Goal: Task Accomplishment & Management: Complete application form

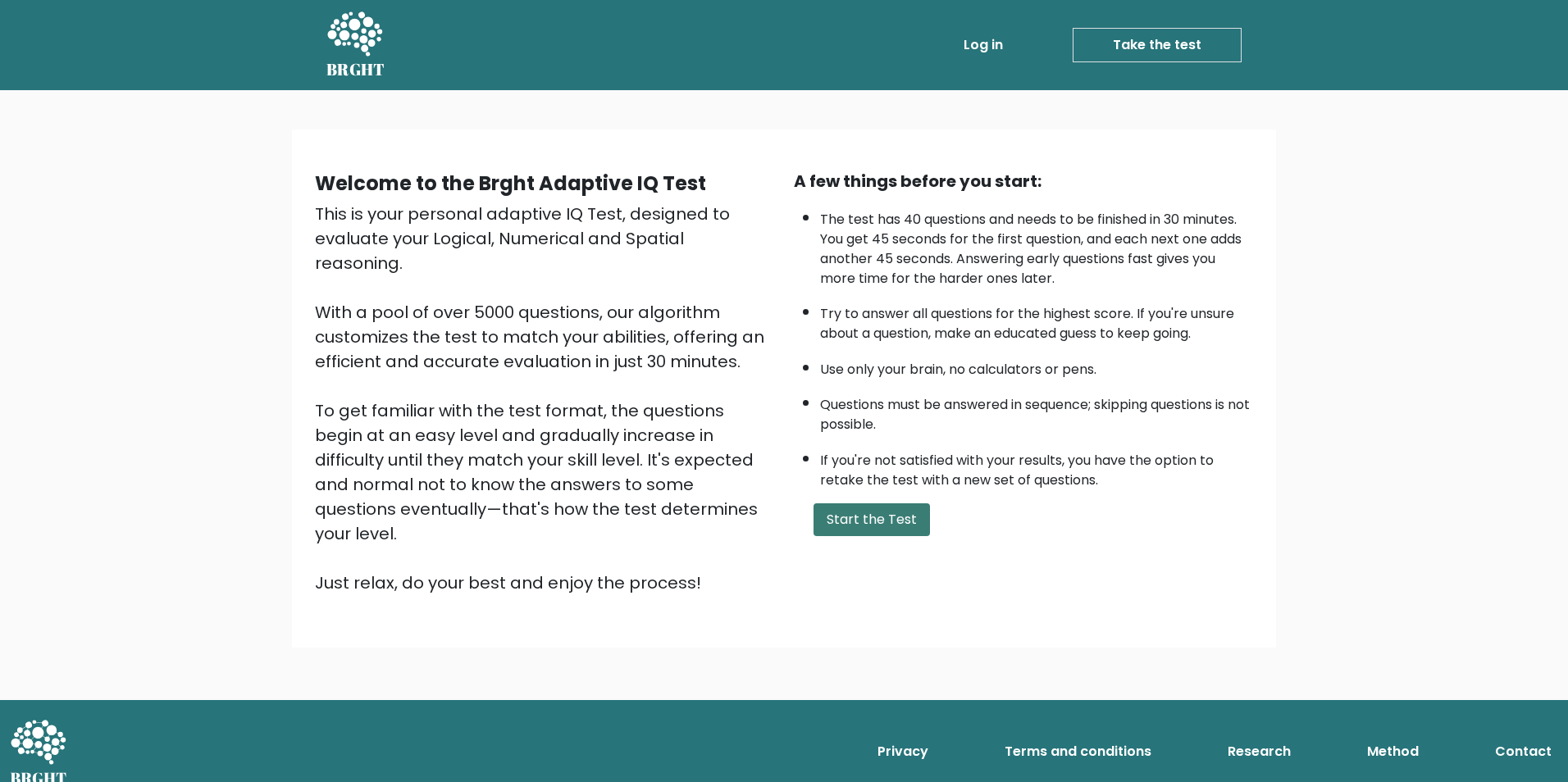
click at [852, 517] on button "Start the Test" at bounding box center [871, 519] width 117 height 33
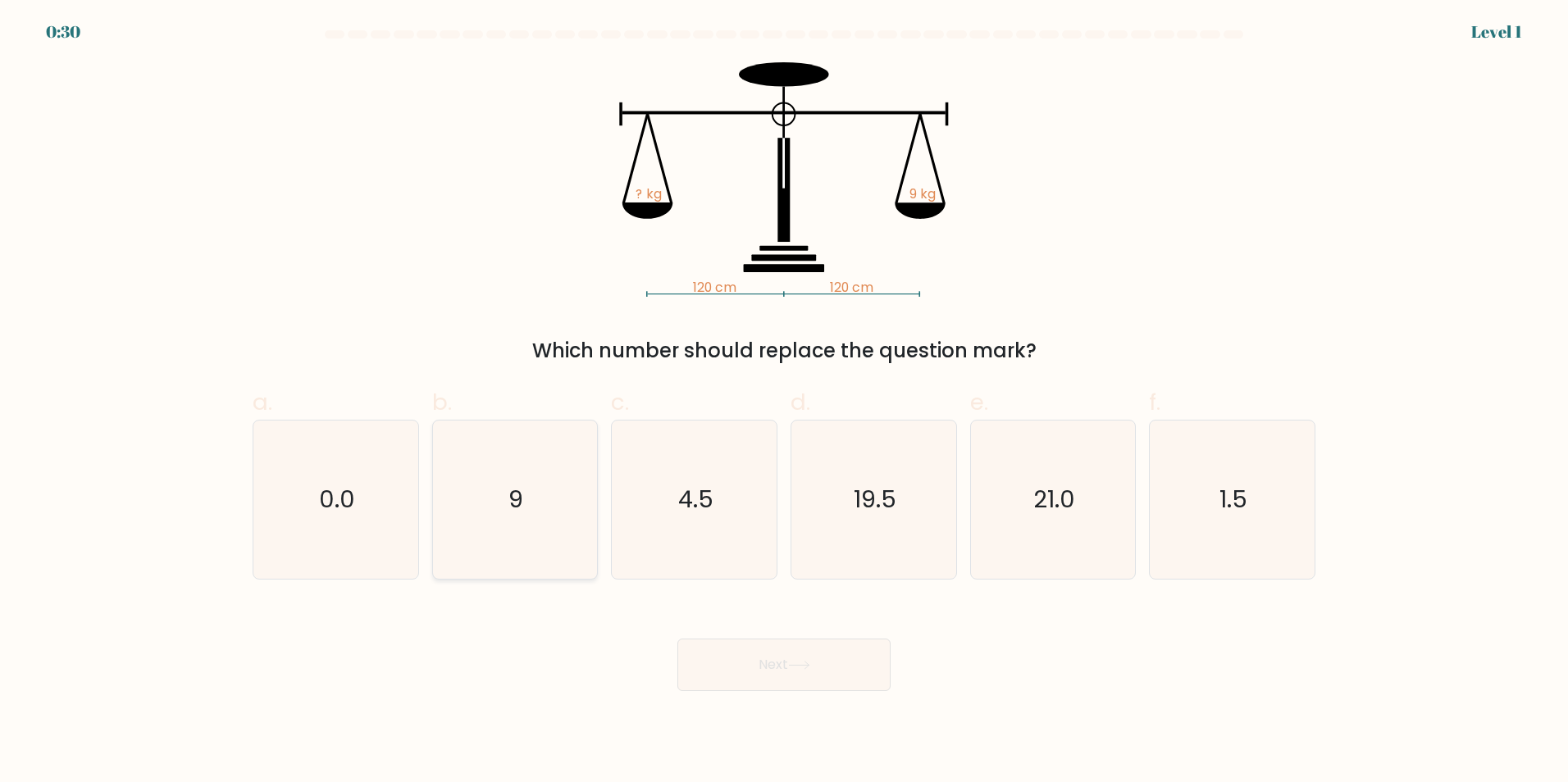
click at [517, 490] on text "9" at bounding box center [516, 499] width 14 height 33
click at [784, 402] on input "b. 9" at bounding box center [784, 396] width 1 height 11
radio input "true"
click at [835, 662] on button "Next" at bounding box center [784, 665] width 213 height 53
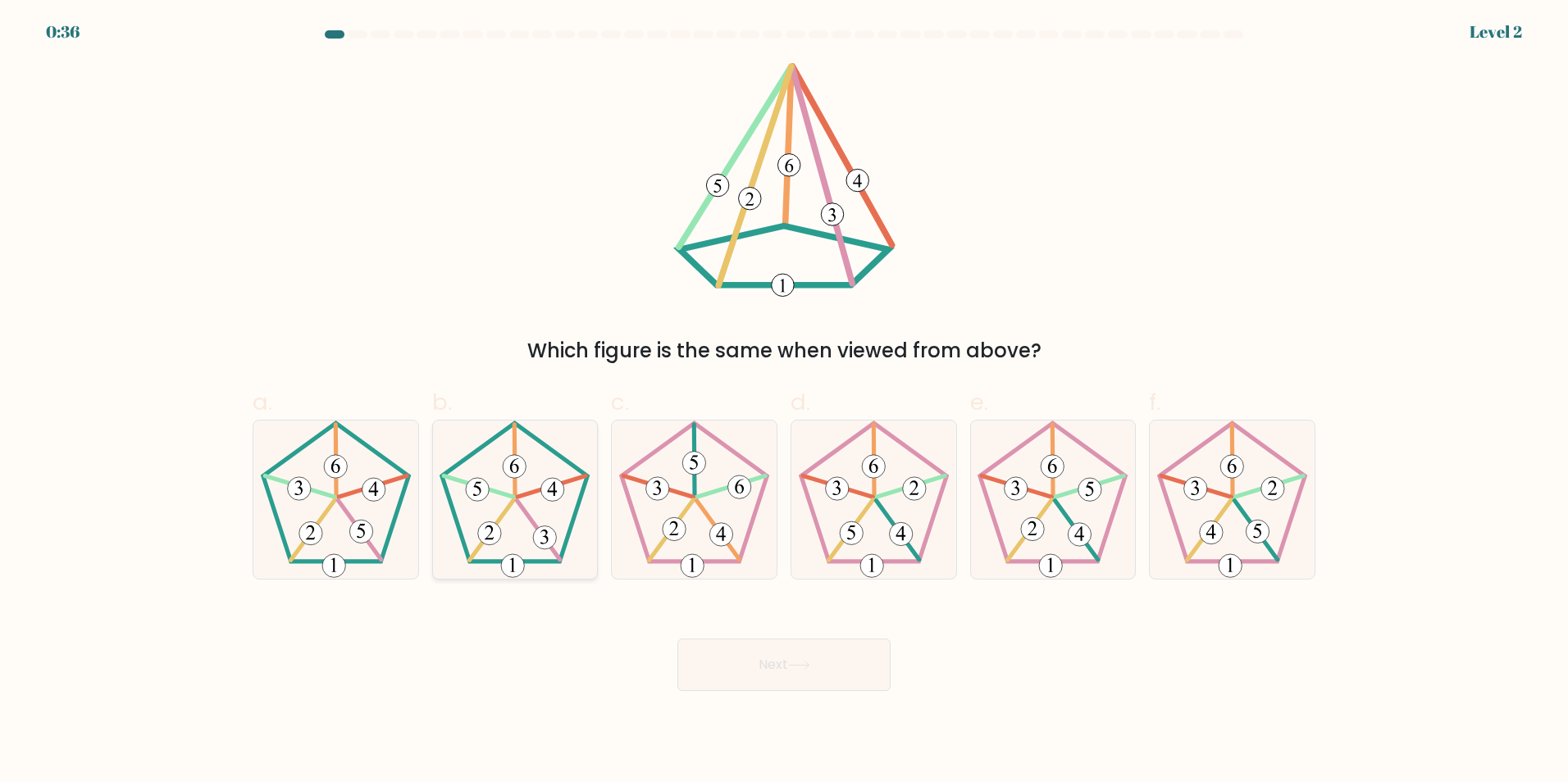
click at [546, 506] on icon at bounding box center [514, 499] width 158 height 158
click at [784, 402] on input "b." at bounding box center [784, 396] width 1 height 11
radio input "true"
click at [699, 654] on button "Next" at bounding box center [784, 665] width 213 height 53
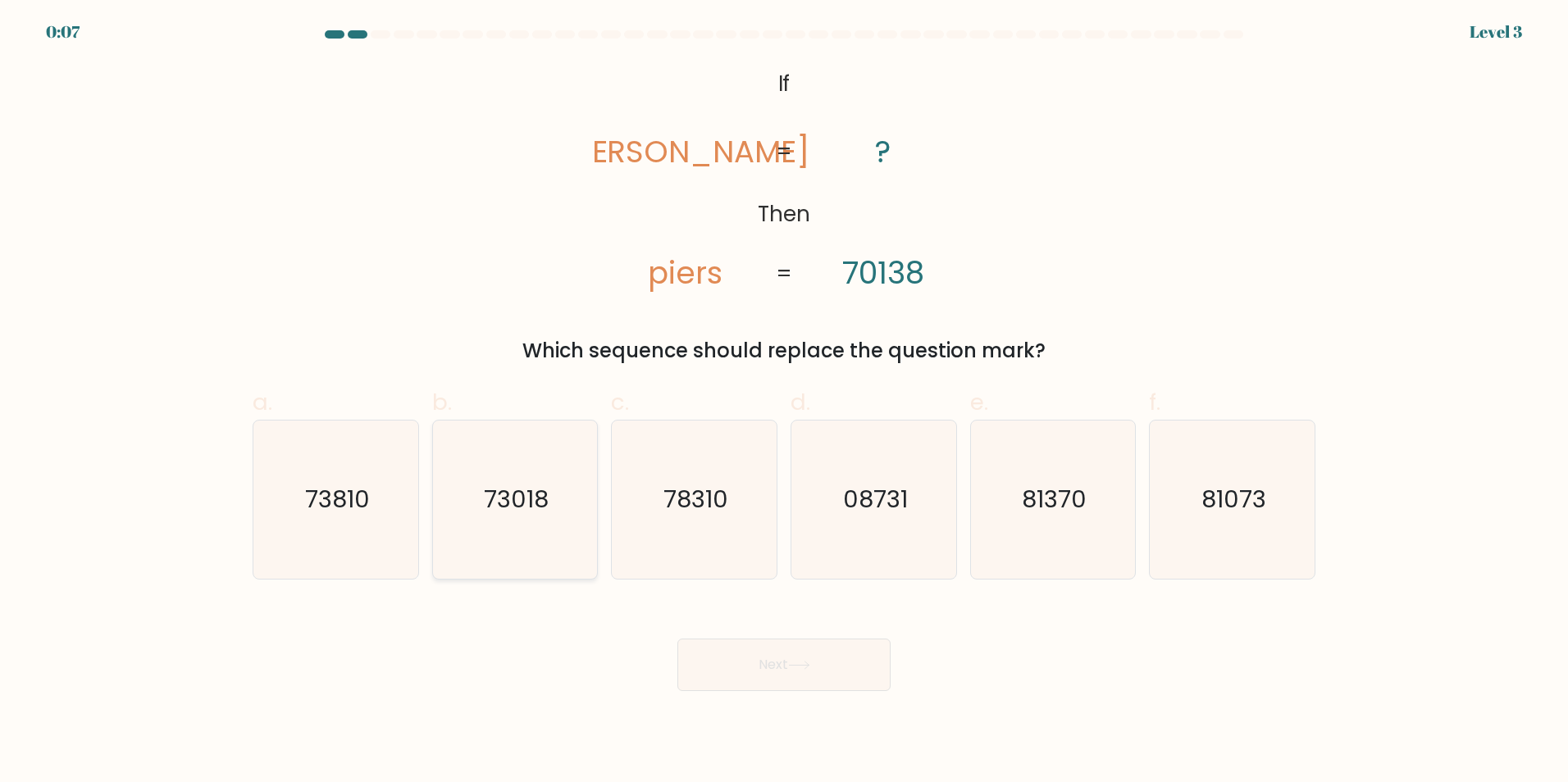
click at [514, 507] on text "73018" at bounding box center [516, 499] width 65 height 33
click at [784, 402] on input "b. 73018" at bounding box center [784, 396] width 1 height 11
radio input "true"
click at [794, 657] on button "Next" at bounding box center [784, 665] width 213 height 53
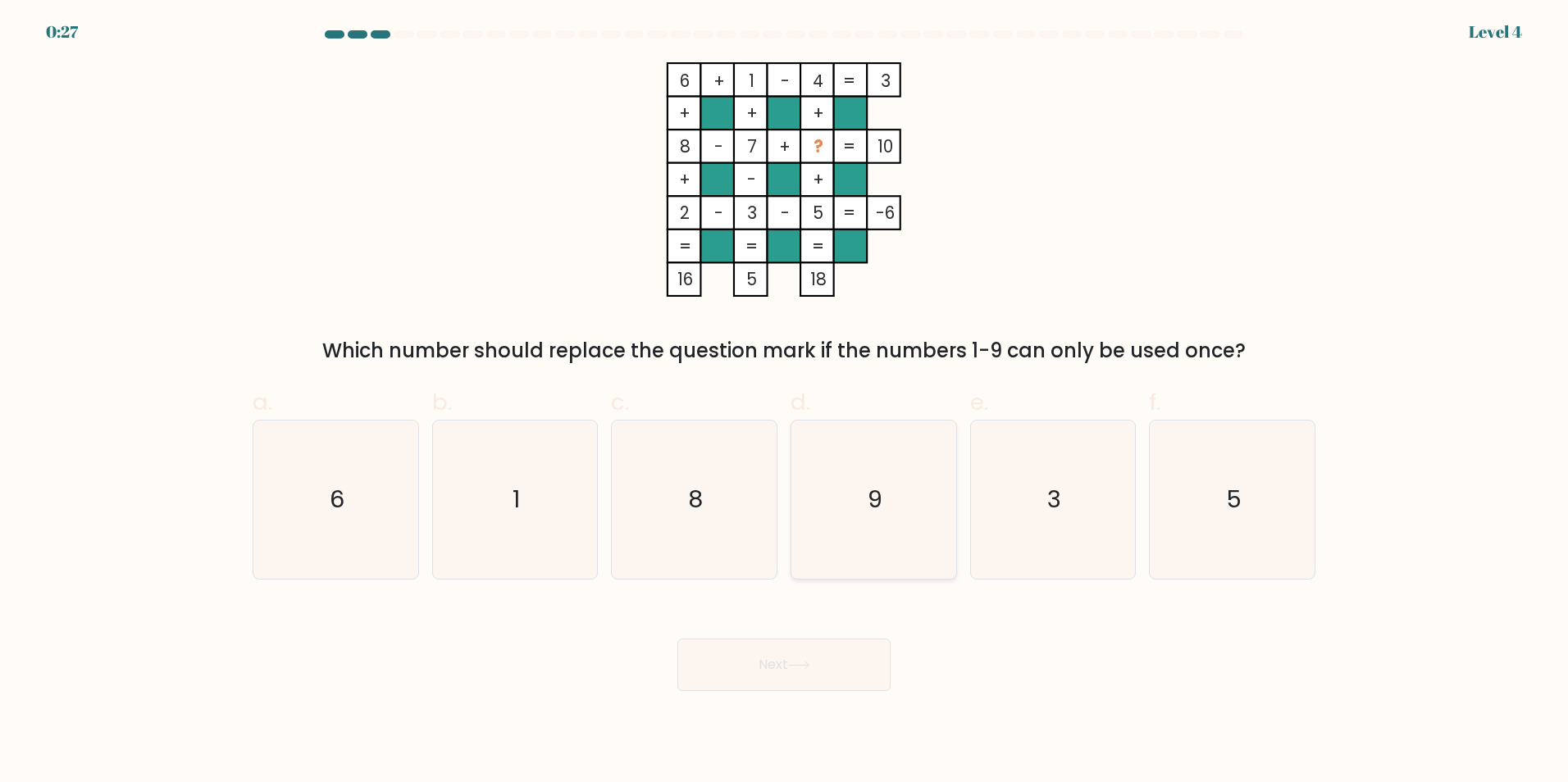
click at [884, 501] on icon "9" at bounding box center [873, 499] width 158 height 158
click at [785, 402] on input "d. 9" at bounding box center [784, 396] width 1 height 11
radio input "true"
click at [803, 653] on button "Next" at bounding box center [784, 665] width 213 height 53
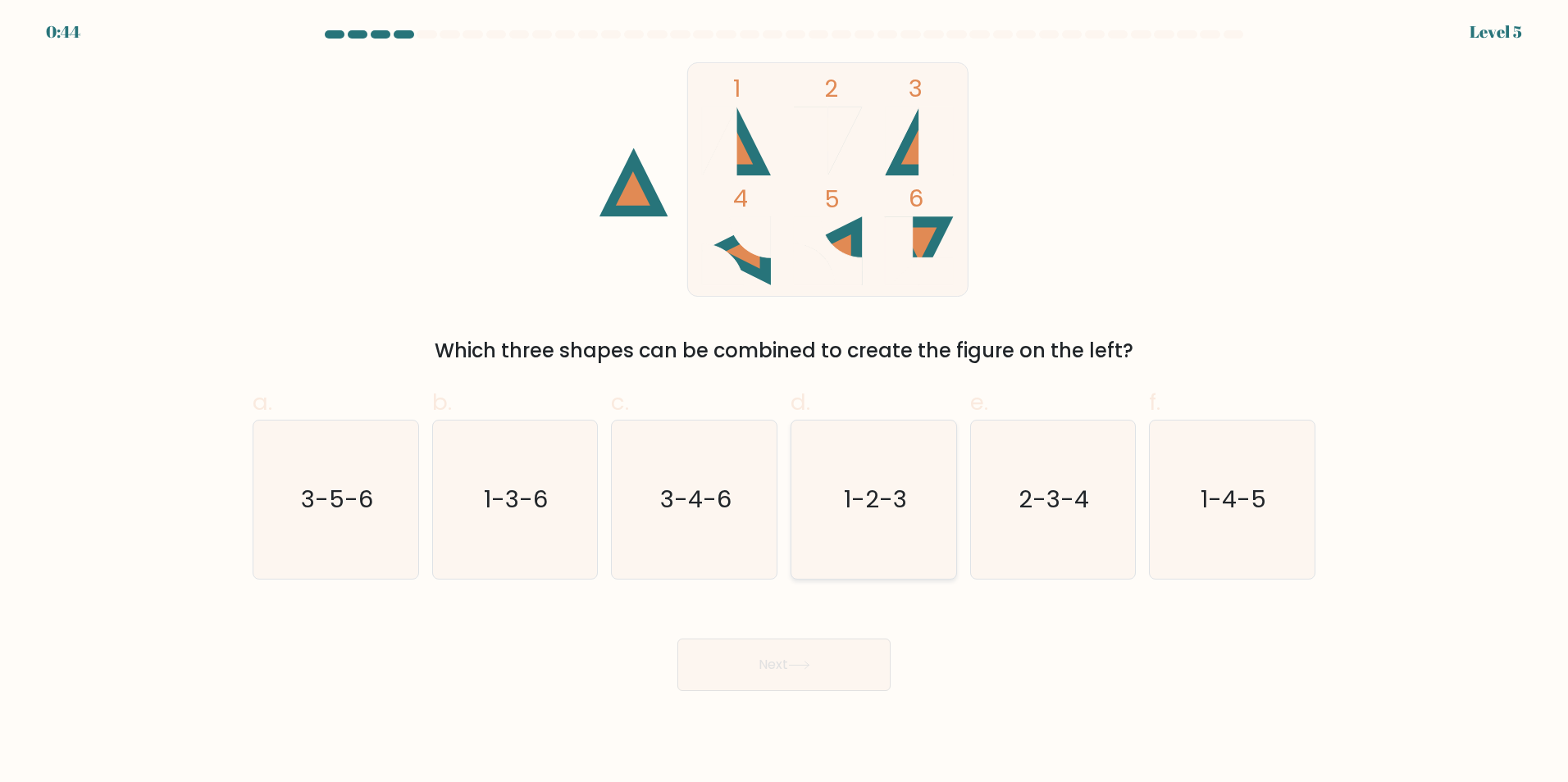
click at [925, 479] on icon "1-2-3" at bounding box center [873, 499] width 158 height 158
click at [785, 402] on input "d. 1-2-3" at bounding box center [784, 396] width 1 height 11
radio input "true"
click at [802, 658] on button "Next" at bounding box center [784, 665] width 213 height 53
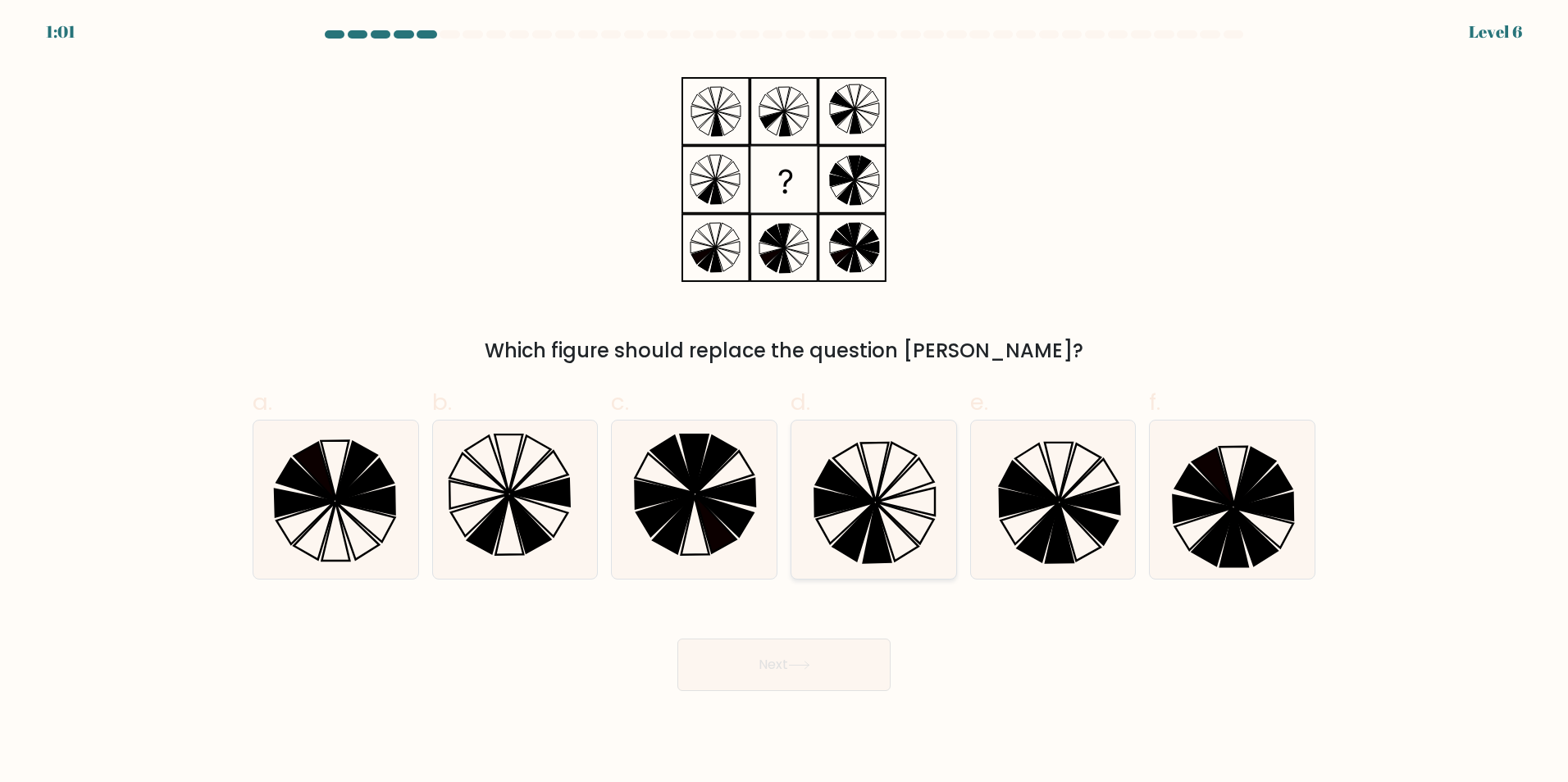
click at [852, 462] on icon at bounding box center [873, 499] width 158 height 158
click at [785, 402] on input "d." at bounding box center [784, 396] width 1 height 11
radio input "true"
click at [809, 675] on button "Next" at bounding box center [784, 665] width 213 height 53
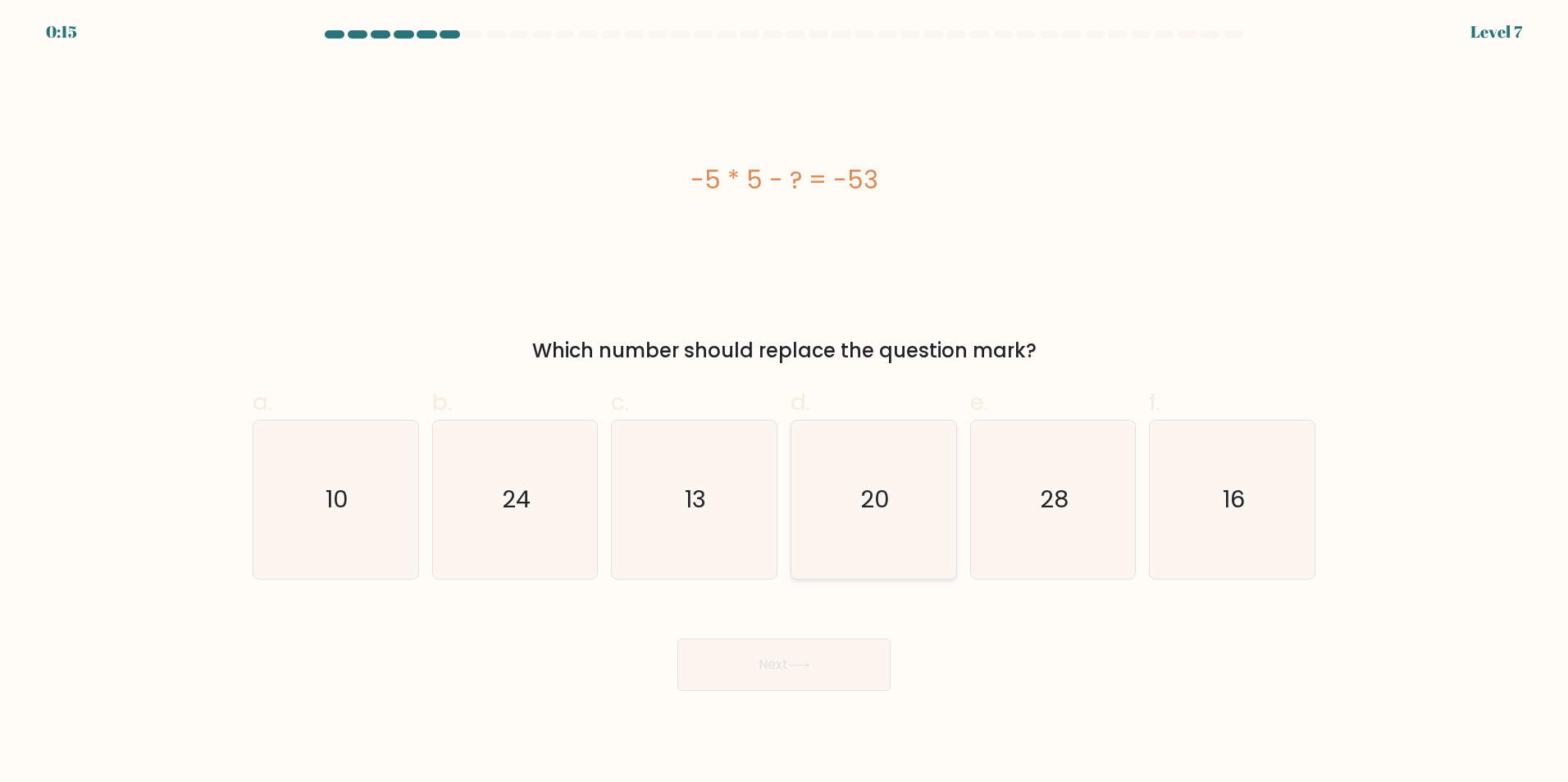
click at [872, 464] on icon "20" at bounding box center [873, 499] width 158 height 158
click at [785, 402] on input "d. 20" at bounding box center [784, 396] width 1 height 11
radio input "true"
click at [755, 685] on button "Next" at bounding box center [784, 665] width 213 height 53
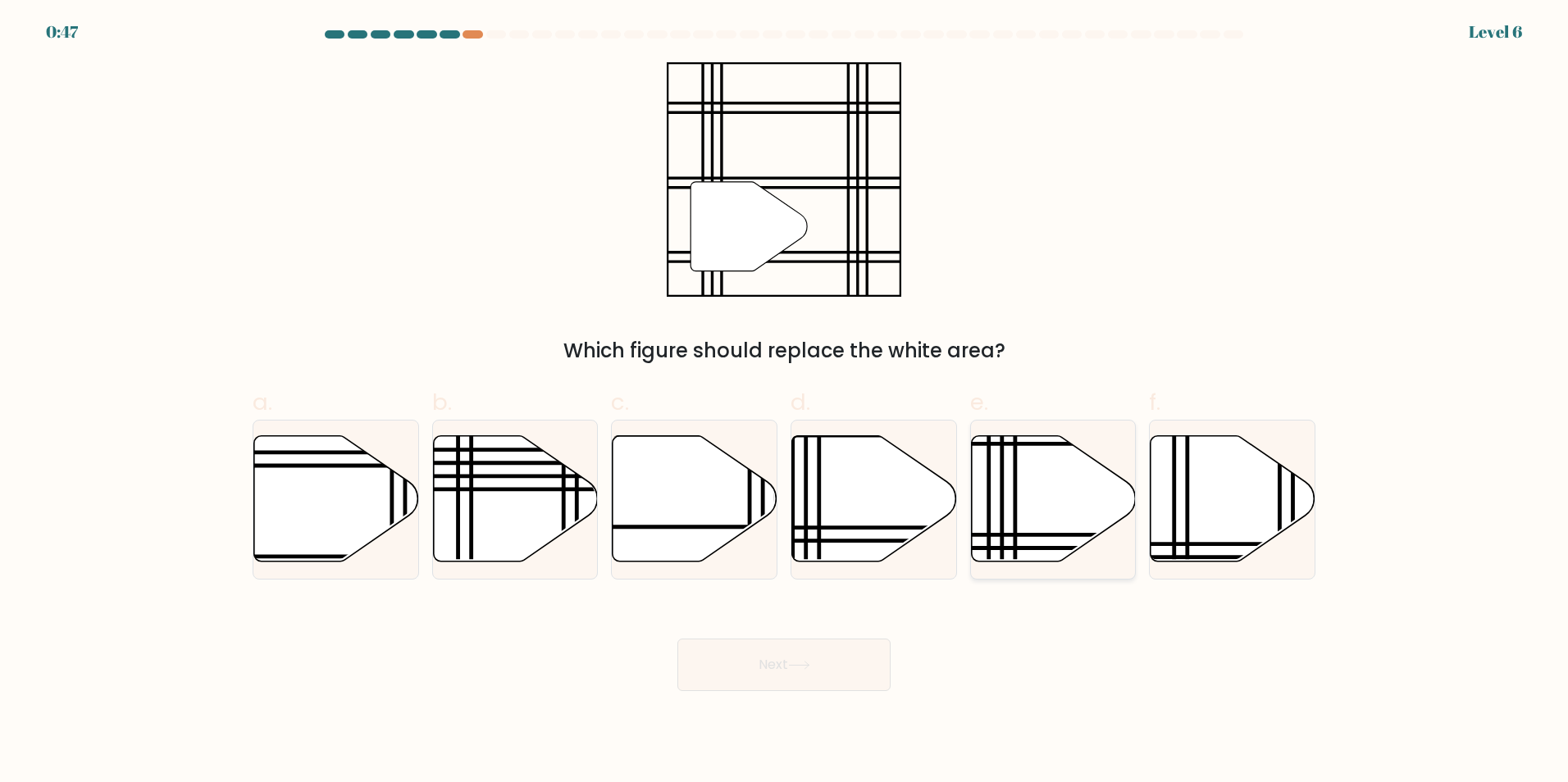
click at [1037, 480] on icon at bounding box center [1053, 498] width 165 height 126
click at [785, 402] on input "e." at bounding box center [784, 396] width 1 height 11
radio input "true"
click at [850, 663] on button "Next" at bounding box center [784, 665] width 213 height 53
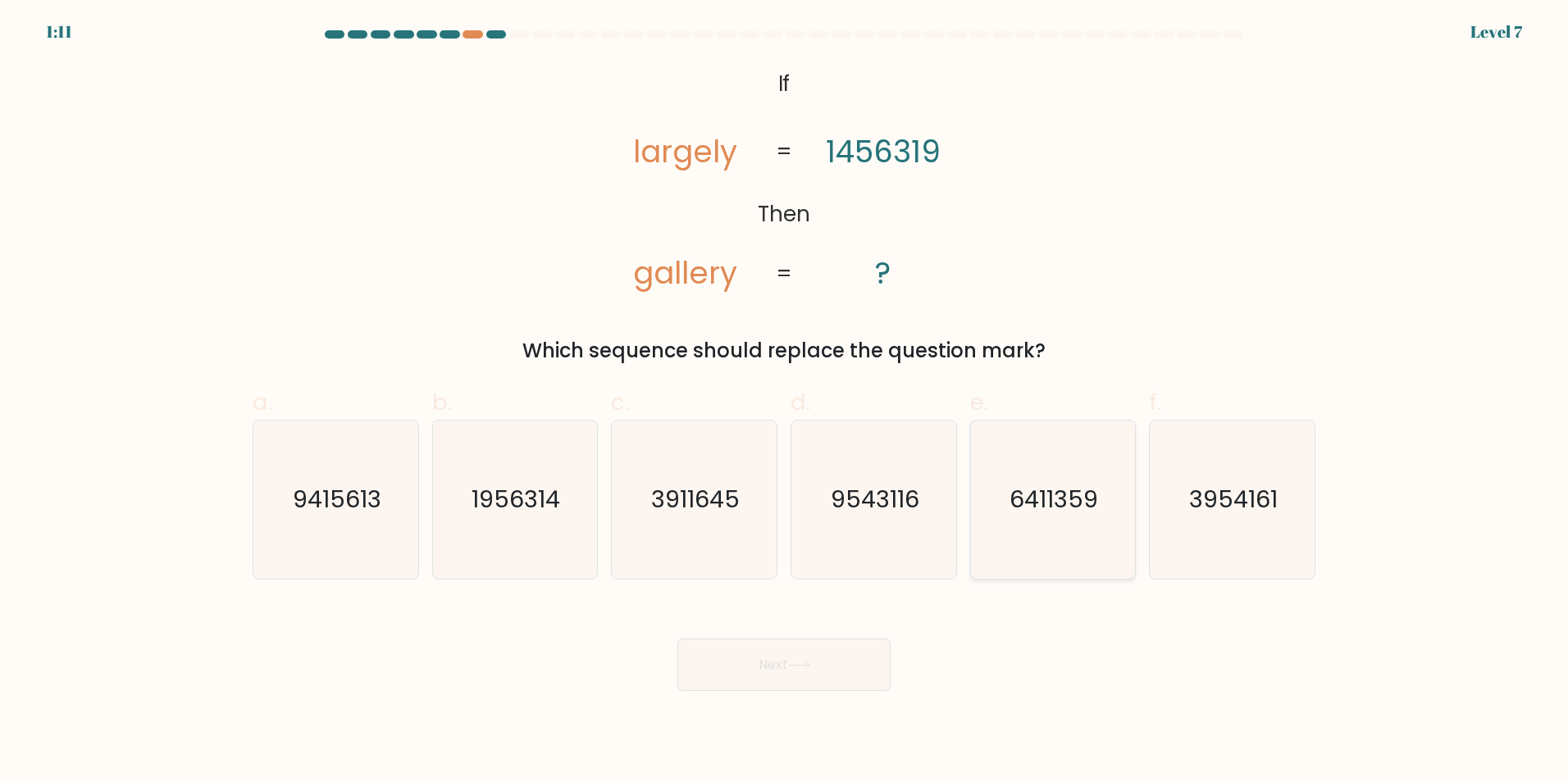
click at [1046, 488] on text "6411359" at bounding box center [1055, 499] width 89 height 33
click at [785, 402] on input "e. 6411359" at bounding box center [784, 396] width 1 height 11
radio input "true"
click at [747, 664] on button "Next" at bounding box center [784, 665] width 213 height 53
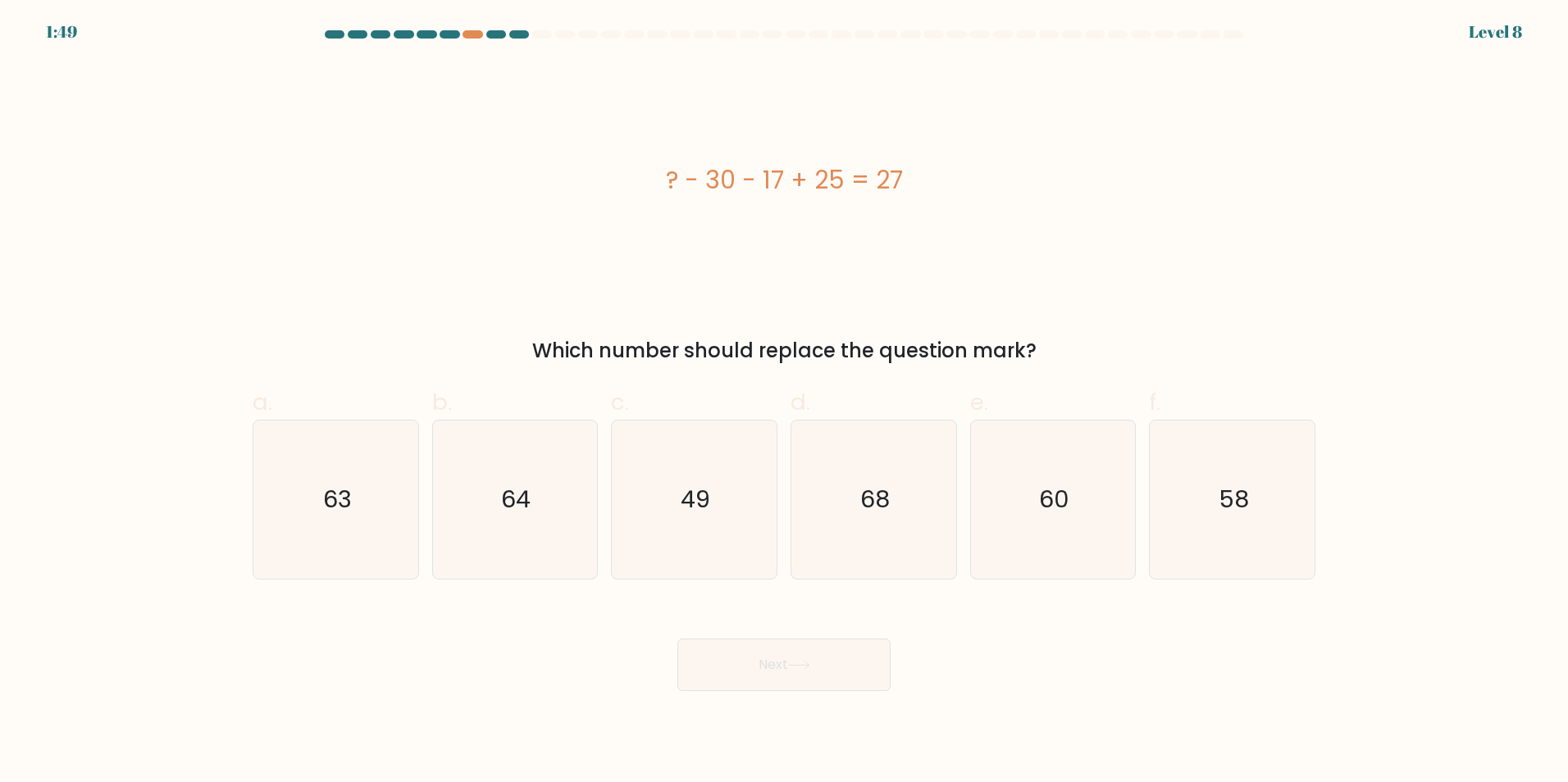
drag, startPoint x: 926, startPoint y: 181, endPoint x: 718, endPoint y: 128, distance: 214.6
click at [660, 167] on div "? - 30 - 17 + 25 = 27" at bounding box center [784, 180] width 1062 height 37
copy div "? - 30 - 17 + 25 = 27"
click at [708, 521] on icon "49" at bounding box center [694, 499] width 158 height 158
click at [784, 402] on input "c. 49" at bounding box center [784, 396] width 1 height 11
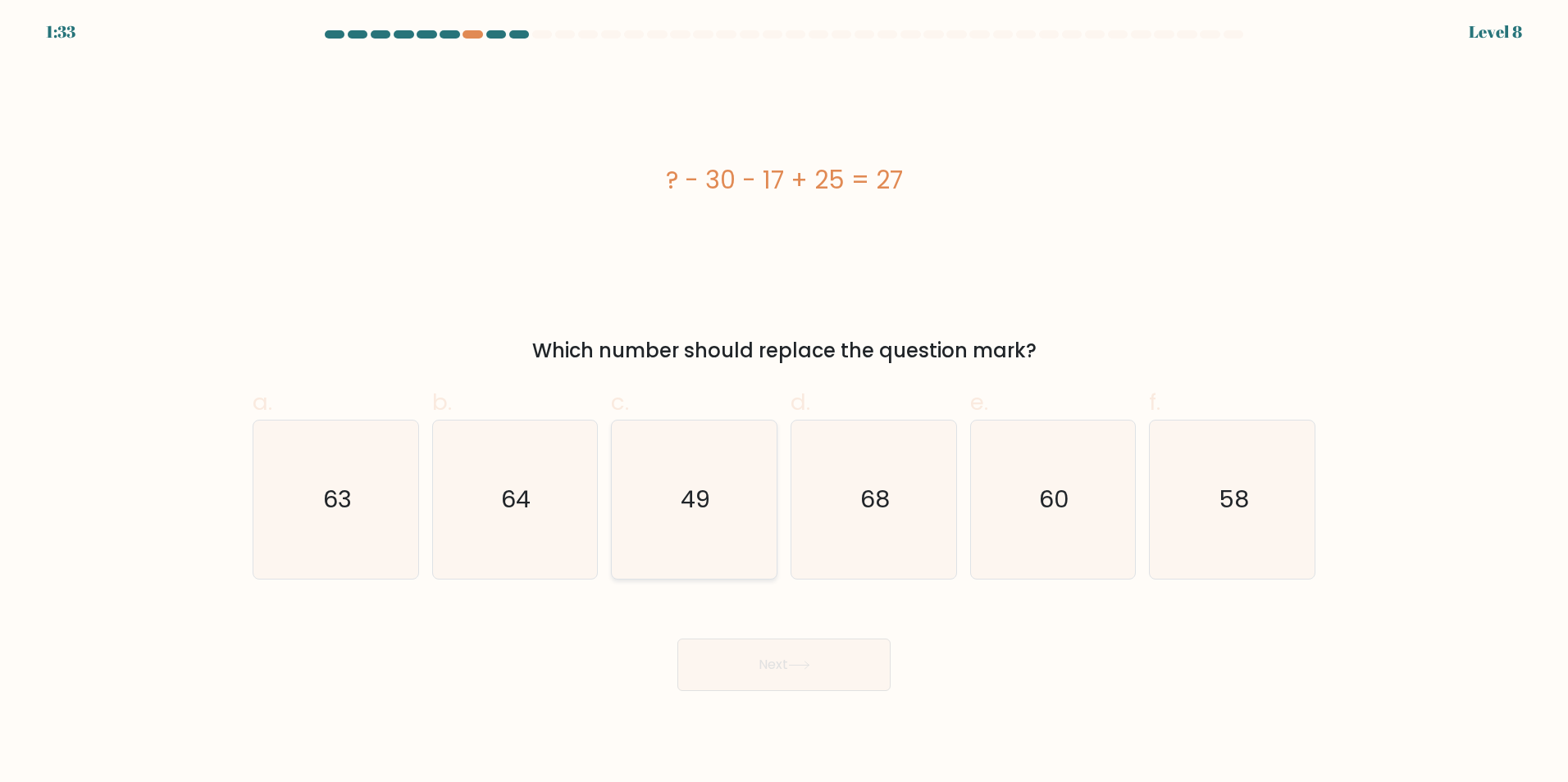
radio input "true"
click at [747, 654] on button "Next" at bounding box center [784, 665] width 213 height 53
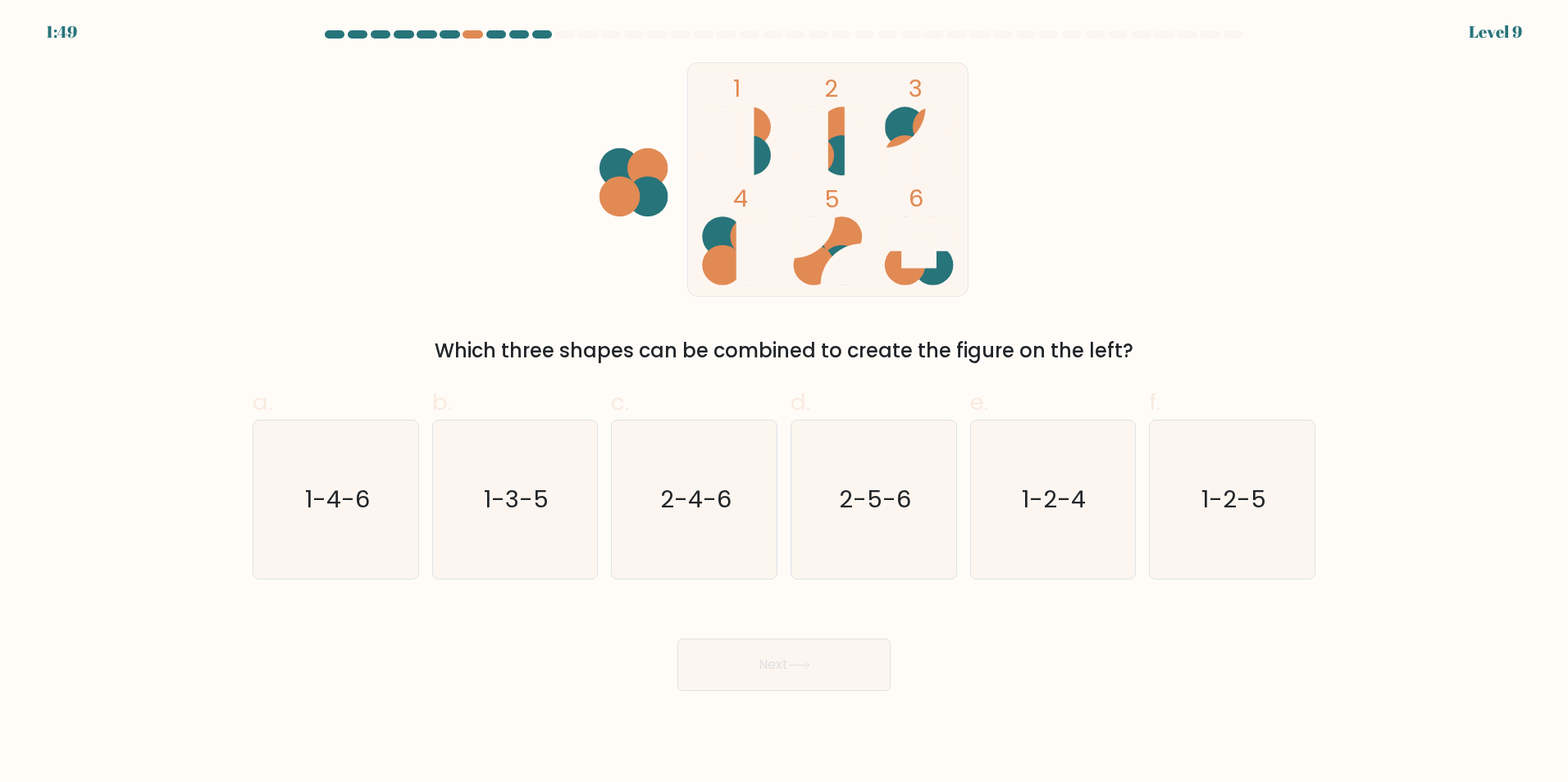
click at [913, 112] on ellipse at bounding box center [905, 126] width 41 height 40
click at [502, 501] on text "1-3-5" at bounding box center [516, 499] width 65 height 33
click at [784, 402] on input "b. 1-3-5" at bounding box center [784, 396] width 1 height 11
radio input "true"
click at [785, 671] on button "Next" at bounding box center [784, 665] width 213 height 53
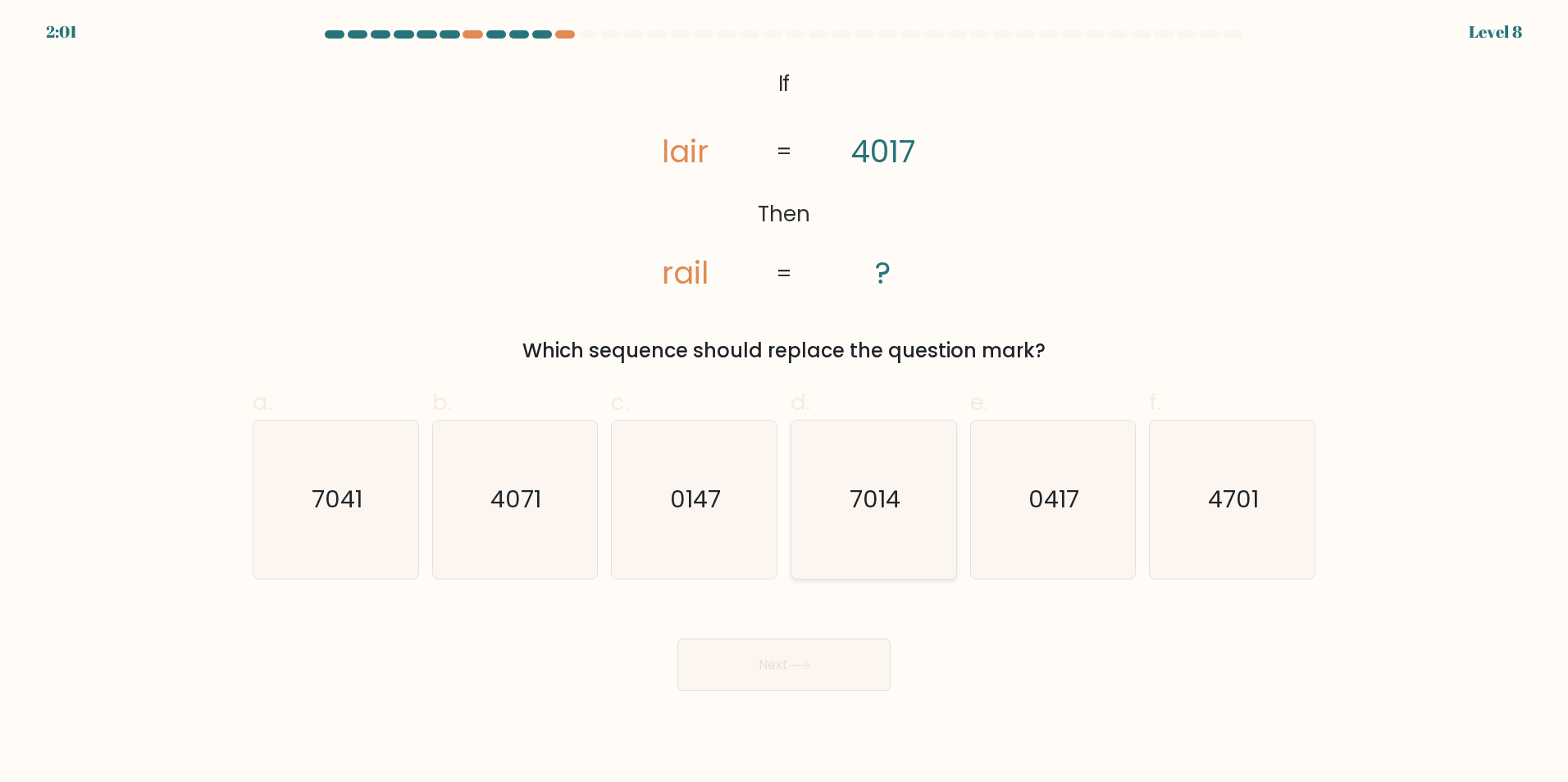
click at [885, 479] on icon "7014" at bounding box center [873, 499] width 158 height 158
click at [785, 402] on input "d. 7014" at bounding box center [784, 396] width 1 height 11
radio input "true"
click at [809, 668] on icon at bounding box center [798, 665] width 20 height 8
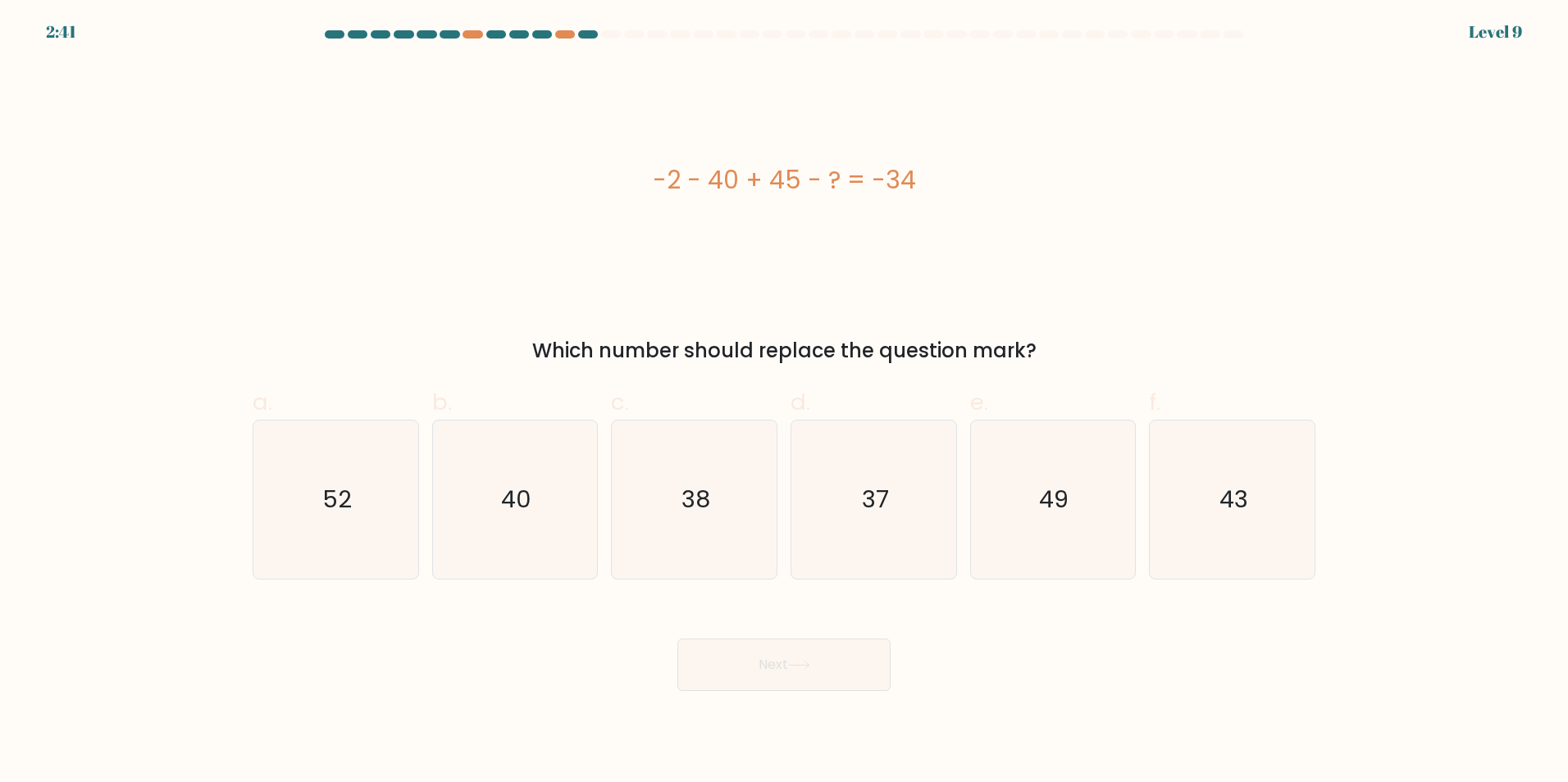
drag, startPoint x: 633, startPoint y: 172, endPoint x: 978, endPoint y: 195, distance: 345.8
click at [978, 195] on div "-2 - 40 + 45 - ? = -34" at bounding box center [784, 180] width 1062 height 37
copy div "-2 - 40 + 45 - ? = -34"
click at [818, 533] on icon "37" at bounding box center [873, 499] width 158 height 158
click at [785, 402] on input "d. 37" at bounding box center [784, 396] width 1 height 11
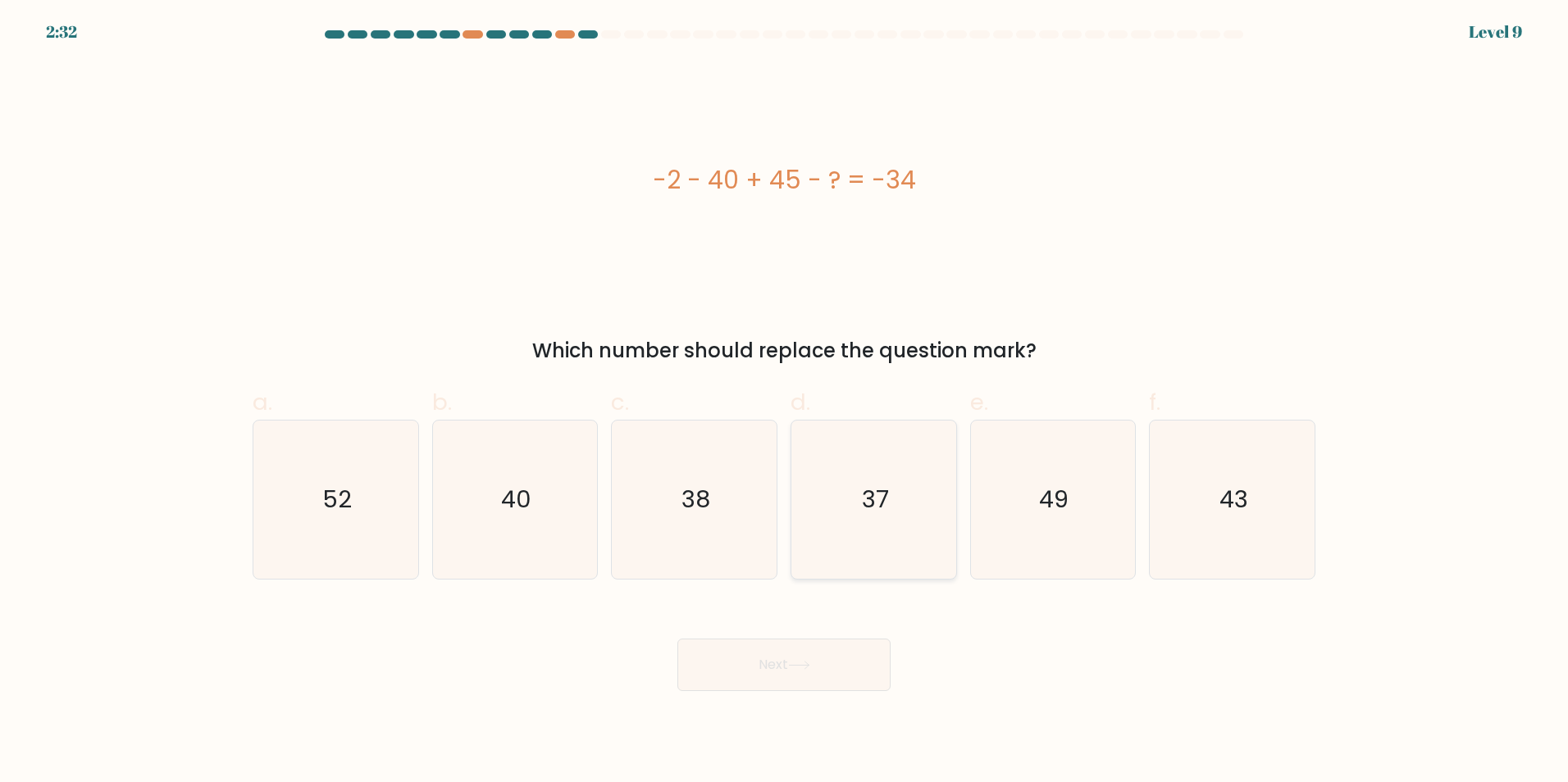
radio input "true"
click at [821, 682] on button "Next" at bounding box center [784, 665] width 213 height 53
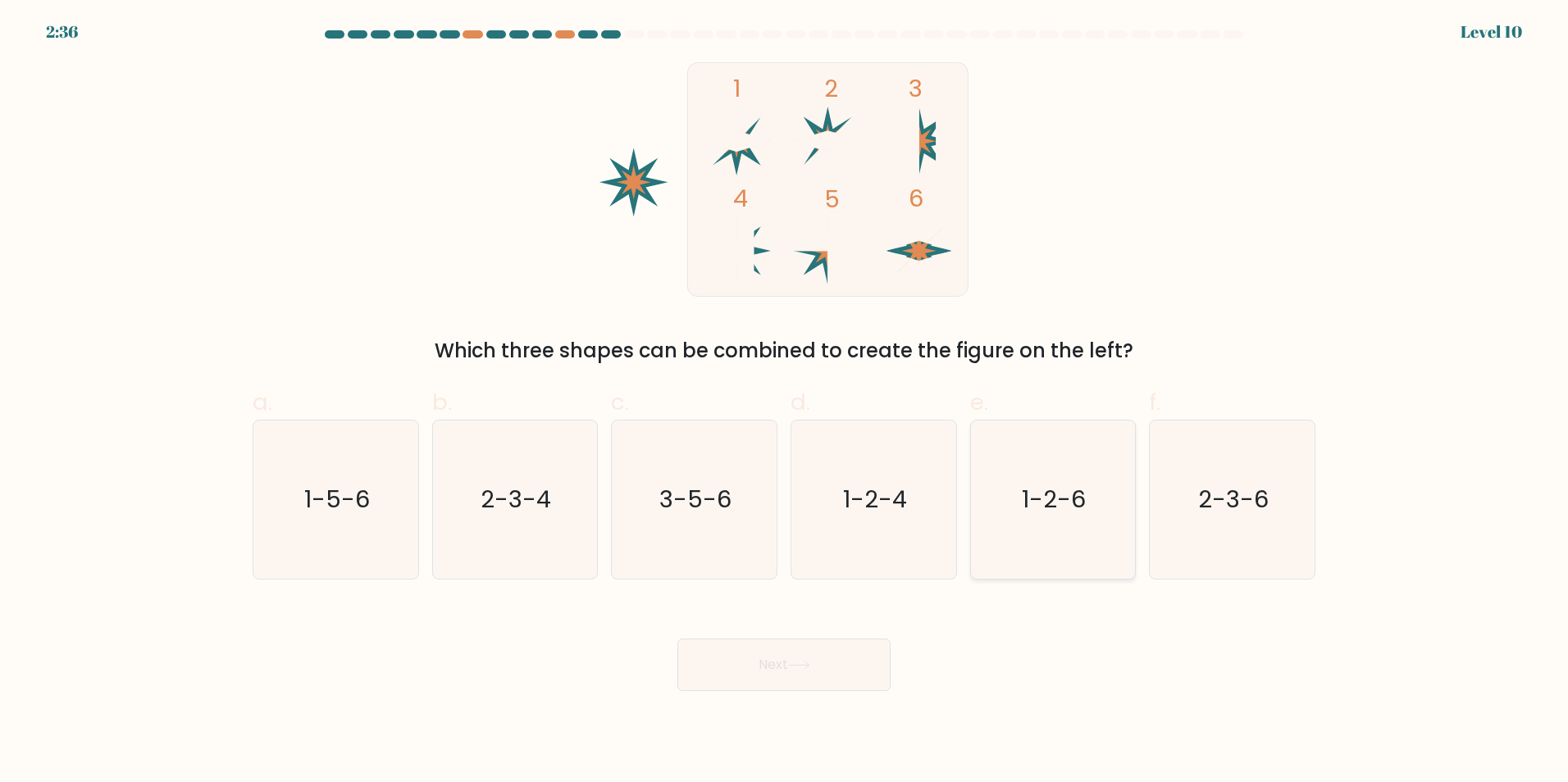
click at [1044, 514] on text "1-2-6" at bounding box center [1054, 499] width 64 height 33
click at [785, 402] on input "e. 1-2-6" at bounding box center [784, 396] width 1 height 11
radio input "true"
click at [858, 672] on button "Next" at bounding box center [784, 665] width 213 height 53
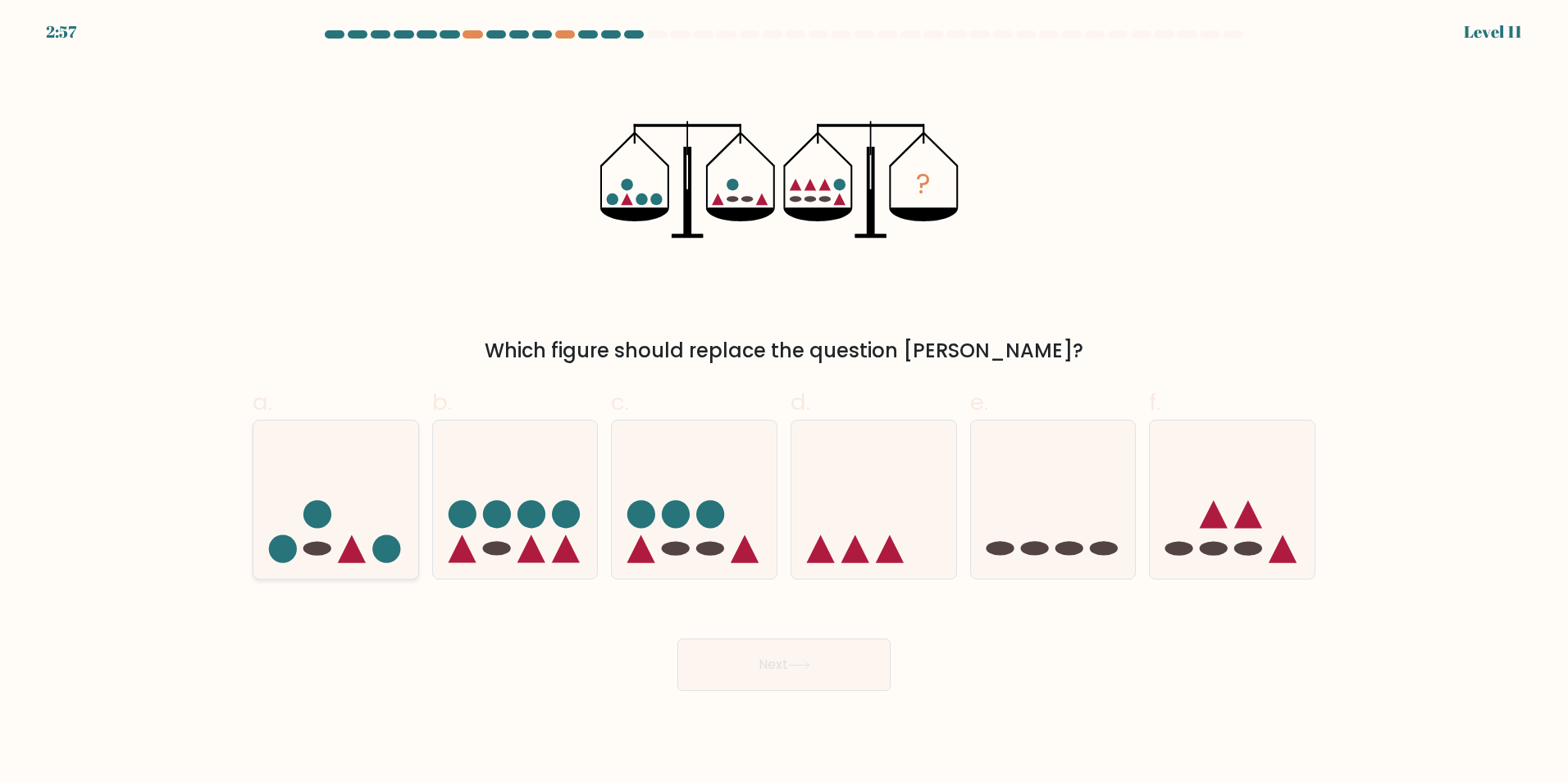
click at [340, 550] on icon at bounding box center [336, 499] width 165 height 136
click at [784, 402] on input "a." at bounding box center [784, 396] width 1 height 11
radio input "true"
click at [827, 680] on button "Next" at bounding box center [784, 665] width 213 height 53
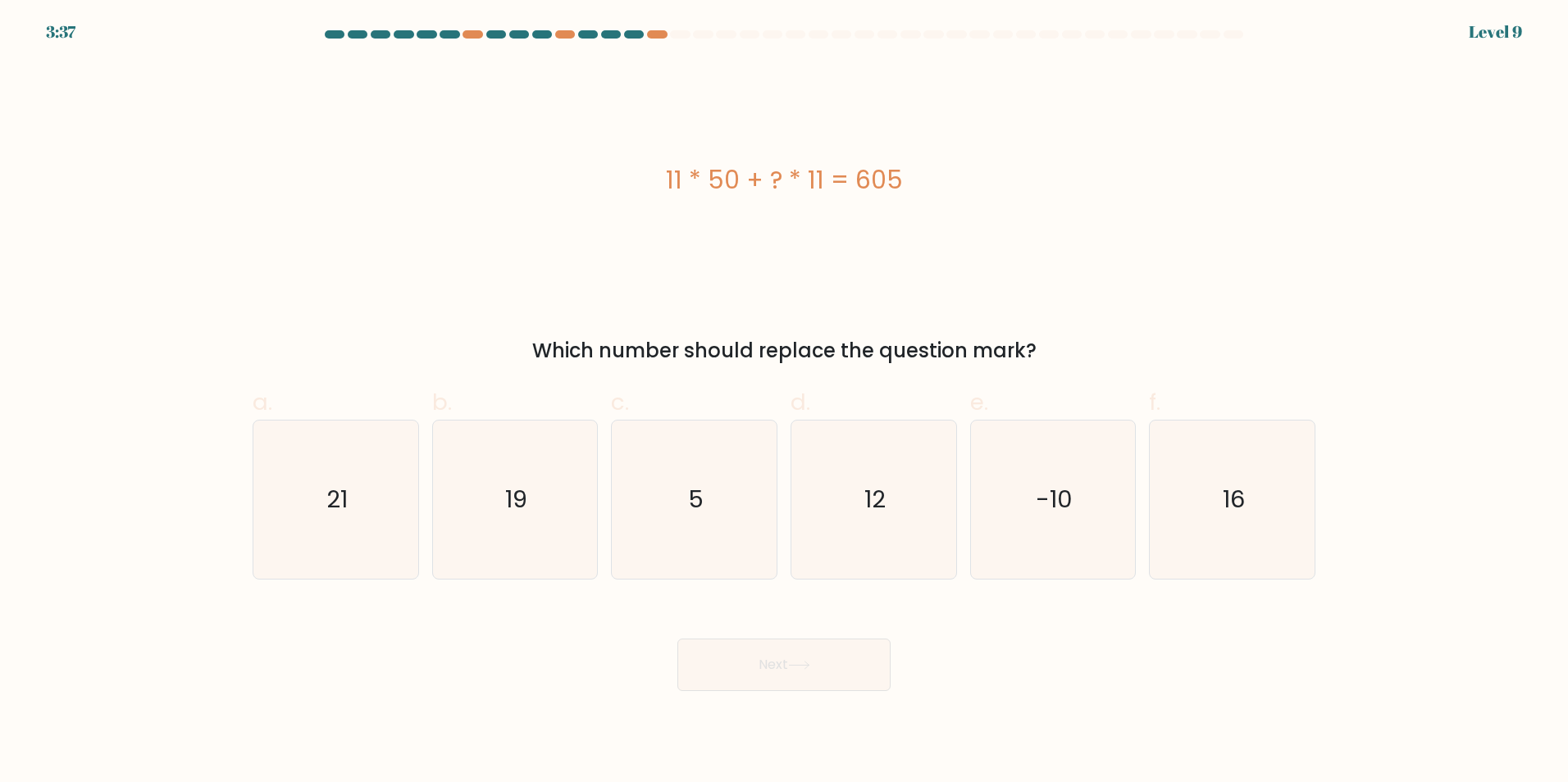
drag, startPoint x: 655, startPoint y: 167, endPoint x: 940, endPoint y: 177, distance: 285.2
click at [940, 177] on div "11 * 50 + ? * 11 = 605" at bounding box center [784, 180] width 1062 height 37
copy div "11 * 50 + ? * 11 = 605"
click at [698, 497] on text "5" at bounding box center [695, 499] width 15 height 33
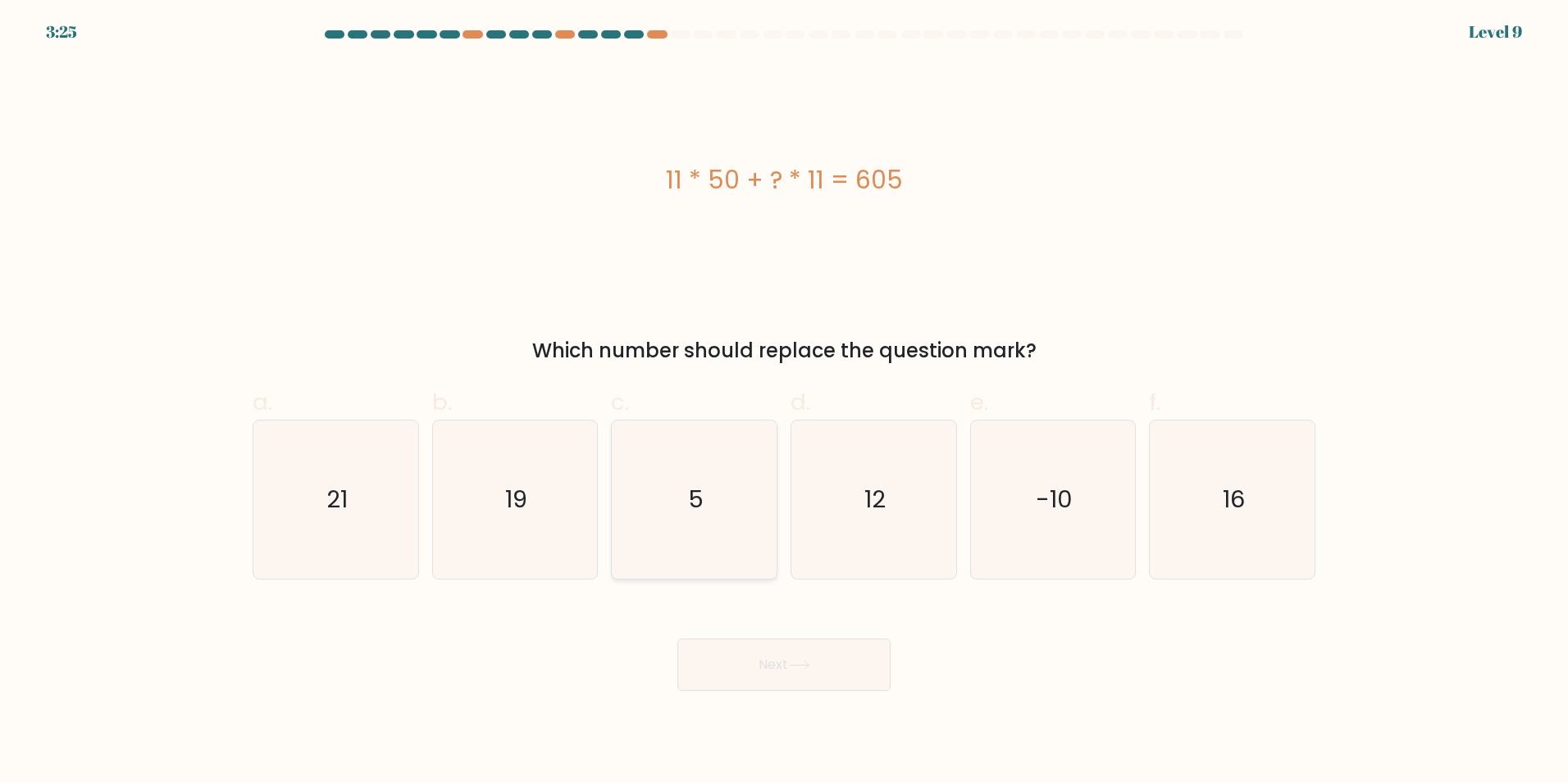
click at [784, 402] on input "c. 5" at bounding box center [784, 396] width 1 height 11
radio input "true"
click at [763, 694] on body "3:25 Level 9 a." at bounding box center [784, 391] width 1568 height 782
click at [773, 670] on button "Next" at bounding box center [784, 665] width 213 height 53
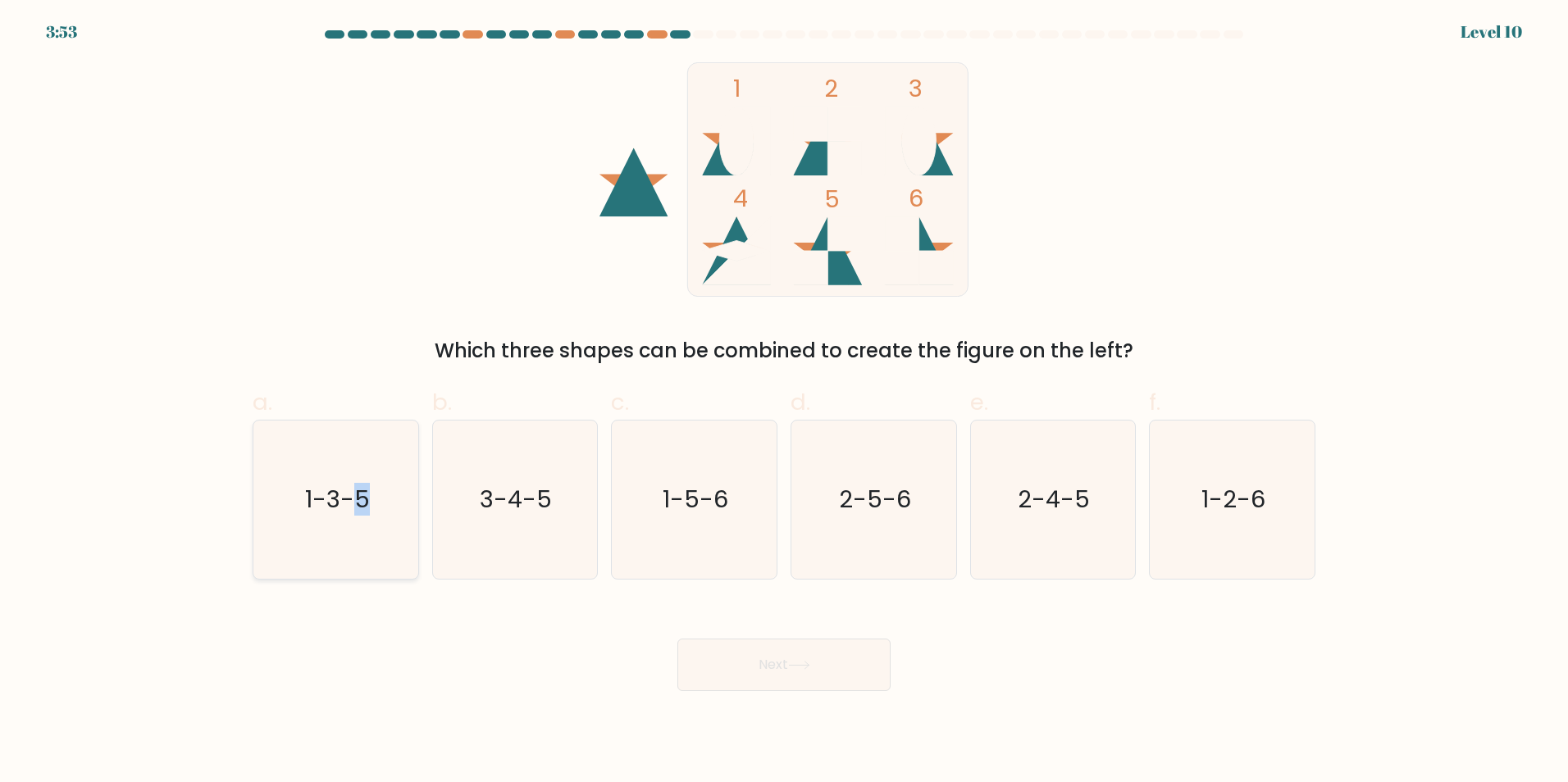
click at [358, 480] on icon "1-3-5" at bounding box center [335, 499] width 158 height 158
click at [297, 511] on icon "1-3-5" at bounding box center [335, 499] width 158 height 158
click at [784, 402] on input "a. 1-3-5" at bounding box center [784, 396] width 1 height 11
radio input "true"
click at [721, 671] on button "Next" at bounding box center [784, 665] width 213 height 53
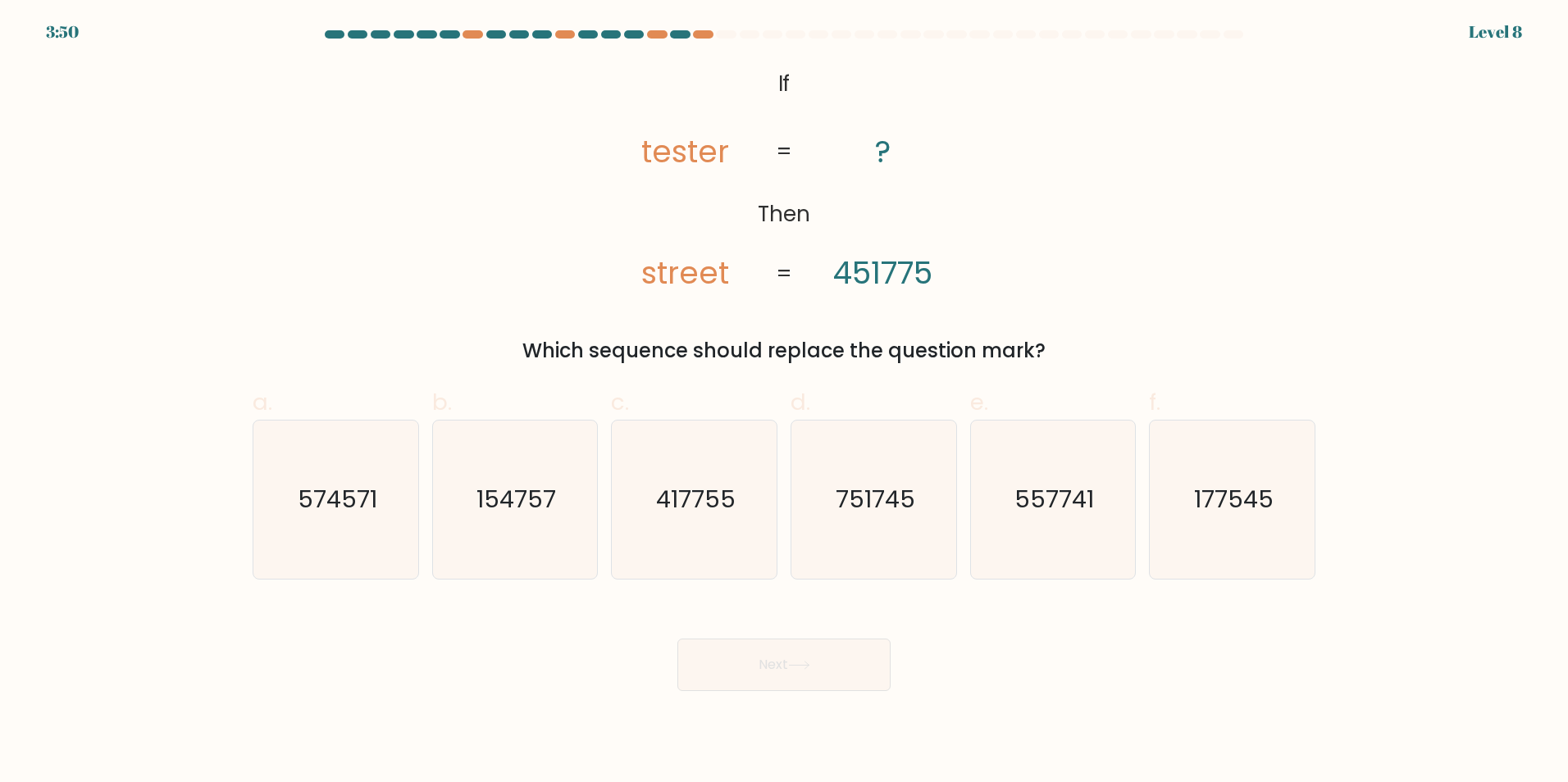
click at [724, 656] on button "Next" at bounding box center [784, 665] width 213 height 53
click at [346, 497] on text "574571" at bounding box center [337, 499] width 79 height 33
click at [784, 402] on input "a. 574571" at bounding box center [784, 396] width 1 height 11
radio input "true"
click at [742, 669] on button "Next" at bounding box center [784, 665] width 213 height 53
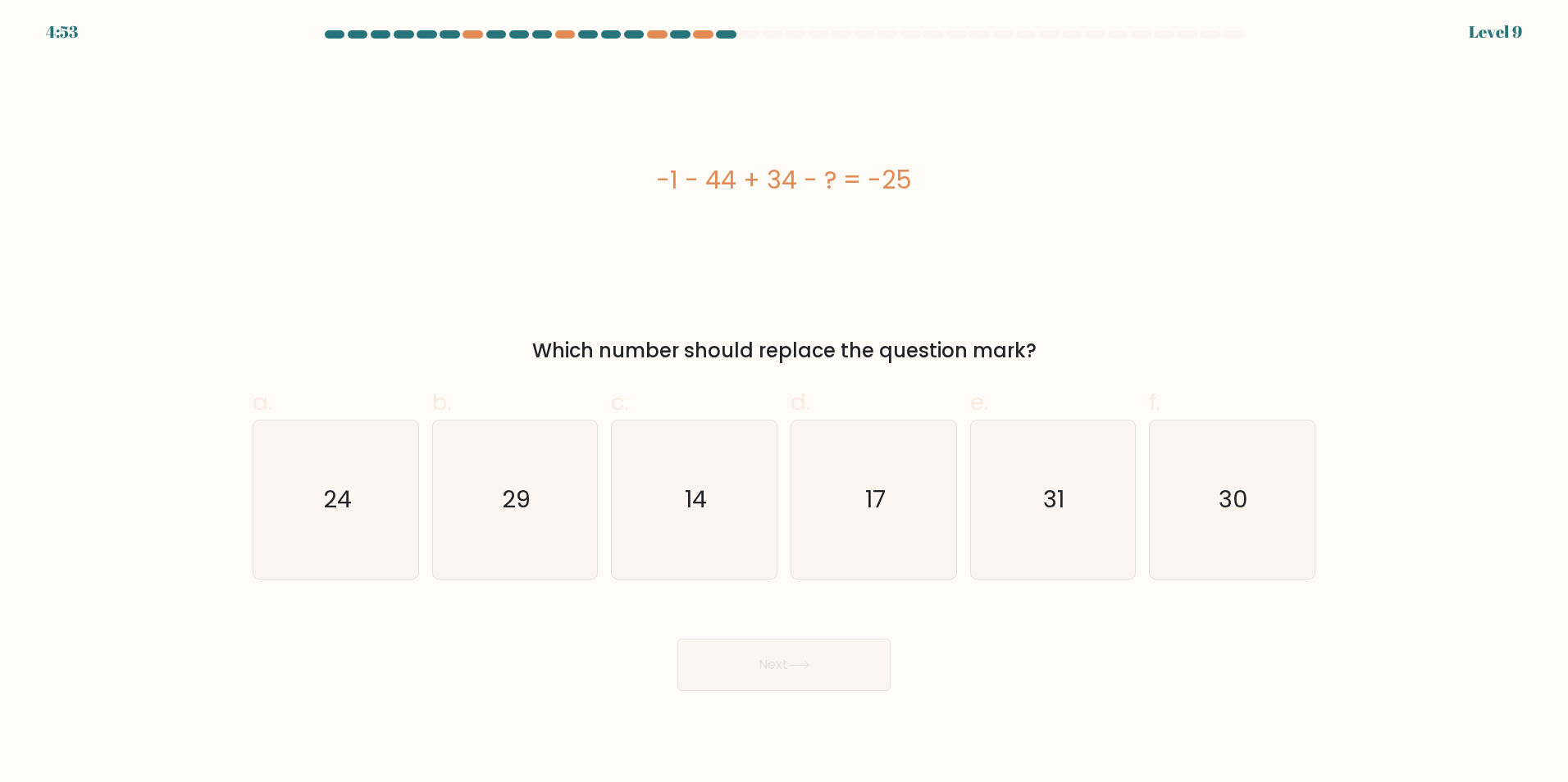
drag, startPoint x: 644, startPoint y: 174, endPoint x: 997, endPoint y: 175, distance: 353.0
click at [997, 175] on div "-1 - 44 + 34 - ? = -25" at bounding box center [784, 180] width 1062 height 37
copy div "-1 - 44 + 34 - ? = -25"
click at [676, 305] on div "-1 - 44 + 34 - ? = -25 Which number should replace the question mark?" at bounding box center [783, 214] width 1082 height 303
drag, startPoint x: 729, startPoint y: 509, endPoint x: 749, endPoint y: 531, distance: 29.7
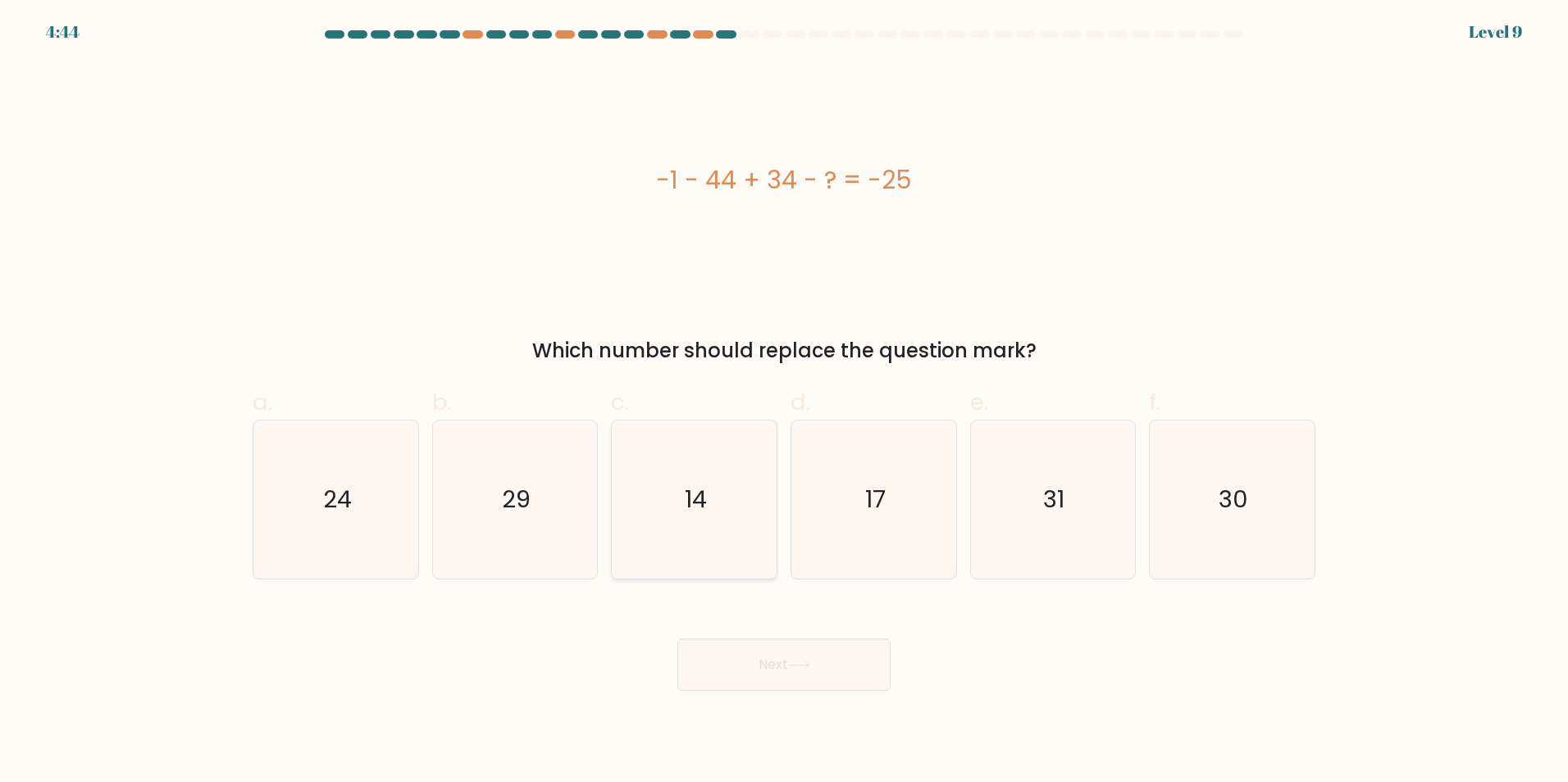
click at [729, 508] on icon "14" at bounding box center [694, 499] width 158 height 158
click at [784, 402] on input "c. 14" at bounding box center [784, 396] width 1 height 11
radio input "true"
click at [772, 659] on button "Next" at bounding box center [784, 665] width 213 height 53
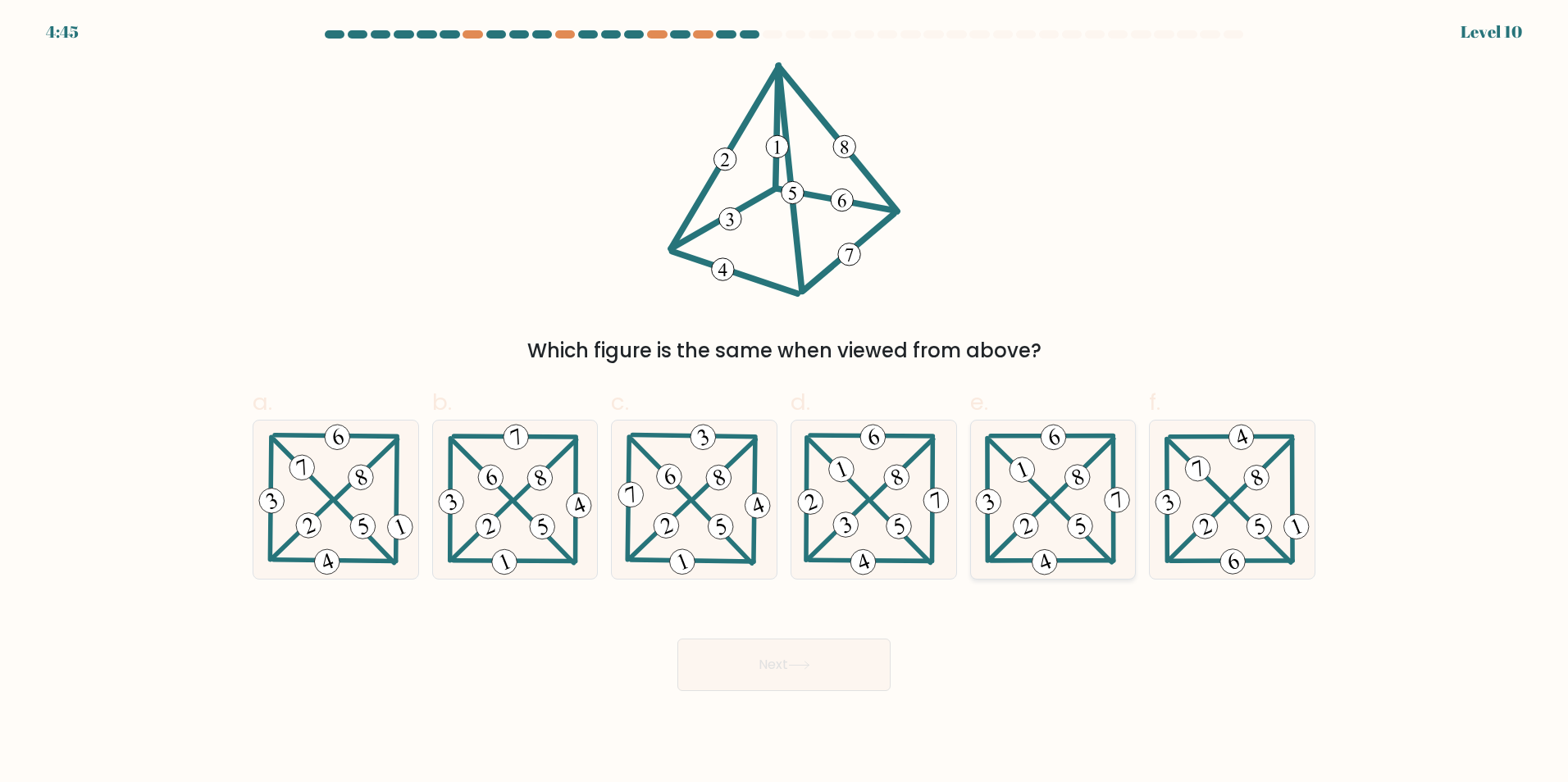
click at [1085, 482] on 706 at bounding box center [1077, 477] width 33 height 33
click at [785, 402] on input "e." at bounding box center [784, 396] width 1 height 11
radio input "true"
click at [819, 660] on button "Next" at bounding box center [784, 665] width 213 height 53
click at [796, 664] on icon at bounding box center [799, 665] width 22 height 9
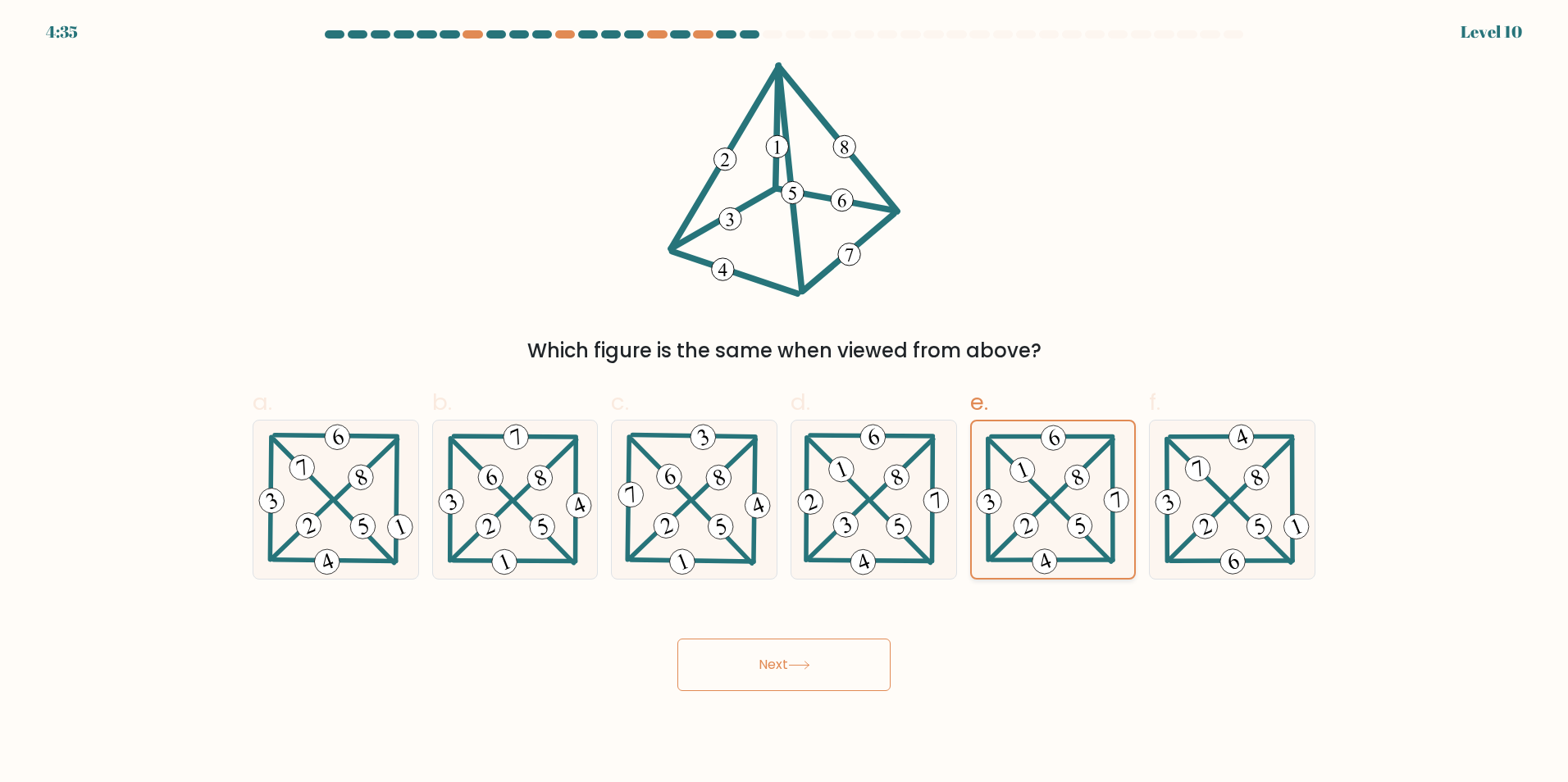
click at [1052, 471] on icon at bounding box center [1052, 499] width 160 height 157
click at [785, 402] on input "e." at bounding box center [784, 396] width 1 height 11
click at [897, 459] on icon at bounding box center [873, 499] width 159 height 158
click at [785, 402] on input "d." at bounding box center [784, 396] width 1 height 11
radio input "true"
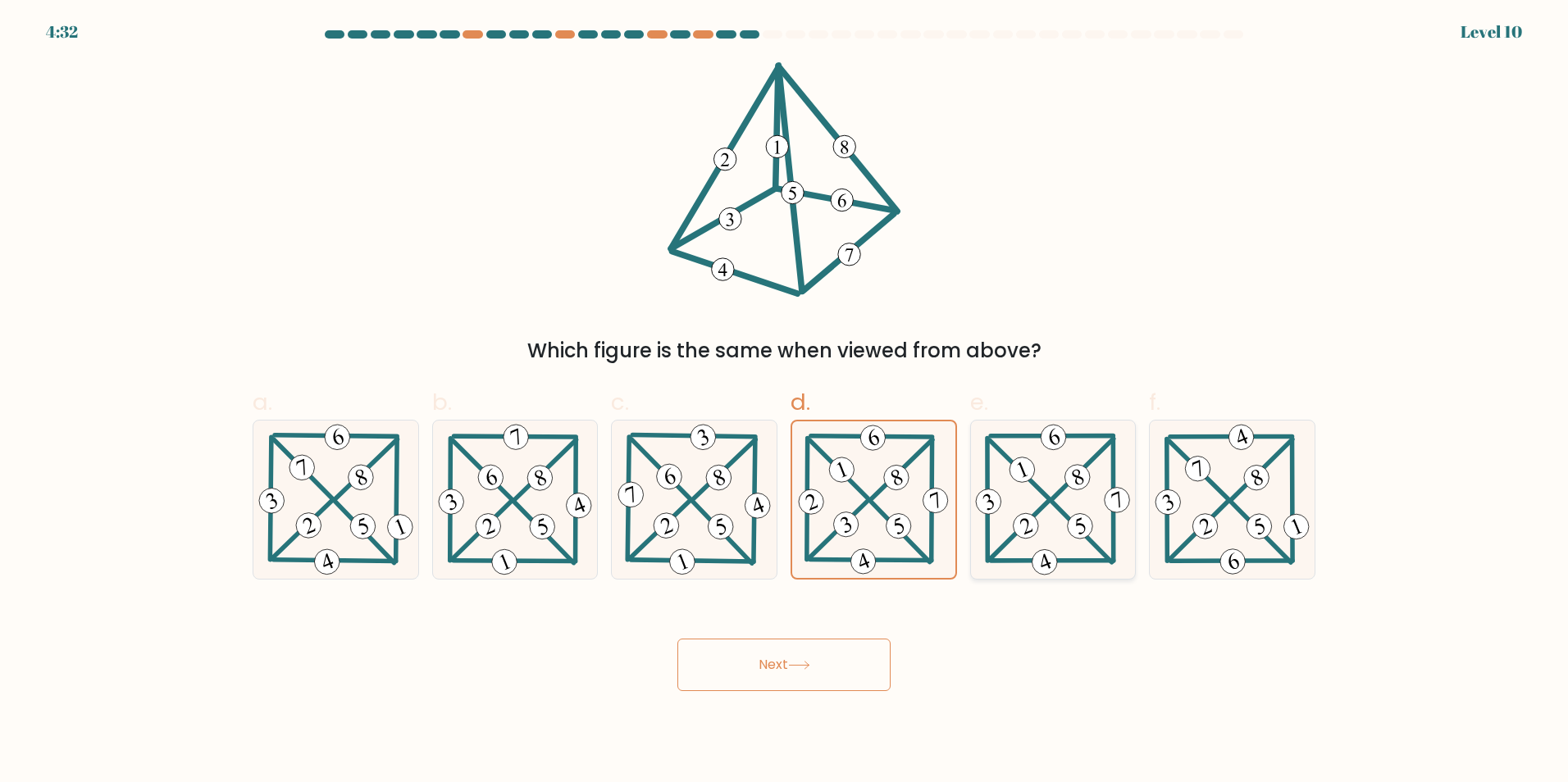
click at [1040, 458] on icon at bounding box center [1052, 499] width 162 height 158
click at [785, 402] on input "e." at bounding box center [784, 396] width 1 height 11
radio input "true"
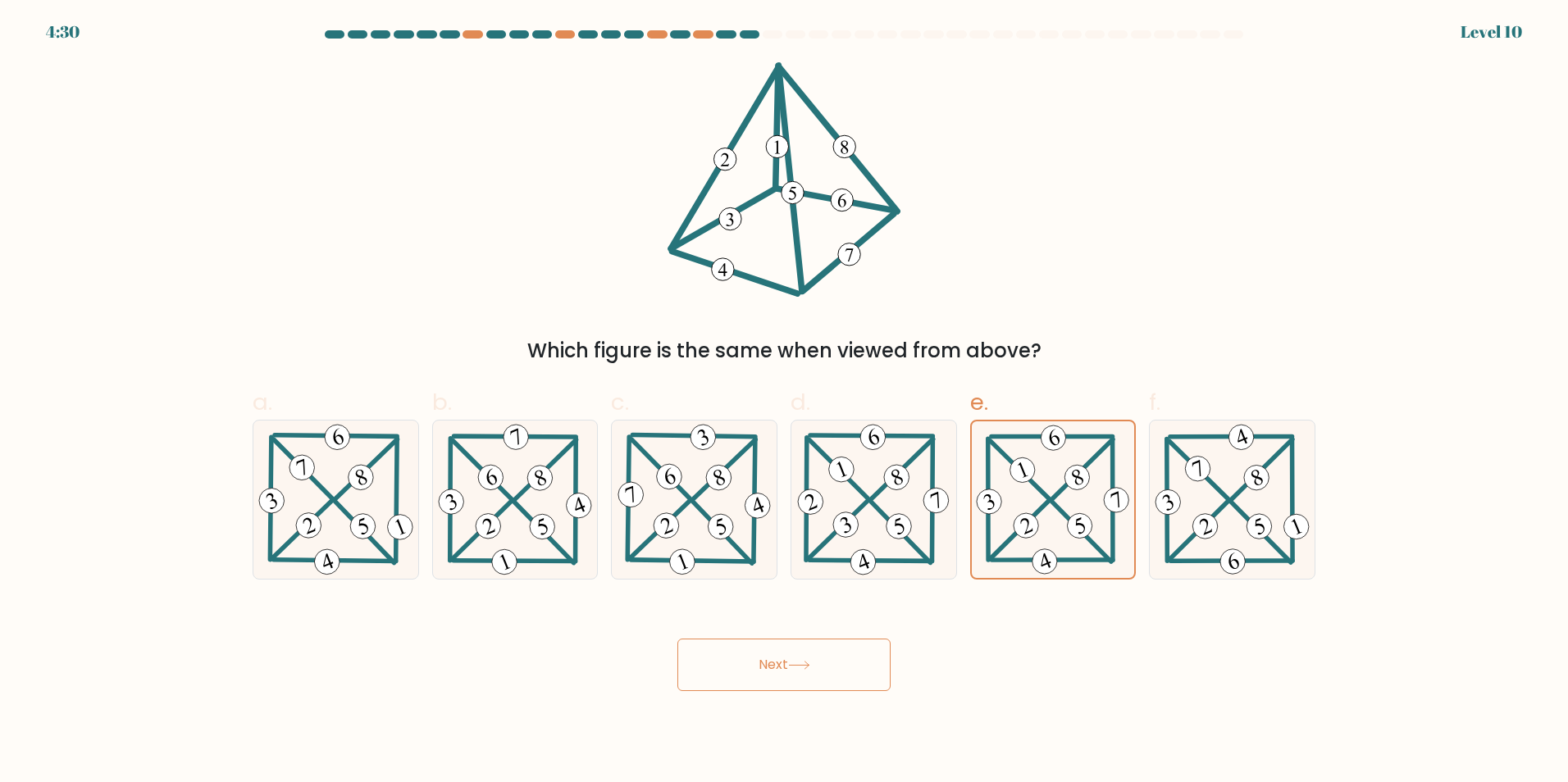
click at [758, 666] on button "Next" at bounding box center [784, 665] width 213 height 53
click at [829, 658] on button "Next" at bounding box center [784, 665] width 213 height 53
click at [1333, 92] on form at bounding box center [784, 361] width 1568 height 660
click at [898, 501] on icon at bounding box center [873, 499] width 159 height 158
click at [785, 402] on input "d." at bounding box center [784, 396] width 1 height 11
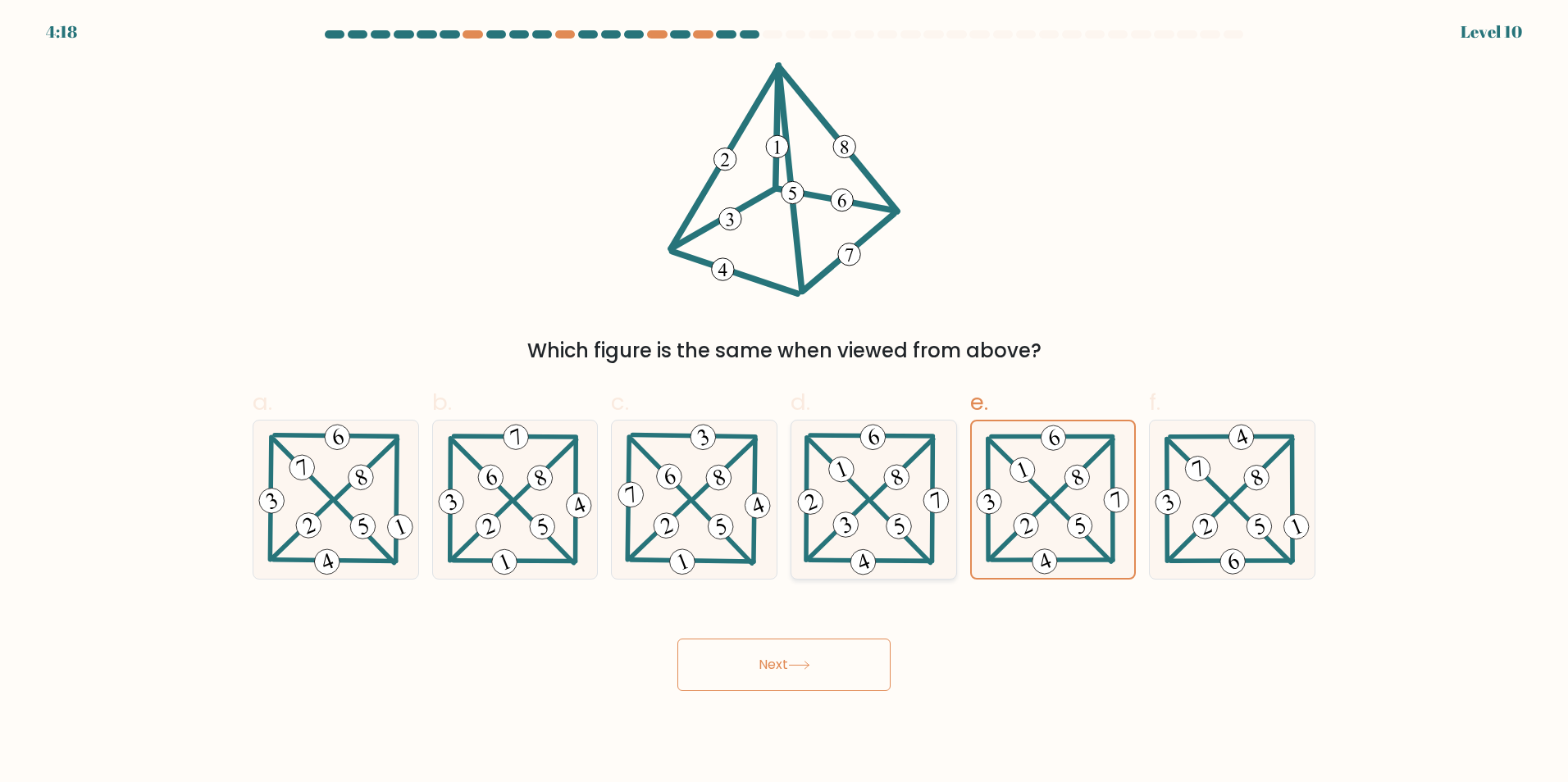
radio input "true"
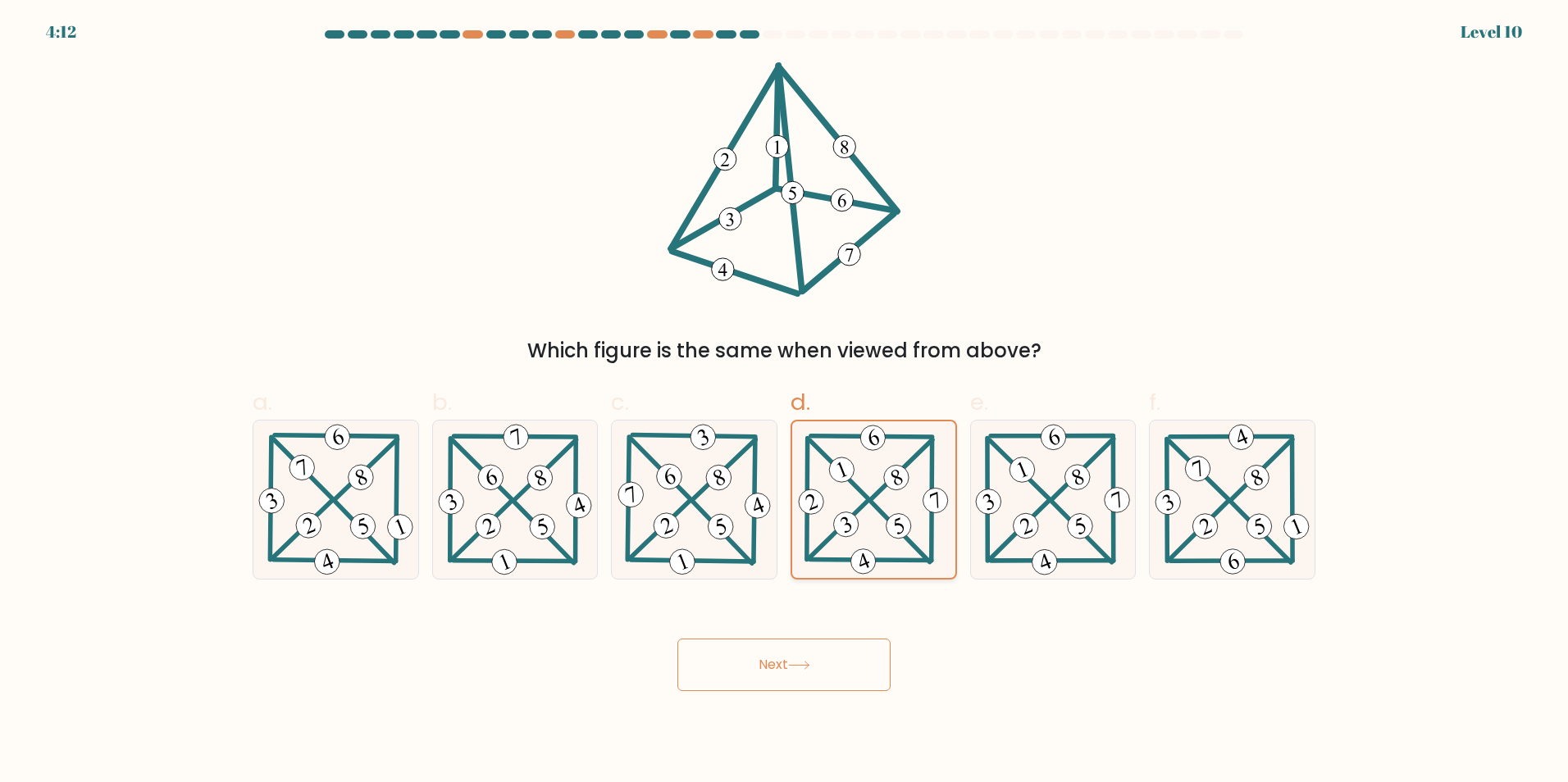
click at [881, 478] on icon at bounding box center [873, 499] width 157 height 157
click at [785, 402] on input "d." at bounding box center [784, 396] width 1 height 11
click at [861, 648] on button "Next" at bounding box center [784, 665] width 213 height 53
click at [1051, 494] on icon at bounding box center [1052, 499] width 162 height 158
click at [785, 402] on input "e." at bounding box center [784, 396] width 1 height 11
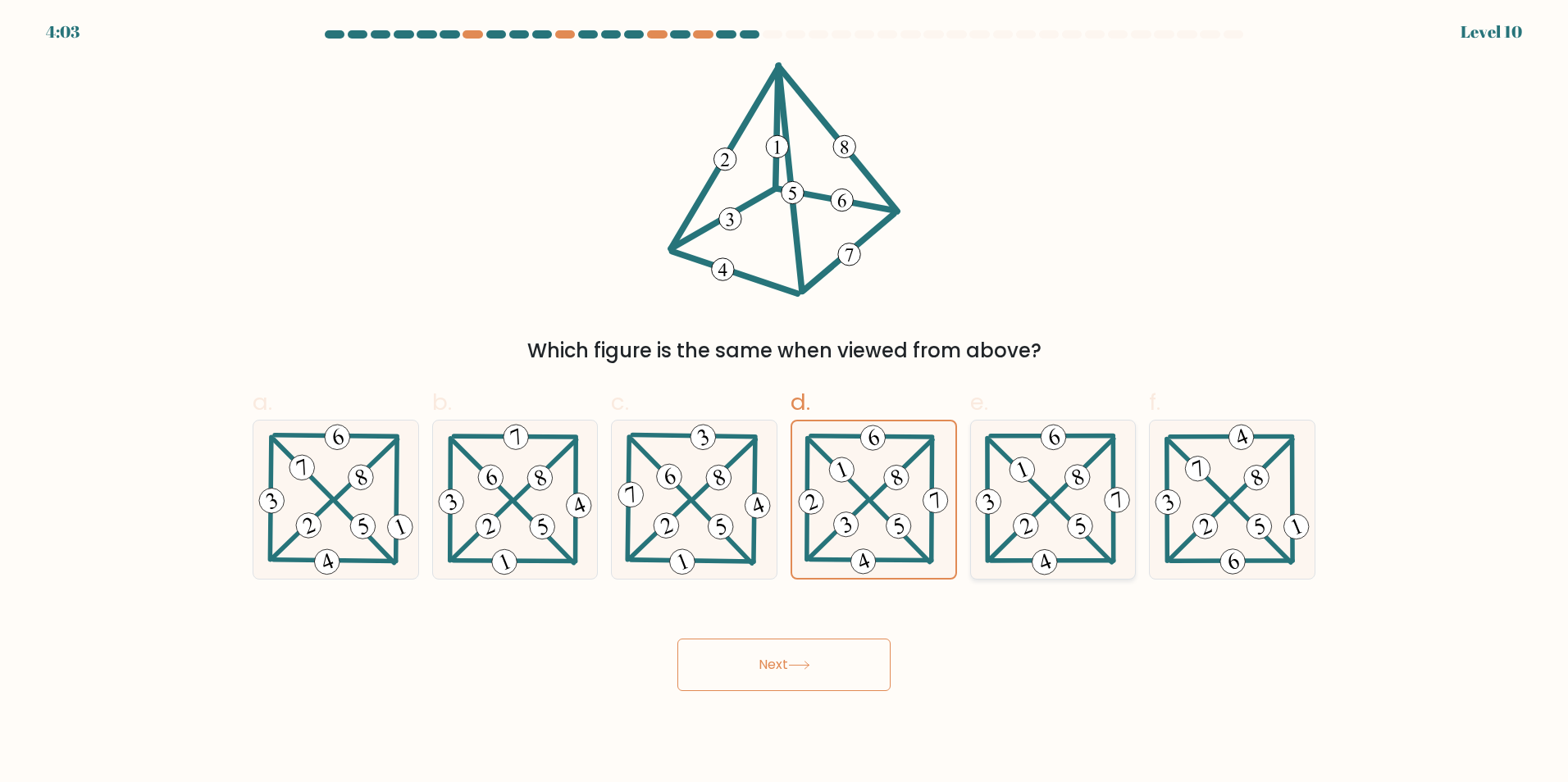
radio input "true"
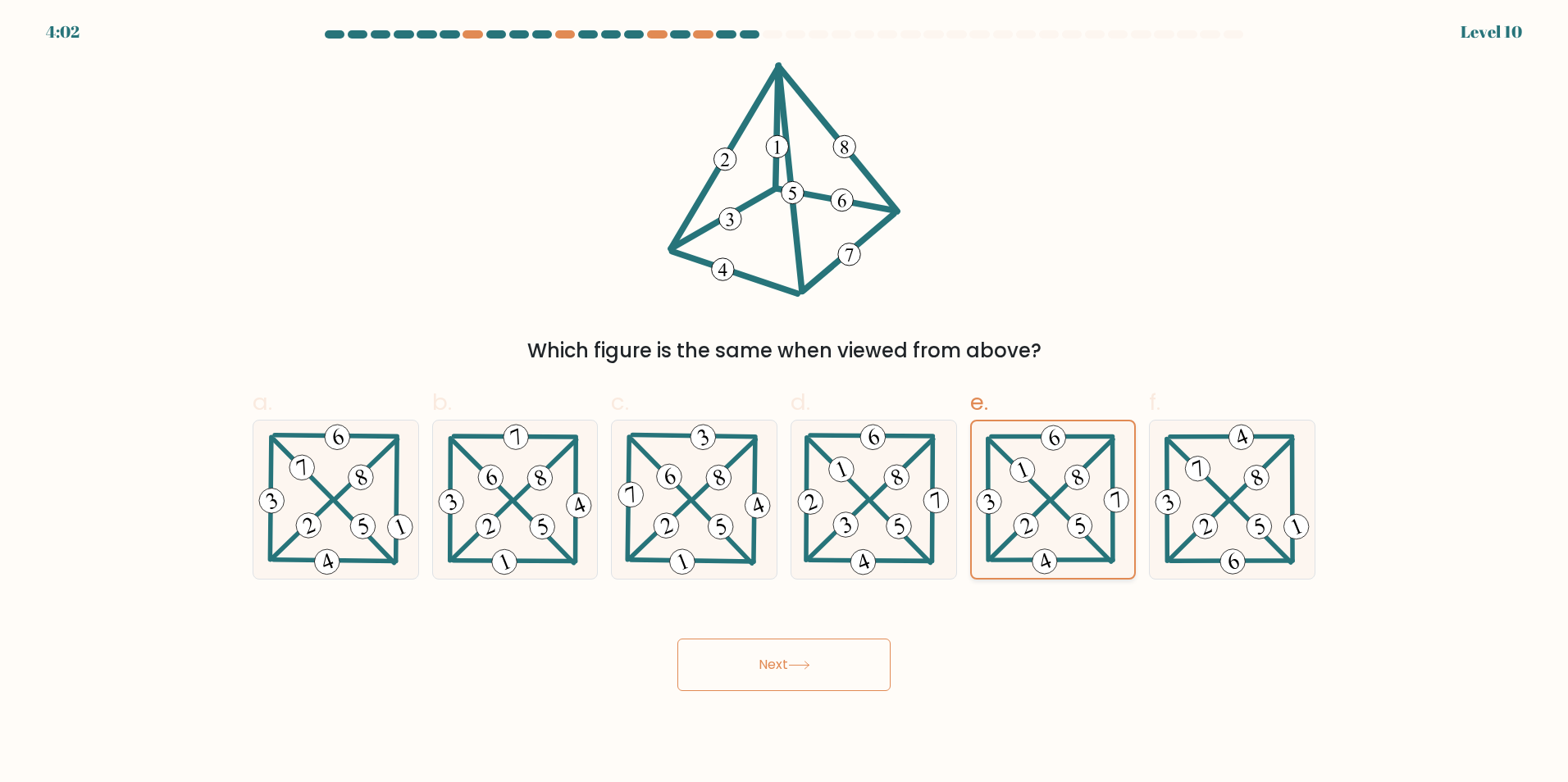
click at [1043, 492] on icon at bounding box center [1052, 499] width 160 height 157
click at [785, 402] on input "e." at bounding box center [784, 396] width 1 height 11
click at [776, 670] on button "Next" at bounding box center [784, 665] width 213 height 53
click at [778, 665] on button "Next" at bounding box center [784, 665] width 213 height 53
click at [777, 668] on button "Next" at bounding box center [784, 665] width 213 height 53
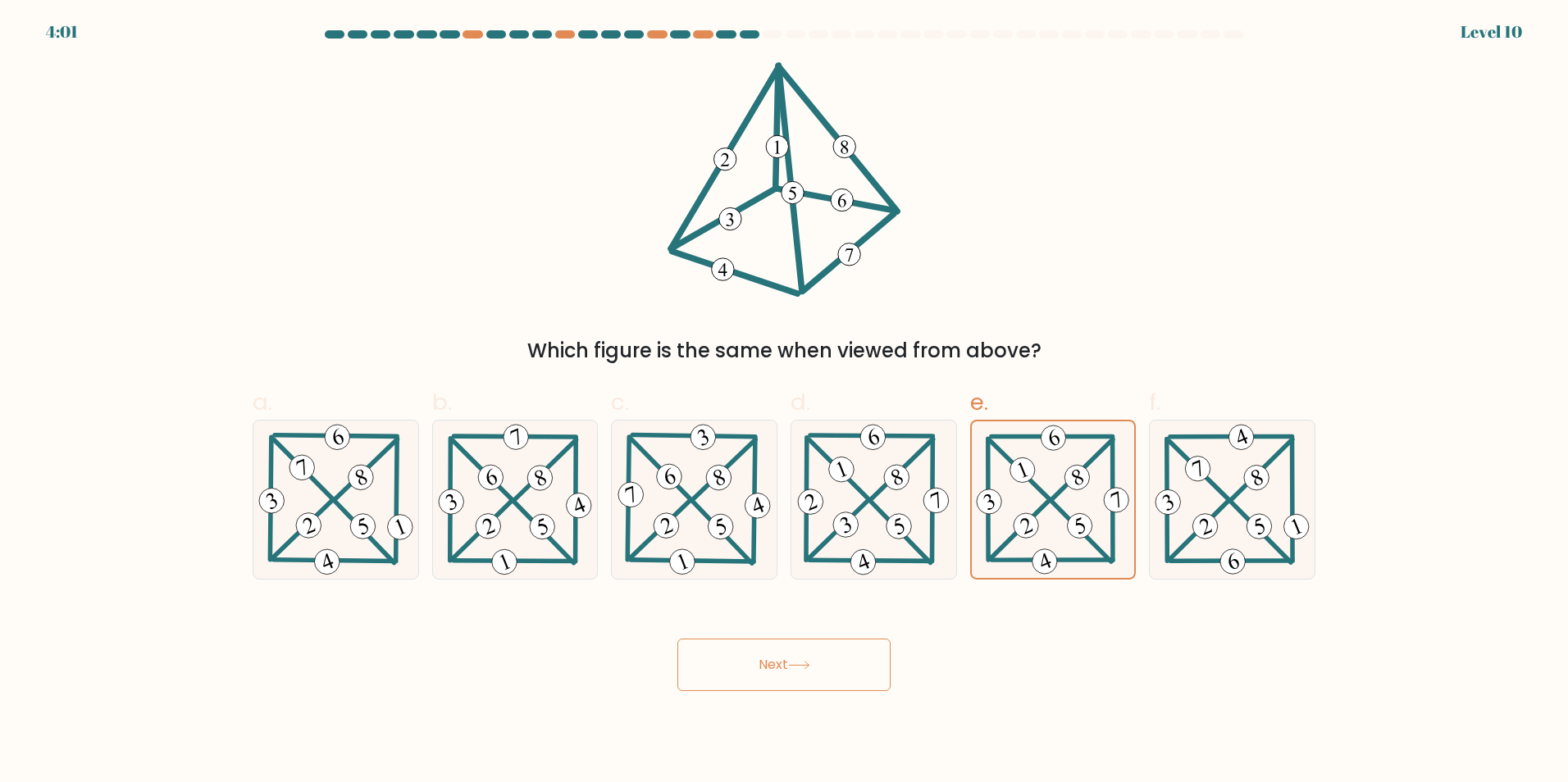
click at [777, 670] on button "Next" at bounding box center [784, 665] width 213 height 53
click at [777, 671] on button "Next" at bounding box center [784, 665] width 213 height 53
click at [784, 659] on button "Next" at bounding box center [784, 665] width 213 height 53
click at [764, 662] on button "Next" at bounding box center [784, 665] width 213 height 53
click at [765, 663] on button "Next" at bounding box center [784, 665] width 213 height 53
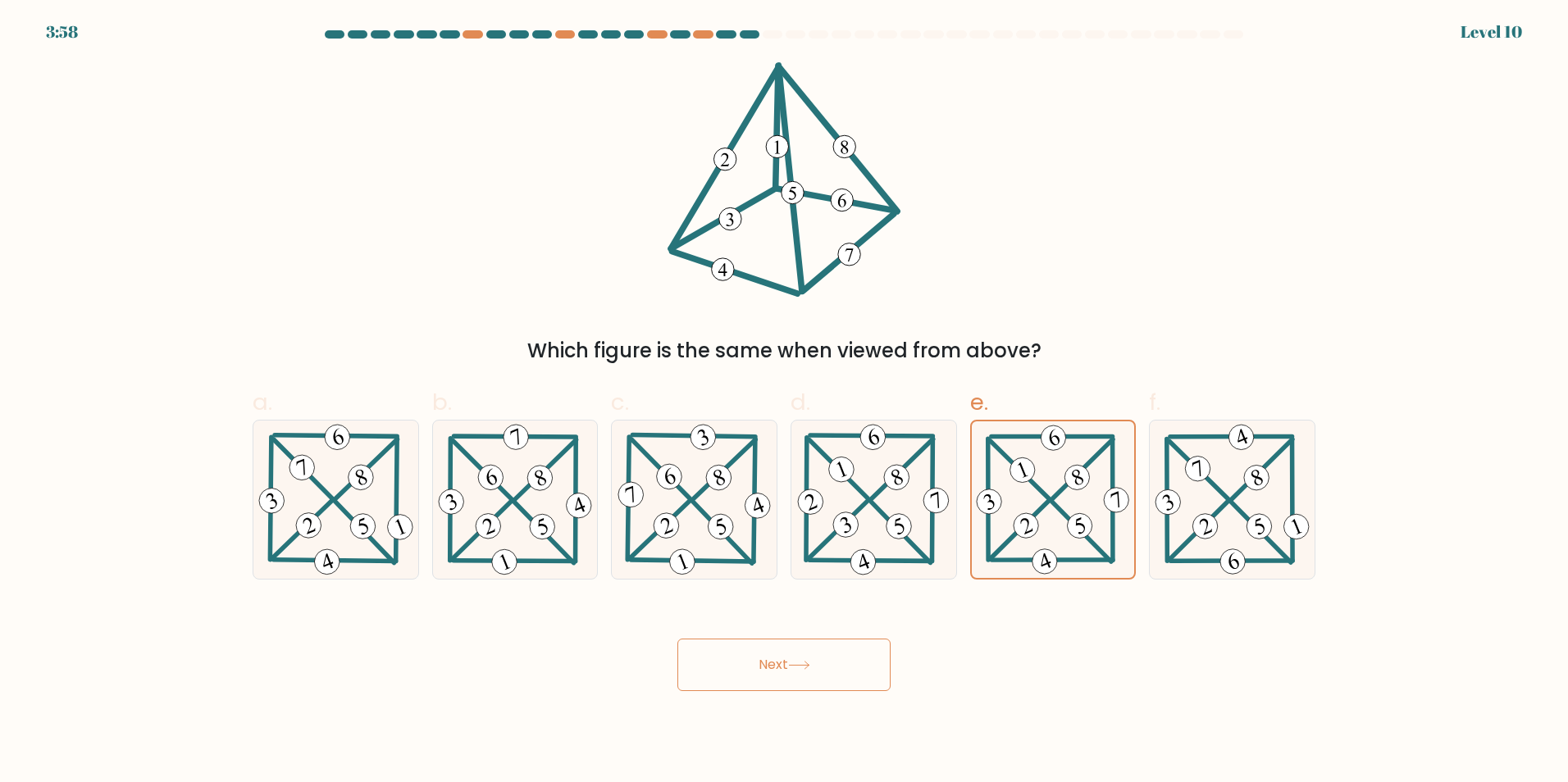
click at [760, 659] on button "Next" at bounding box center [784, 665] width 213 height 53
click at [815, 659] on button "Next" at bounding box center [784, 665] width 213 height 53
click at [764, 38] on div at bounding box center [783, 37] width 1082 height 14
click at [826, 648] on button "Next" at bounding box center [784, 665] width 213 height 53
click at [824, 652] on button "Next" at bounding box center [784, 665] width 213 height 53
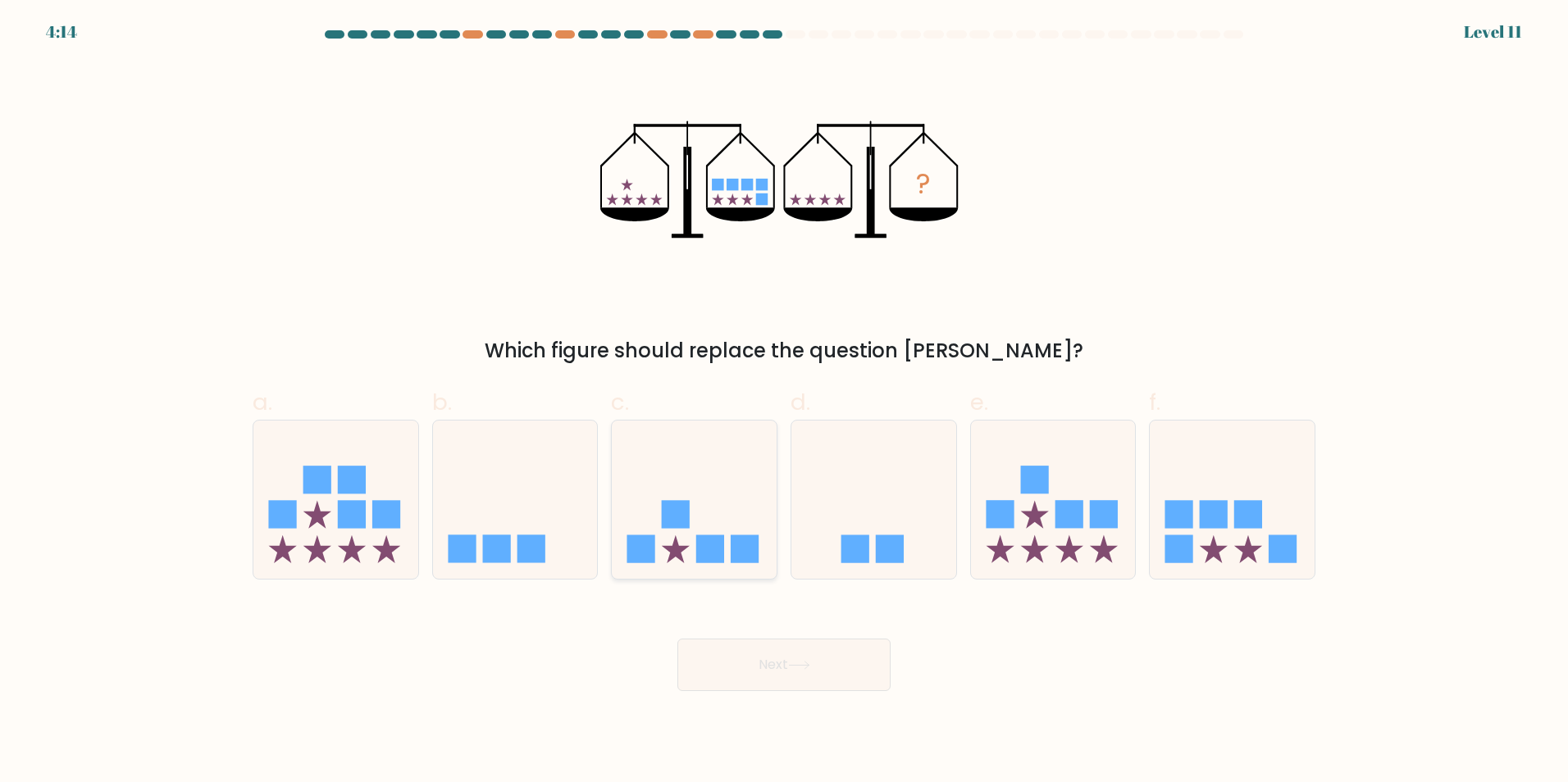
click at [718, 539] on rect at bounding box center [710, 549] width 28 height 28
click at [784, 402] on input "c." at bounding box center [784, 396] width 1 height 11
radio input "true"
click at [810, 662] on icon at bounding box center [799, 665] width 22 height 9
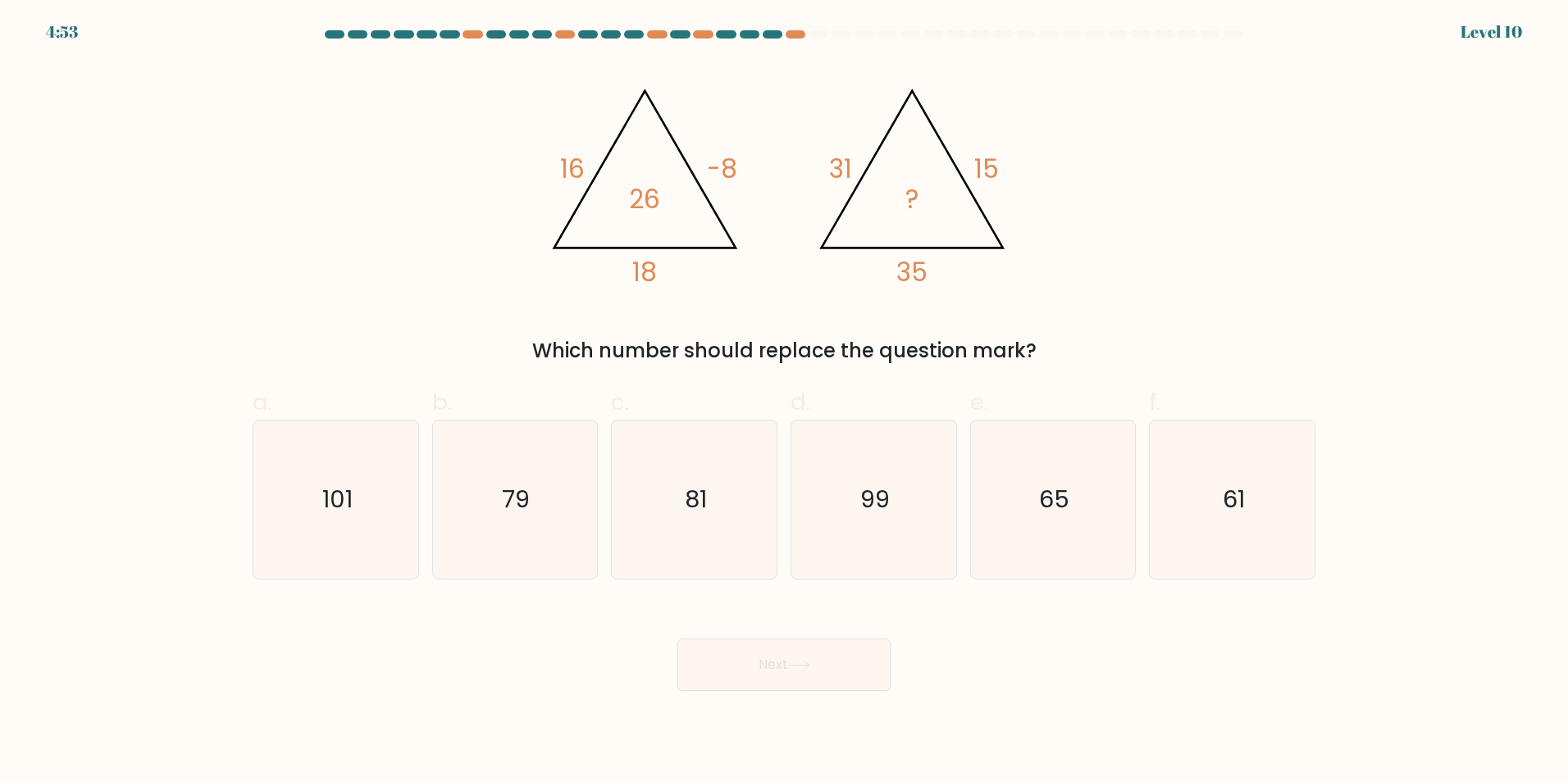
drag, startPoint x: 525, startPoint y: 93, endPoint x: 1075, endPoint y: 334, distance: 600.5
click at [1075, 334] on div "@import url('https://fonts.googleapis.com/css?family=Abril+Fatface:400,100,100i…" at bounding box center [783, 214] width 1082 height 303
copy div "16 -8 18 26 @import url('https://fonts.googleapis.com/css?family=Abril+Fatface:…"
click at [1113, 245] on div "@import url('https://fonts.googleapis.com/css?family=Abril+Fatface:400,100,100i…" at bounding box center [783, 214] width 1082 height 303
click at [732, 480] on icon "81" at bounding box center [694, 499] width 158 height 158
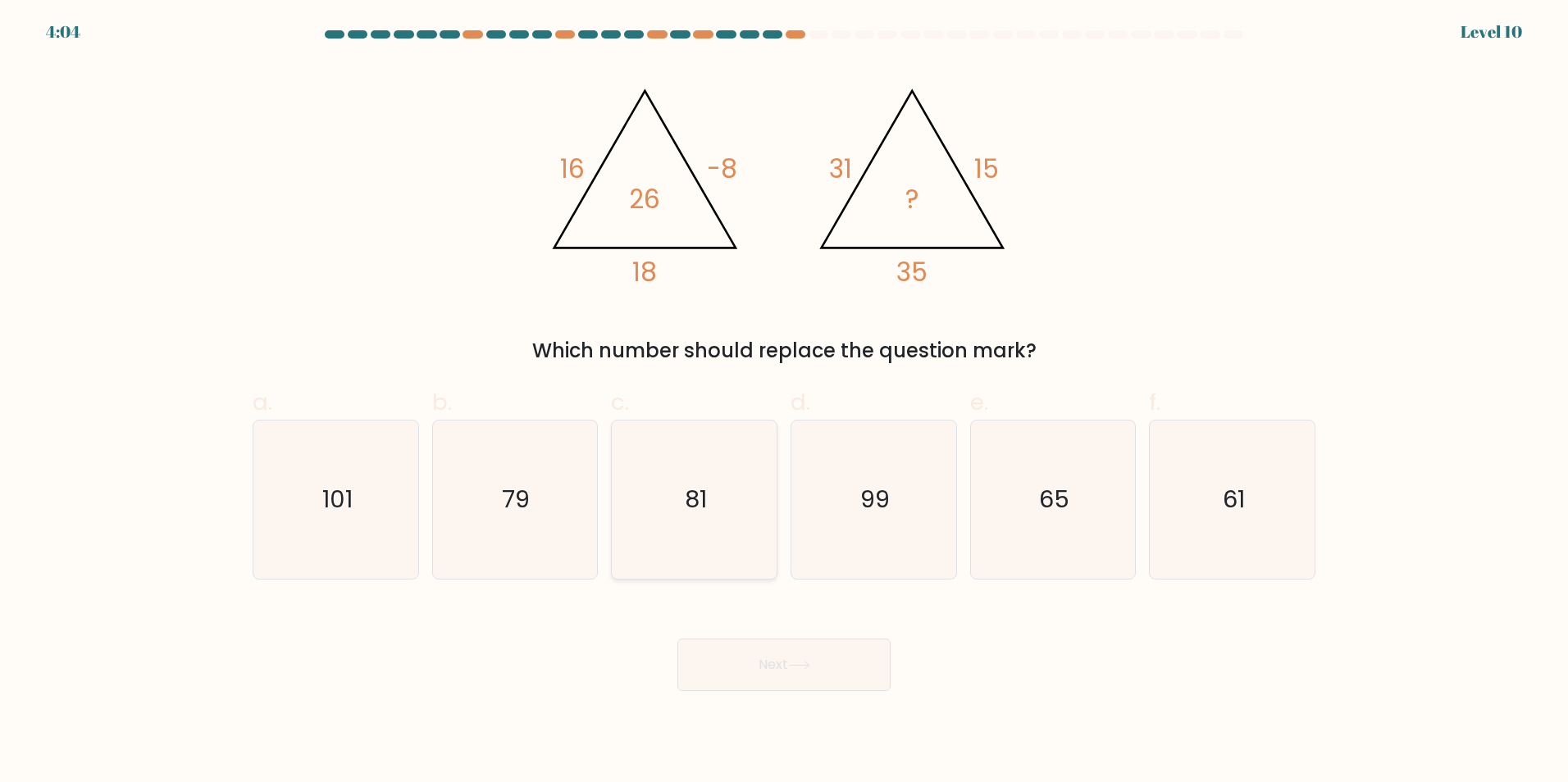
click at [784, 402] on input "c. 81" at bounding box center [784, 396] width 1 height 11
radio input "true"
click at [777, 674] on button "Next" at bounding box center [784, 665] width 213 height 53
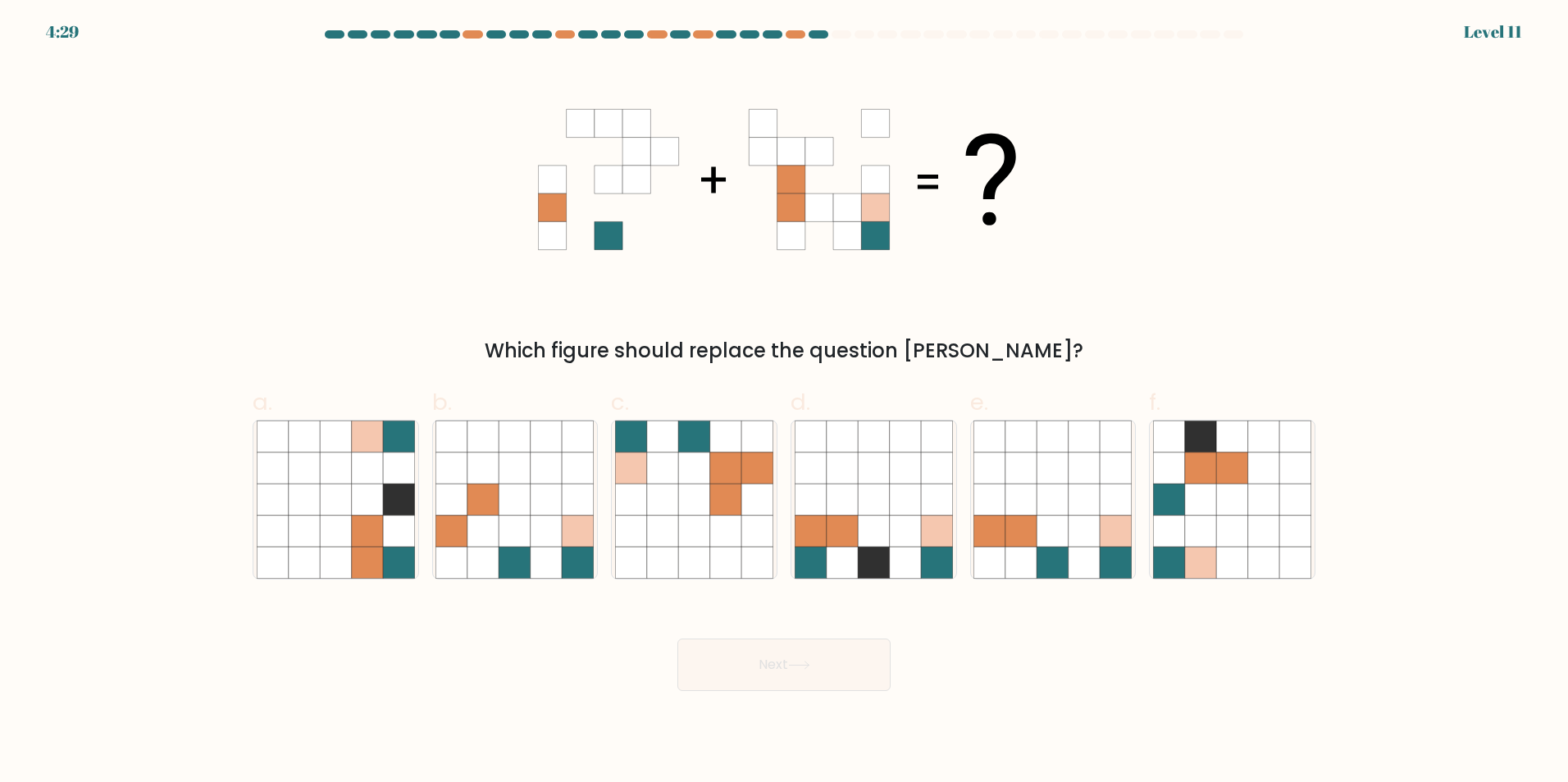
drag, startPoint x: 381, startPoint y: 87, endPoint x: 940, endPoint y: 254, distance: 583.4
click at [940, 254] on div "Which figure should replace the question mark?" at bounding box center [783, 214] width 1082 height 303
click at [751, 493] on icon at bounding box center [757, 499] width 31 height 31
click at [784, 402] on input "c." at bounding box center [784, 396] width 1 height 11
radio input "true"
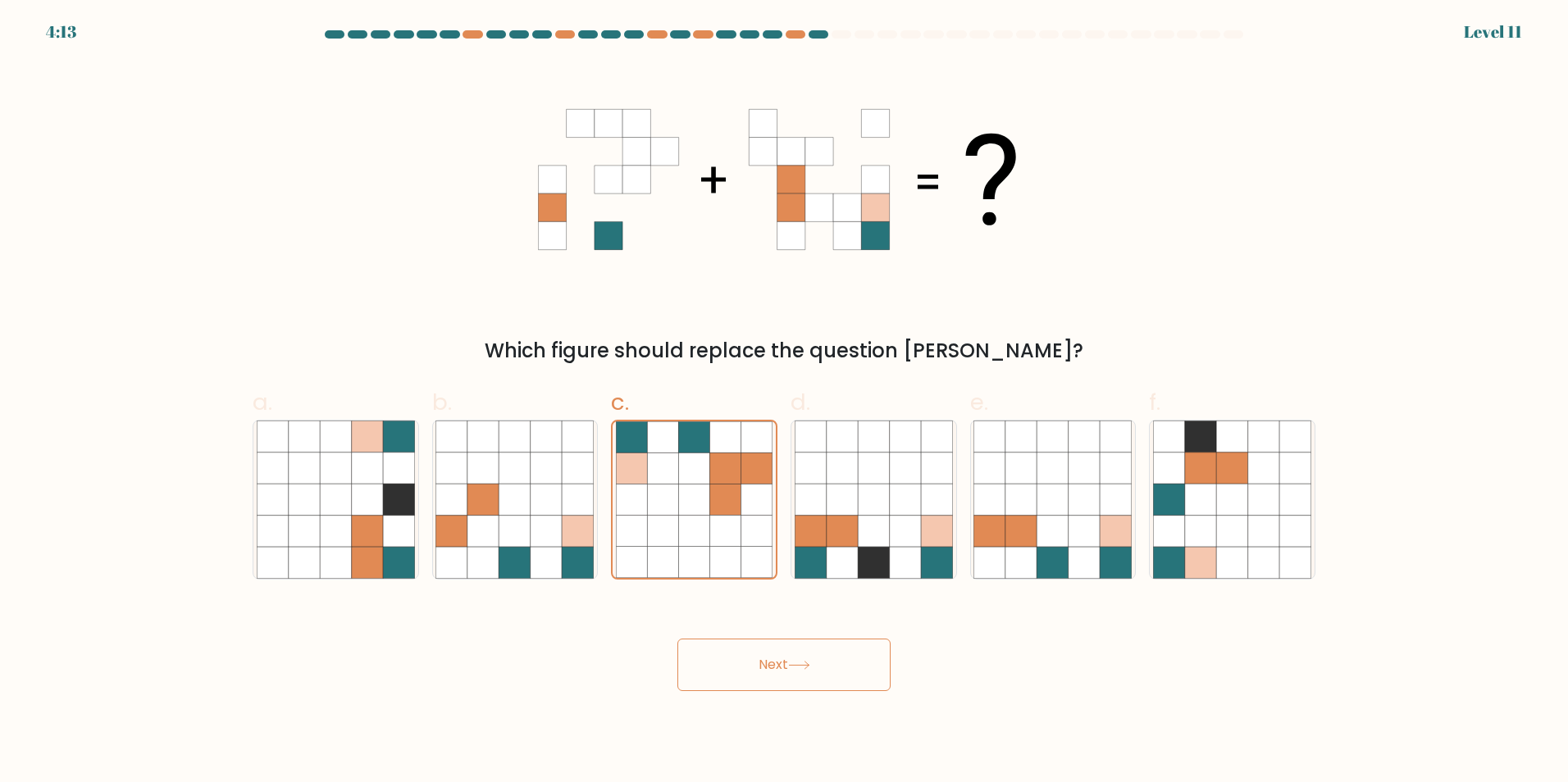
click at [763, 666] on button "Next" at bounding box center [784, 665] width 213 height 53
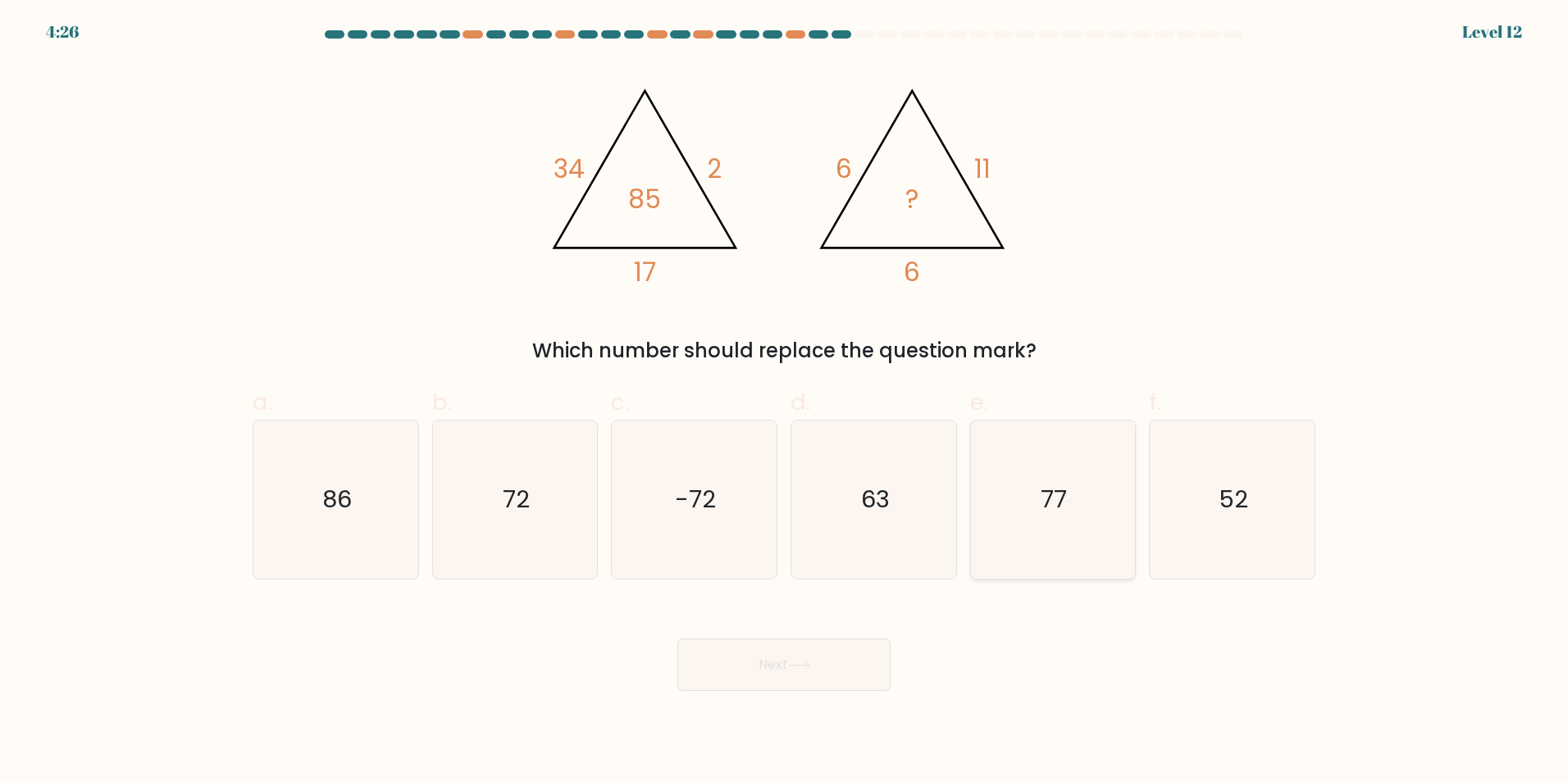
click at [1050, 486] on text "77" at bounding box center [1054, 499] width 26 height 33
click at [785, 402] on input "e. 77" at bounding box center [784, 396] width 1 height 11
radio input "true"
click at [1050, 486] on text "77" at bounding box center [1054, 499] width 26 height 33
click at [785, 402] on input "e. 77" at bounding box center [784, 396] width 1 height 11
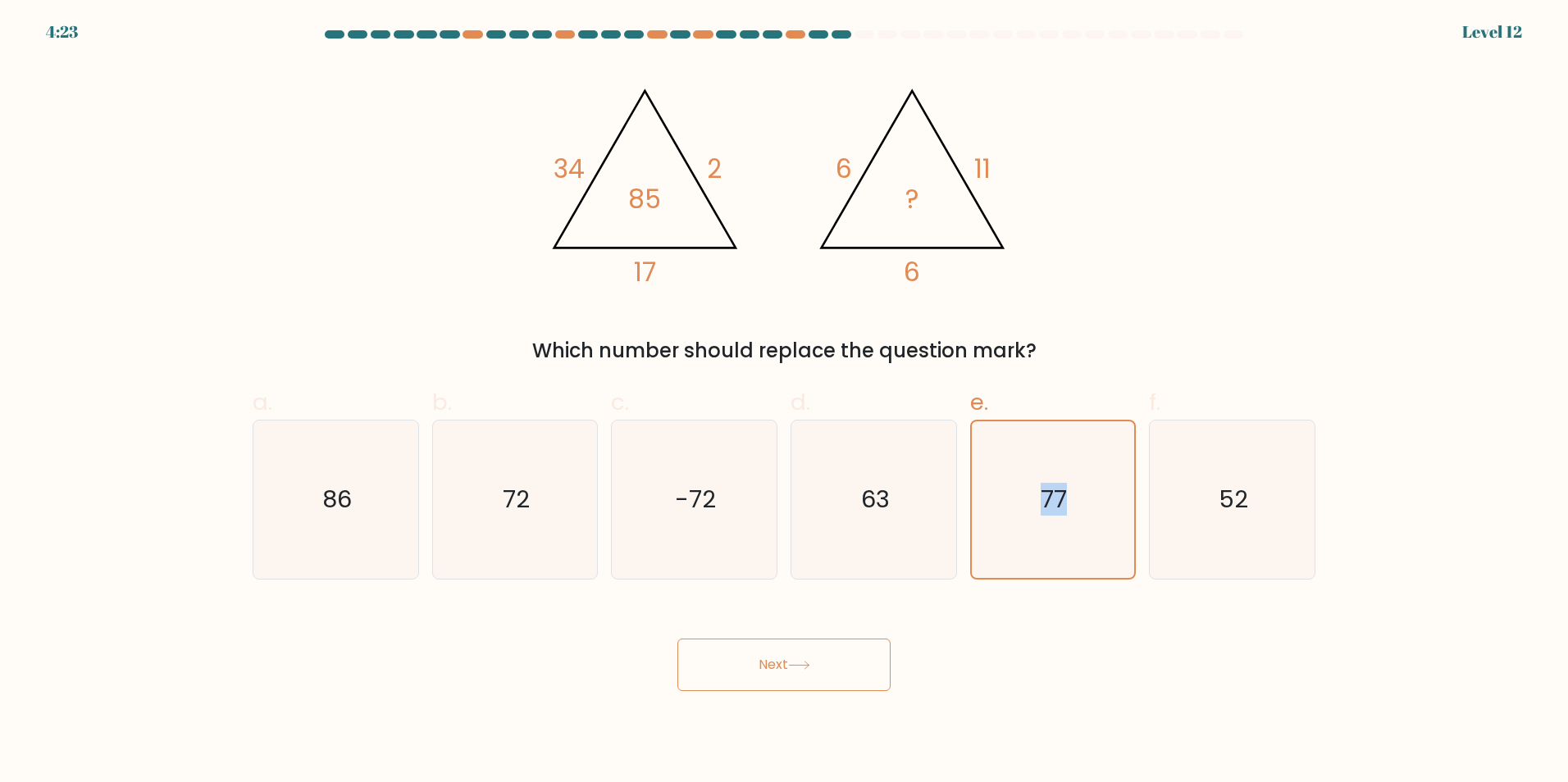
click at [793, 671] on button "Next" at bounding box center [784, 665] width 213 height 53
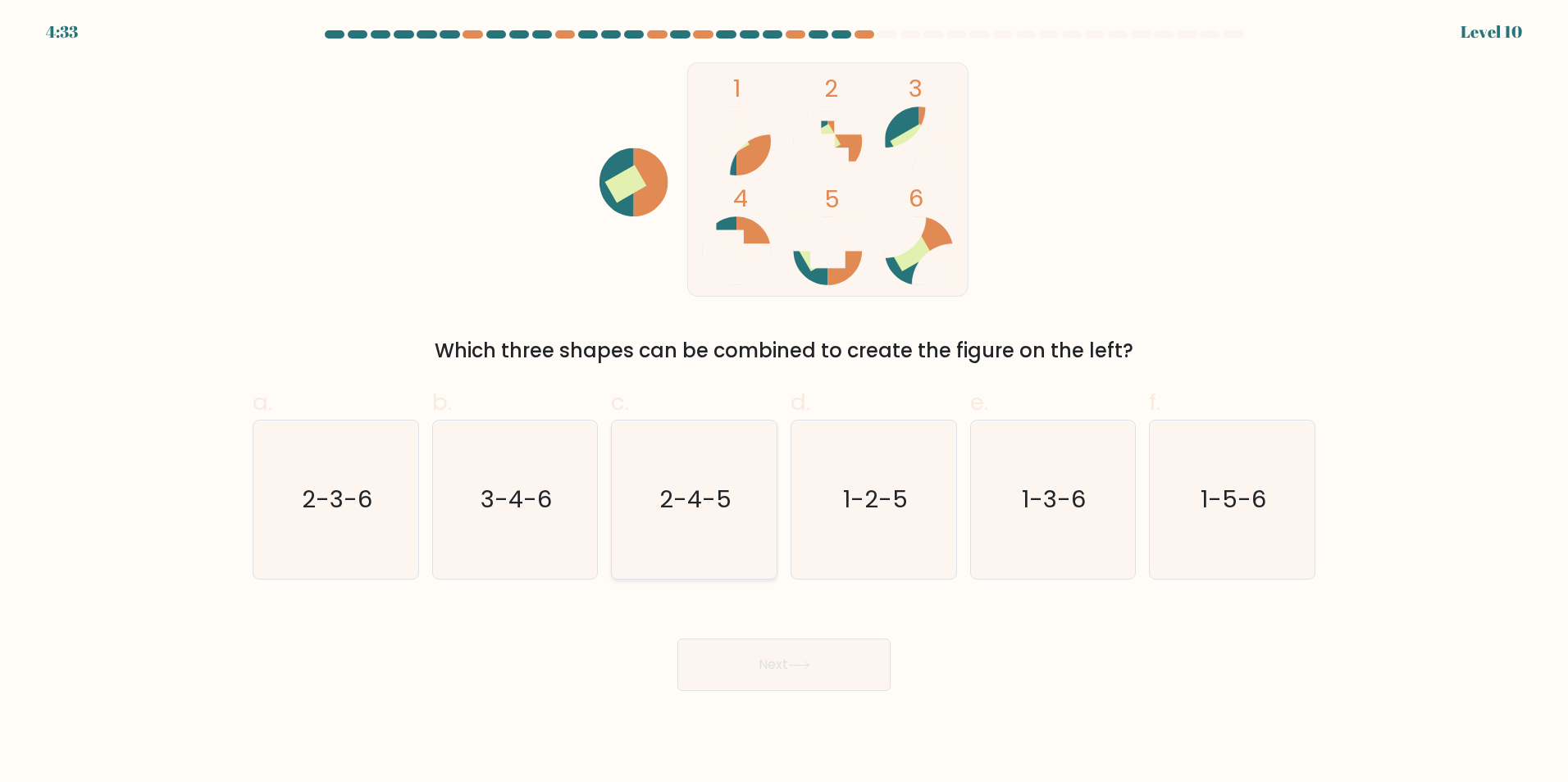
click at [743, 493] on icon "2-4-5" at bounding box center [694, 499] width 158 height 158
click at [784, 402] on input "c. 2-4-5" at bounding box center [784, 396] width 1 height 11
radio input "true"
click at [764, 667] on button "Next" at bounding box center [784, 665] width 213 height 53
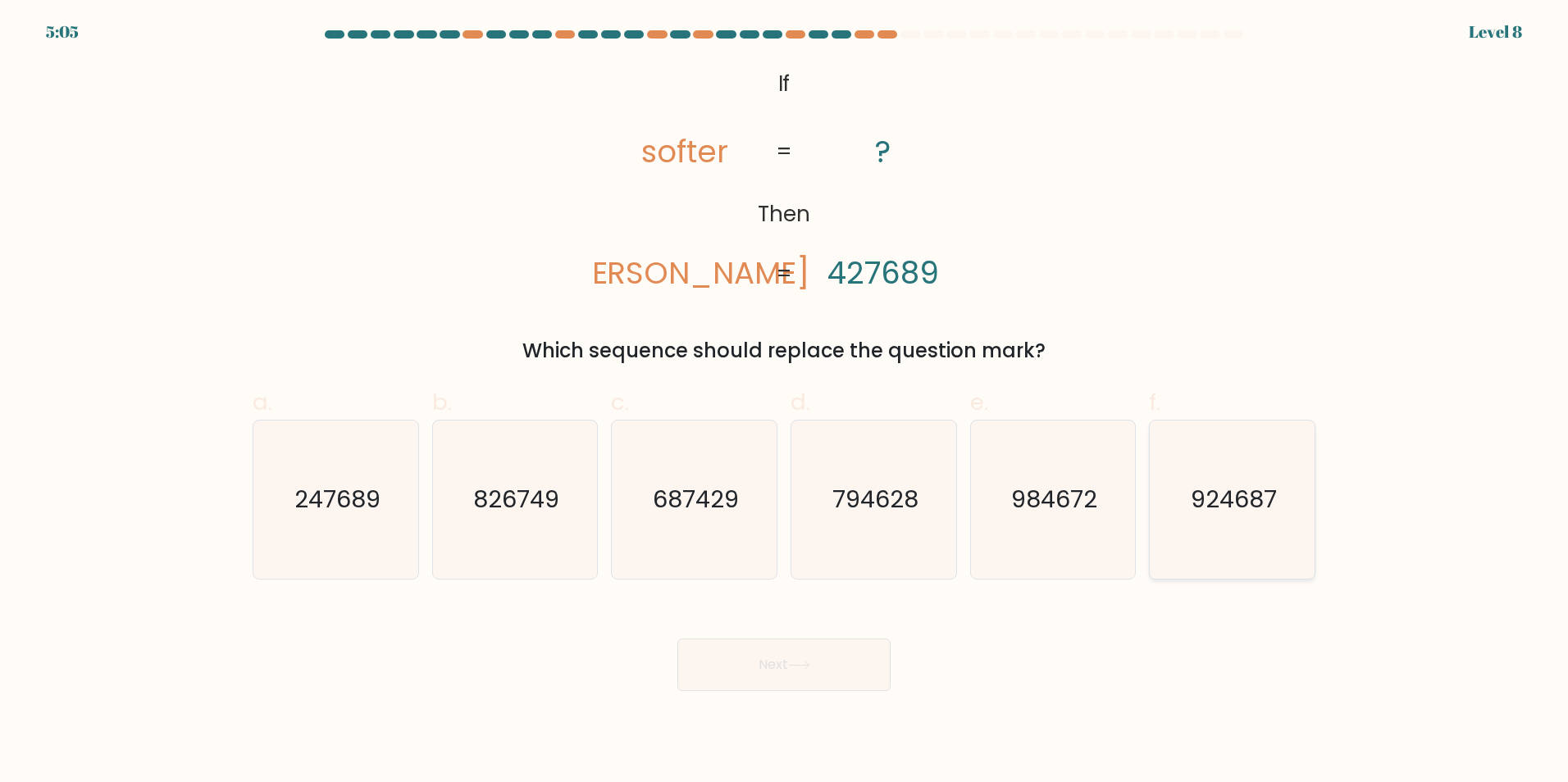
click at [1158, 492] on icon "924687" at bounding box center [1232, 499] width 158 height 158
click at [785, 402] on input "f. 924687" at bounding box center [784, 396] width 1 height 11
radio input "true"
click at [810, 659] on button "Next" at bounding box center [784, 665] width 213 height 53
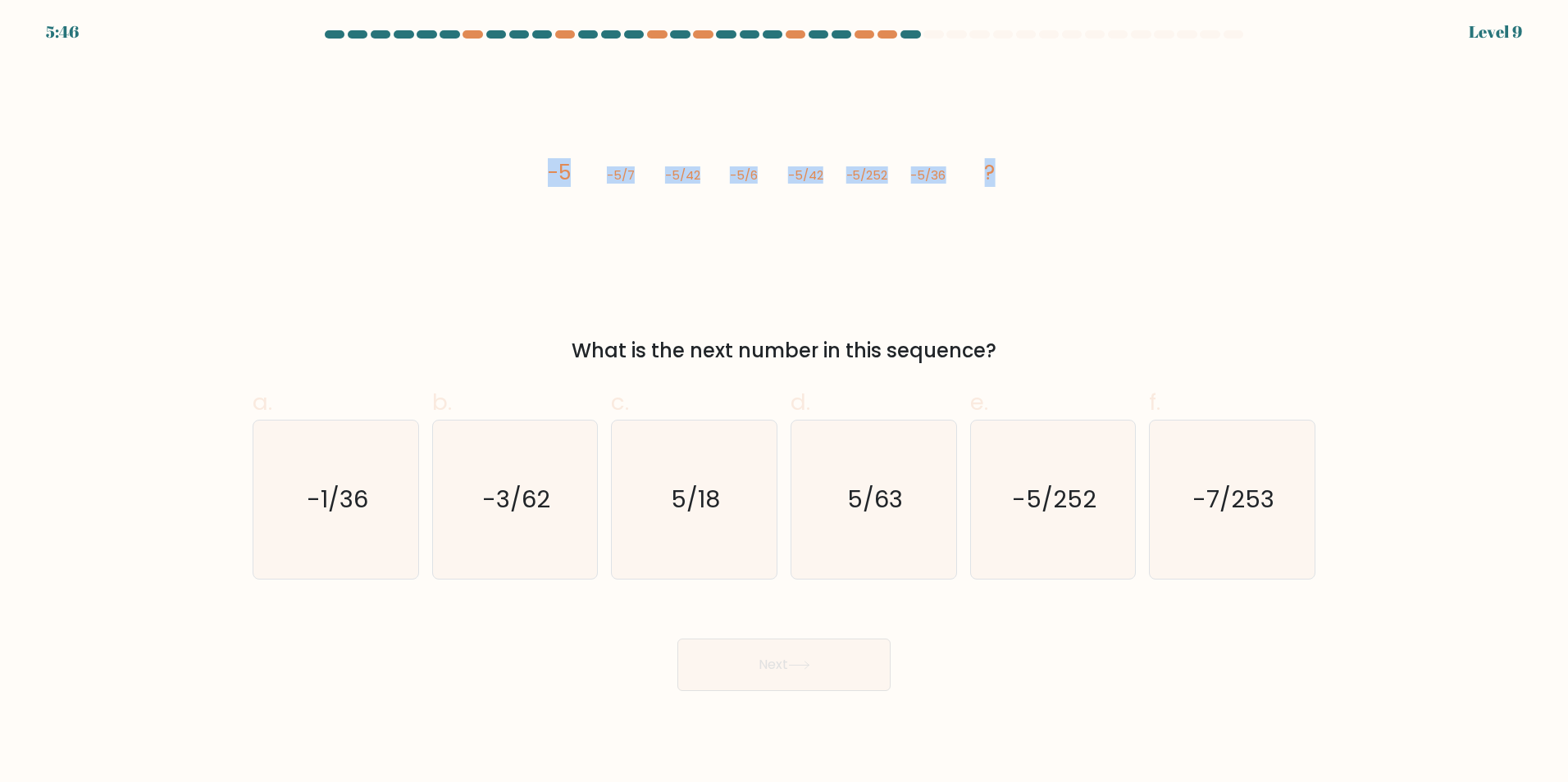
drag, startPoint x: 512, startPoint y: 154, endPoint x: 1022, endPoint y: 175, distance: 510.4
click at [1022, 175] on div "image/svg+xml -5 -5/7 -5/42 -5/6 -5/42 -5/252 -5/36 ? What is the next number i…" at bounding box center [783, 214] width 1082 height 303
drag, startPoint x: 1022, startPoint y: 175, endPoint x: 935, endPoint y: 171, distance: 87.1
copy g "-5 -5/7 -5/42 -5/6 -5/42 -5/252 -5/36 ?"
drag, startPoint x: 1030, startPoint y: 362, endPoint x: 540, endPoint y: 162, distance: 529.2
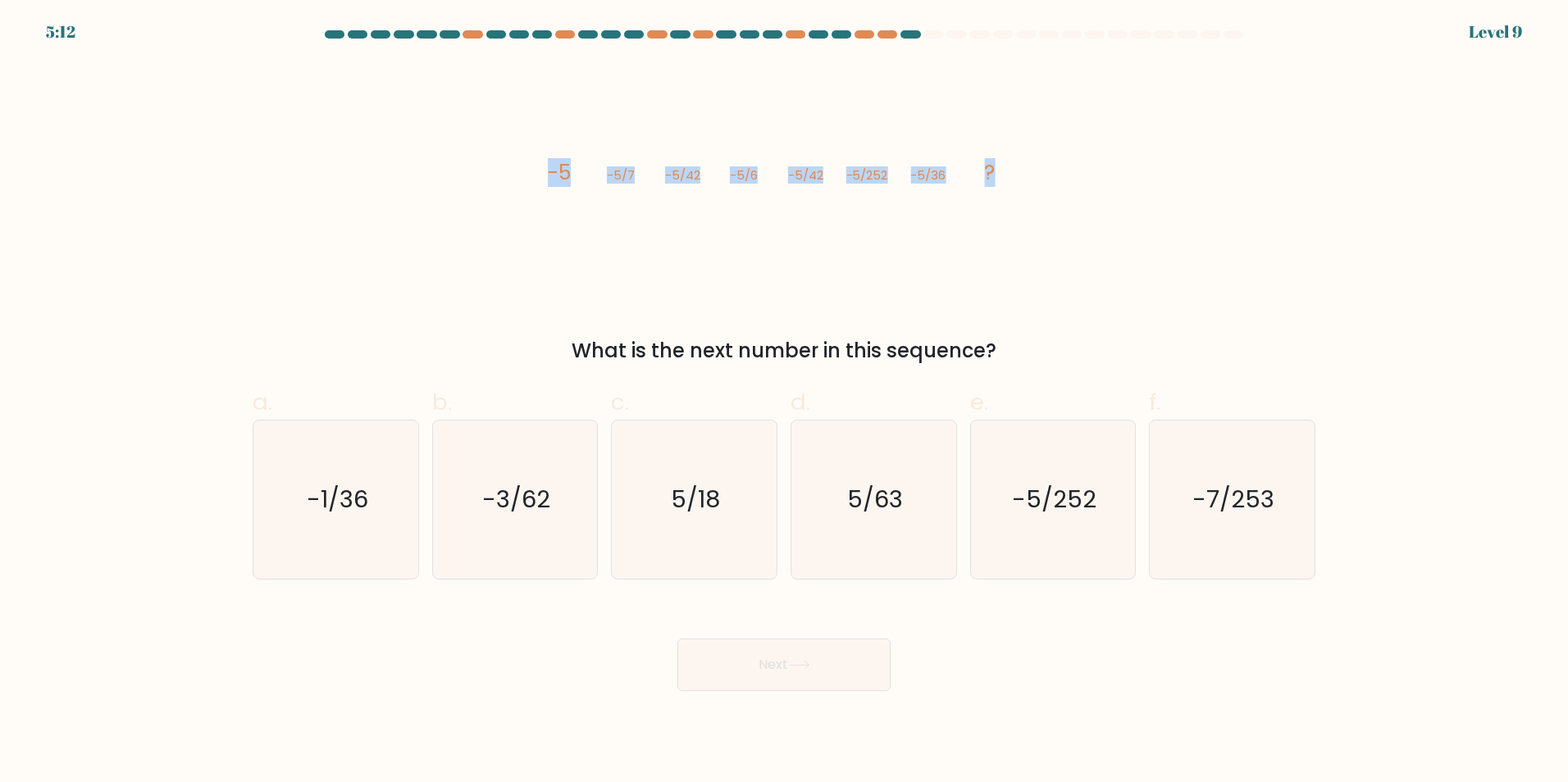
click at [540, 162] on div "image/svg+xml -5 -5/7 -5/42 -5/6 -5/42 -5/252 -5/36 ? What is the next number i…" at bounding box center [783, 214] width 1082 height 303
drag, startPoint x: 540, startPoint y: 162, endPoint x: 576, endPoint y: 160, distance: 36.1
copy div "-5 -5/7 -5/42 -5/6 -5/42 -5/252 -5/36 ? What is the next number in this sequenc…"
drag, startPoint x: 1062, startPoint y: 501, endPoint x: 1047, endPoint y: 513, distance: 19.2
click at [1062, 501] on text "-5/252" at bounding box center [1054, 499] width 84 height 33
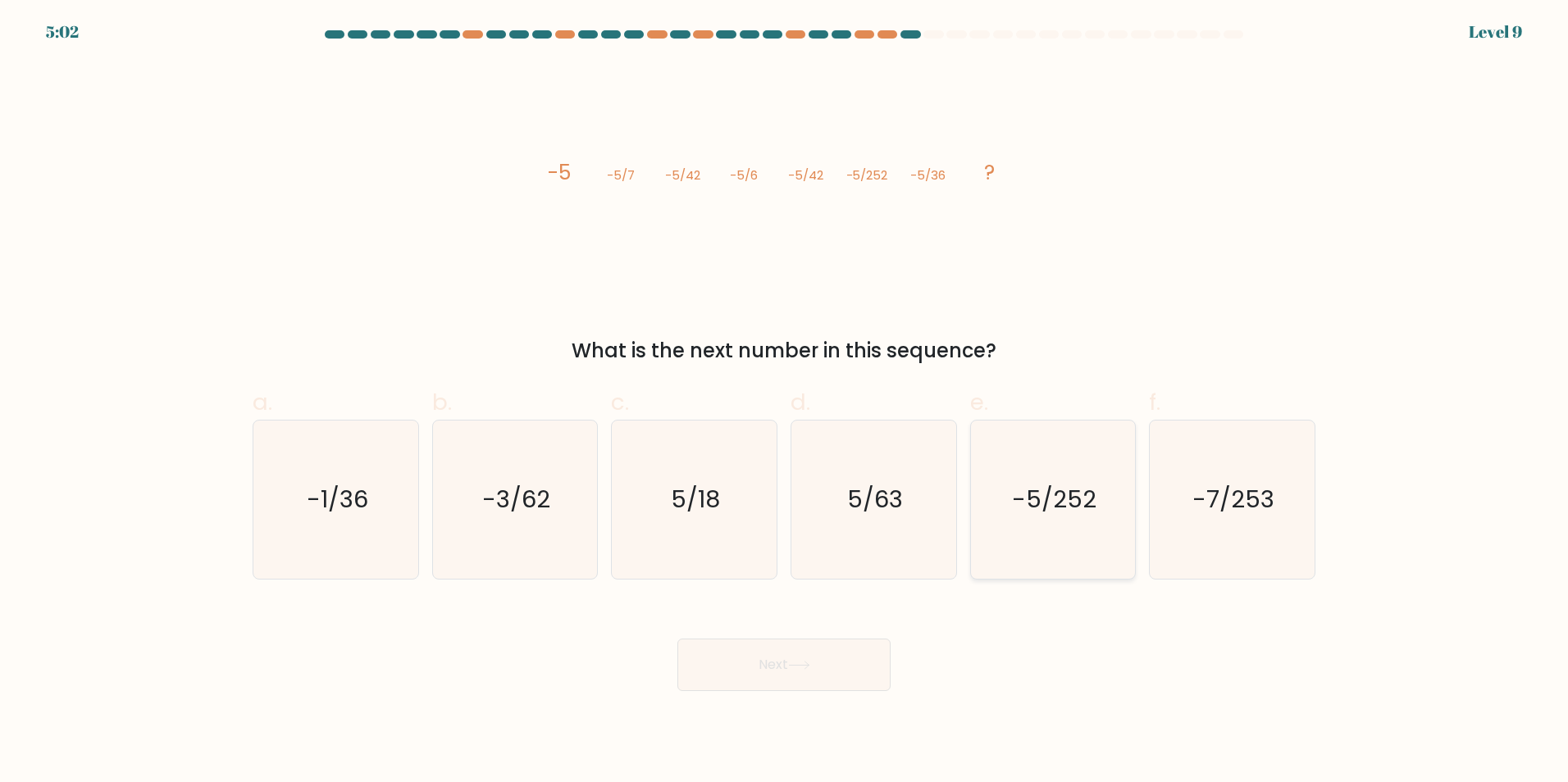
click at [785, 402] on input "e. -5/252" at bounding box center [784, 396] width 1 height 11
radio input "true"
click at [788, 670] on button "Next" at bounding box center [784, 665] width 213 height 53
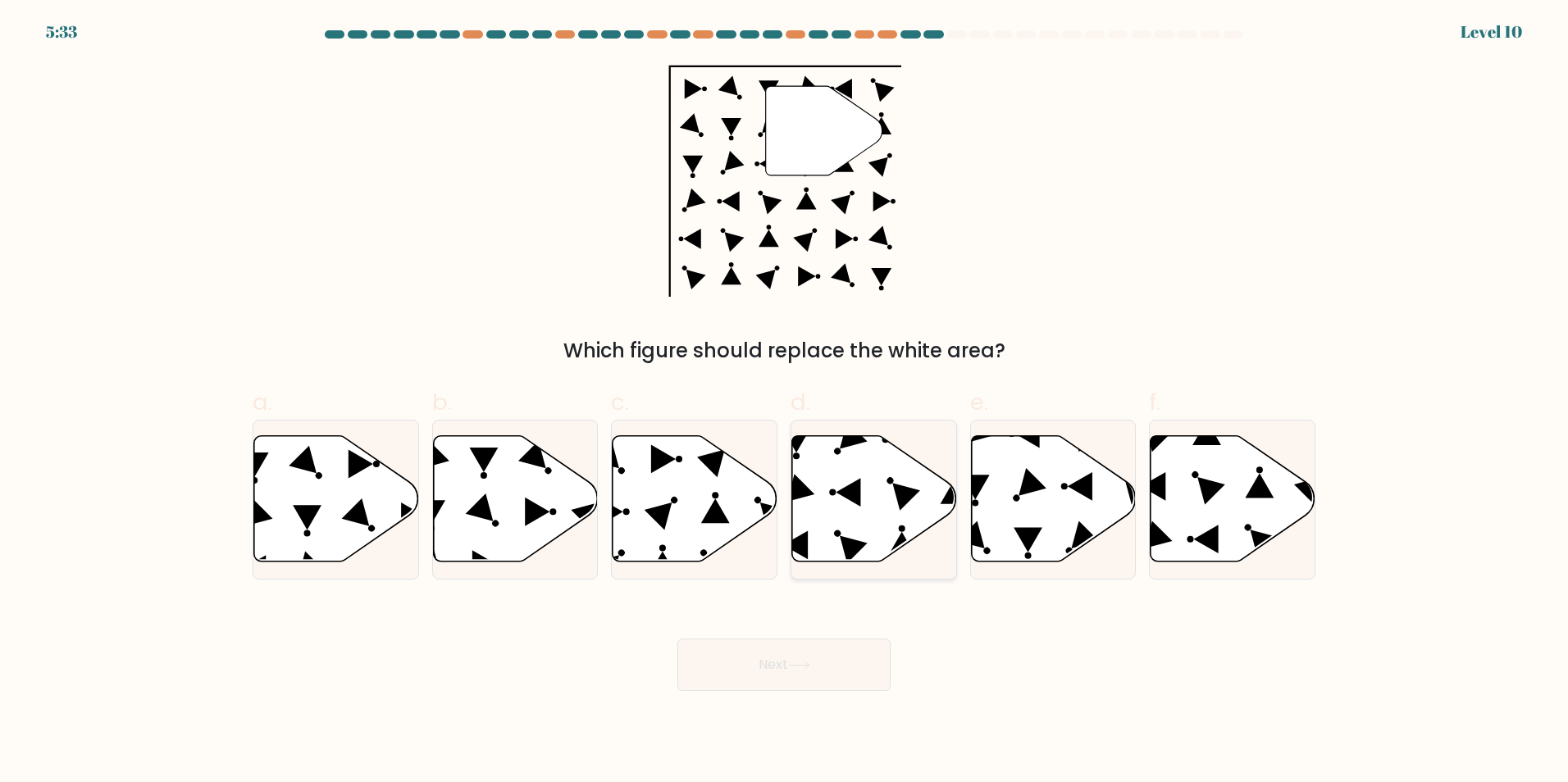
click at [865, 465] on icon at bounding box center [874, 498] width 165 height 126
click at [785, 402] on input "d." at bounding box center [784, 396] width 1 height 11
radio input "true"
click at [793, 662] on icon at bounding box center [799, 665] width 22 height 9
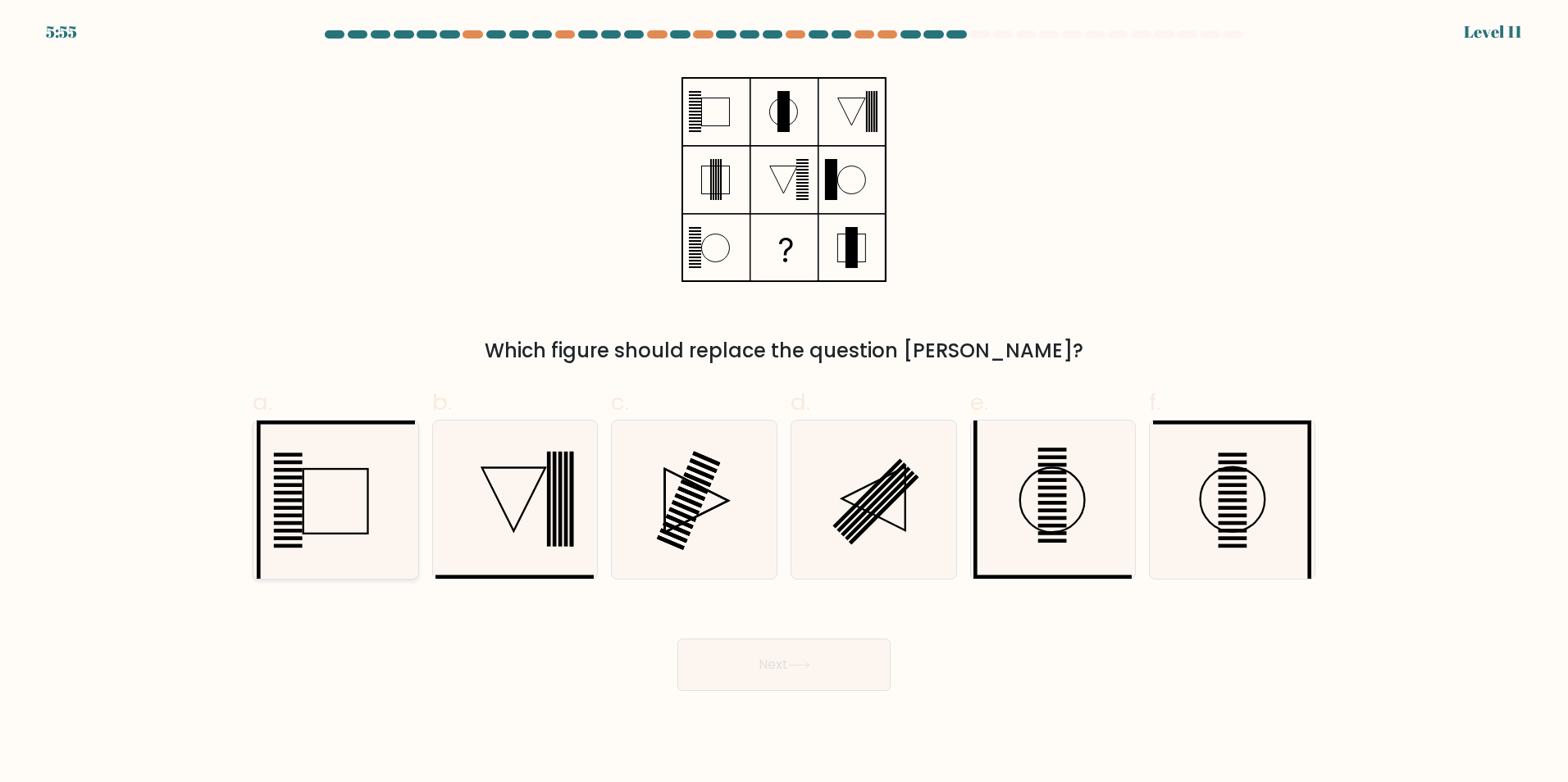
click at [303, 478] on rect at bounding box center [335, 501] width 65 height 65
click at [784, 402] on input "a." at bounding box center [784, 396] width 1 height 11
radio input "true"
click at [781, 661] on button "Next" at bounding box center [784, 665] width 213 height 53
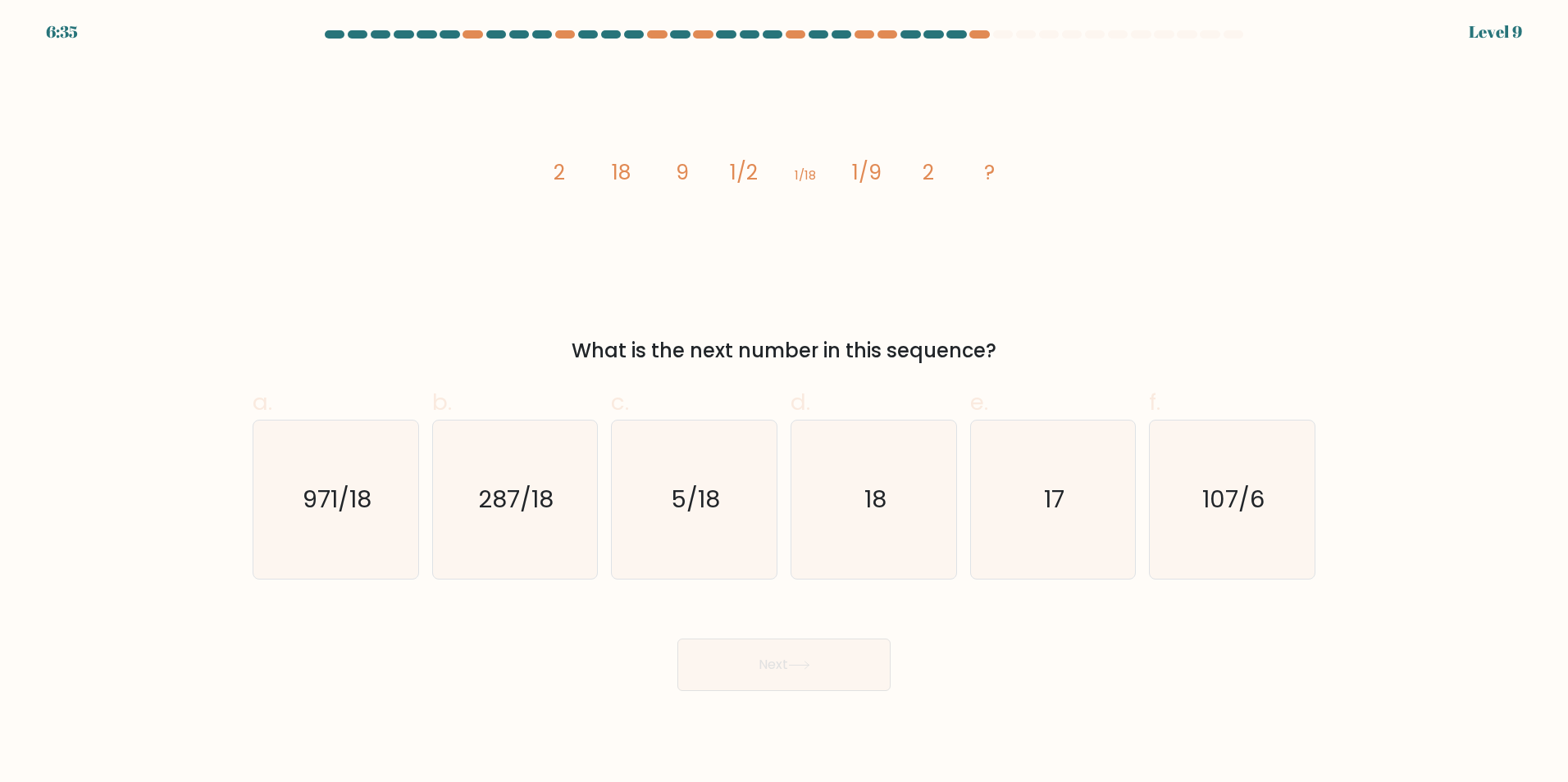
drag, startPoint x: 525, startPoint y: 160, endPoint x: 1013, endPoint y: 339, distance: 519.8
click at [1013, 339] on div "image/svg+xml 2 18 9 1/2 1/18 1/9 2 ? What is the next number in this sequence?" at bounding box center [783, 214] width 1082 height 303
copy div "2 18 9 1/2 1/18 1/9 2 ? What is the next number in this sequence?"
drag, startPoint x: 890, startPoint y: 491, endPoint x: 881, endPoint y: 534, distance: 43.9
click at [890, 491] on icon "18" at bounding box center [873, 499] width 158 height 158
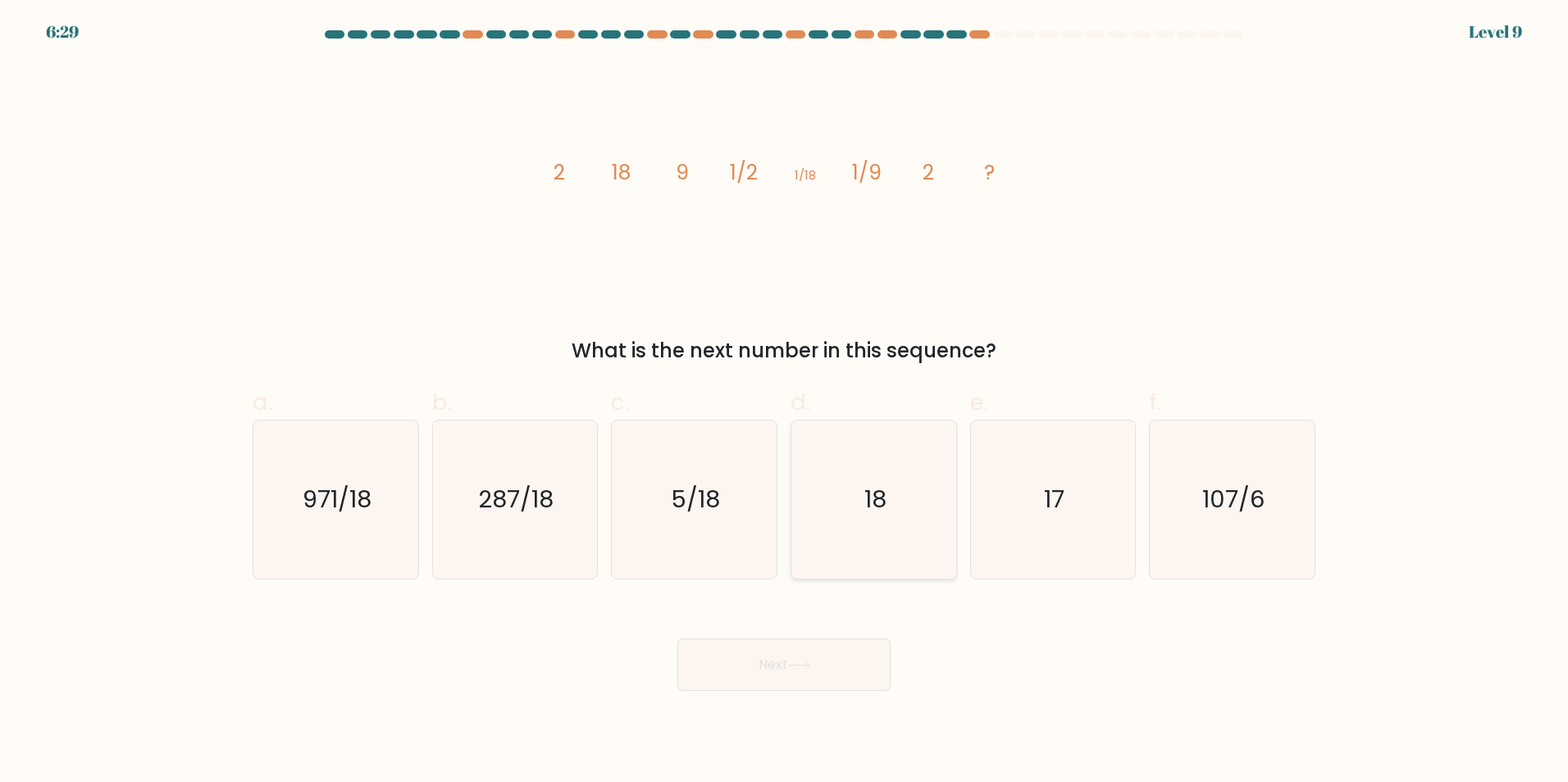
click at [785, 402] on input "d. 18" at bounding box center [784, 396] width 1 height 11
radio input "true"
click at [821, 678] on button "Next" at bounding box center [784, 665] width 213 height 53
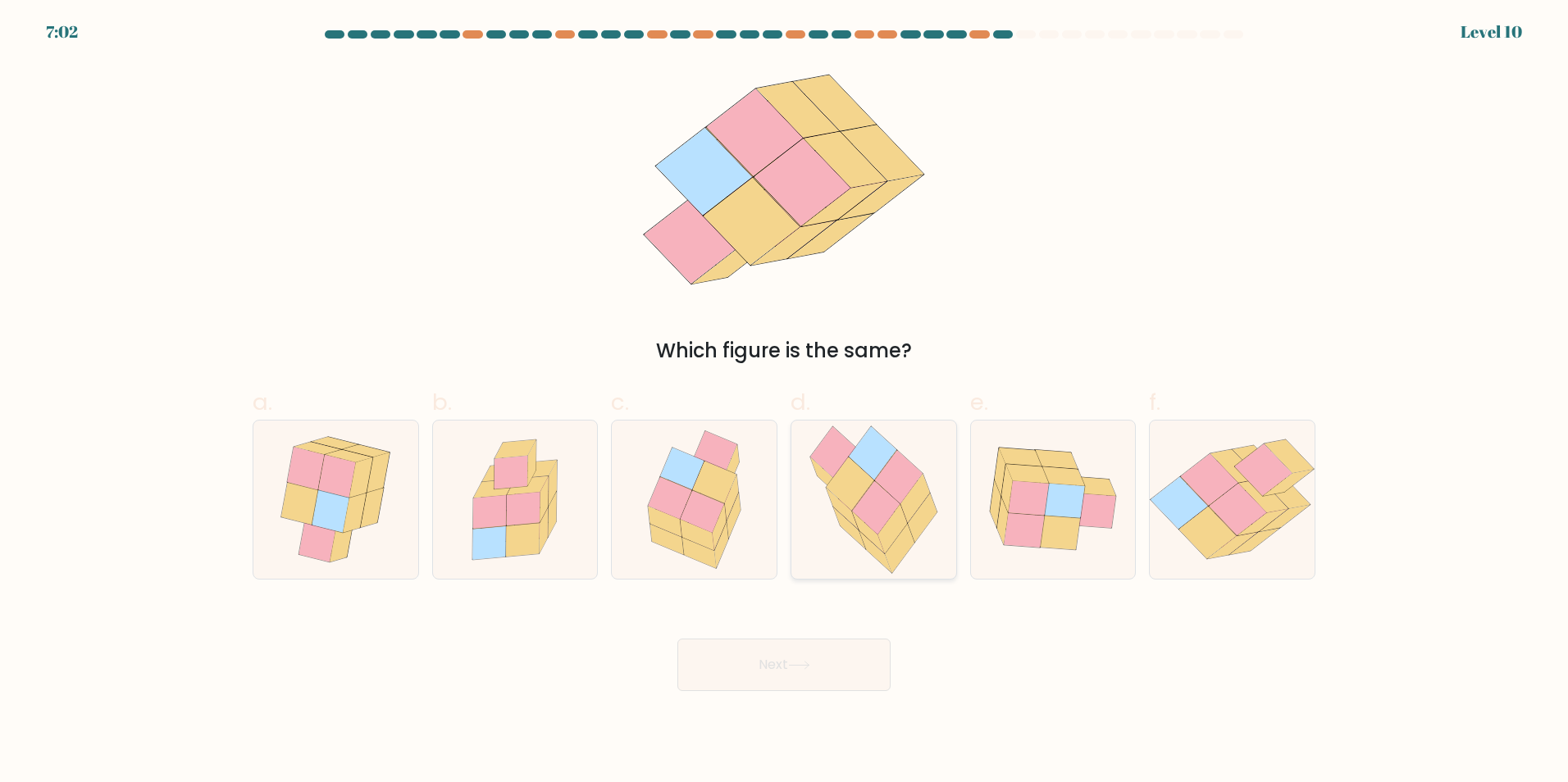
click at [887, 482] on icon at bounding box center [899, 477] width 48 height 54
click at [785, 402] on input "d." at bounding box center [784, 396] width 1 height 11
radio input "true"
click at [838, 668] on button "Next" at bounding box center [784, 665] width 213 height 53
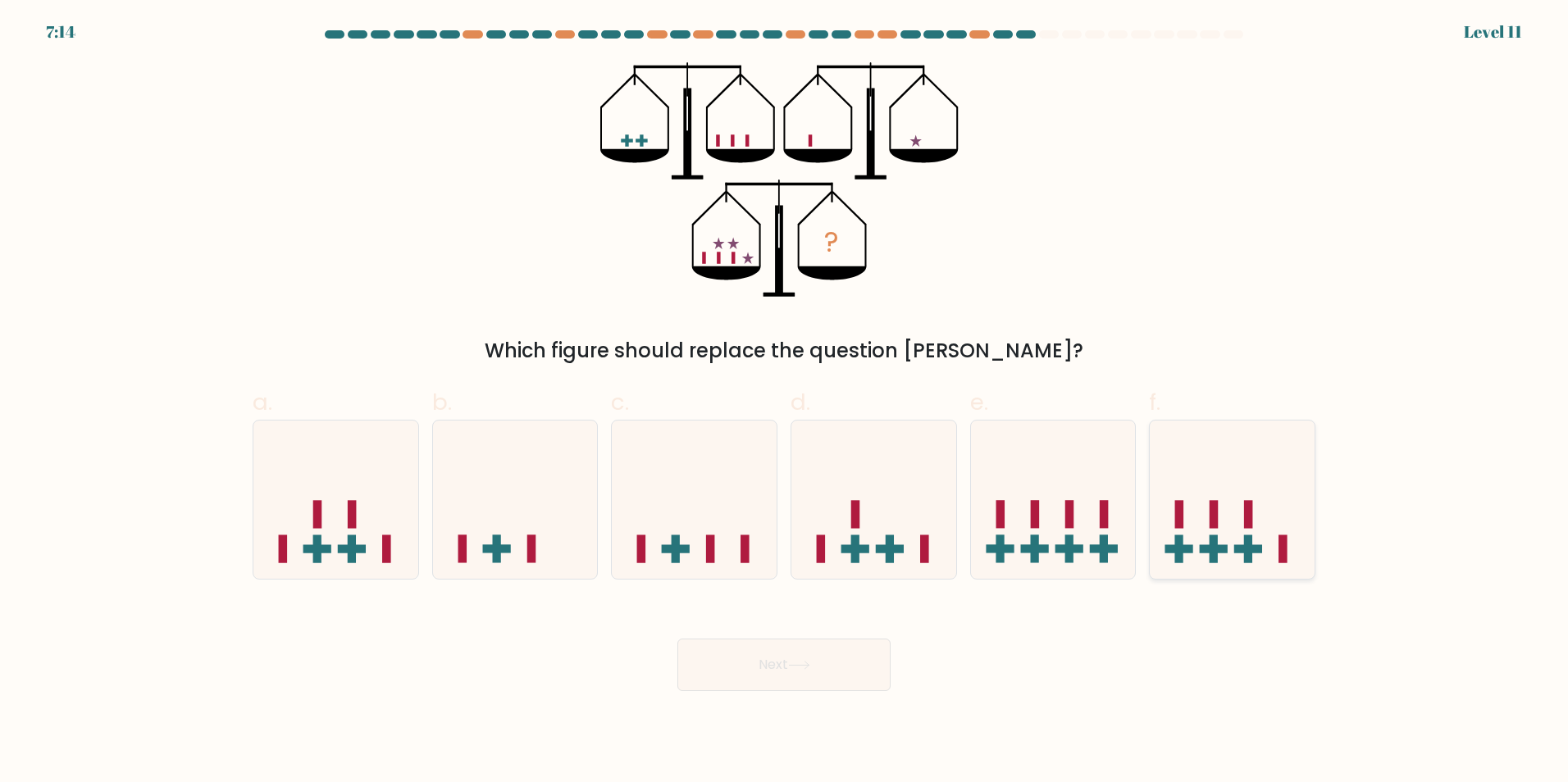
click at [1165, 518] on icon at bounding box center [1232, 499] width 165 height 136
click at [785, 402] on input "f." at bounding box center [784, 396] width 1 height 11
radio input "true"
click at [801, 659] on button "Next" at bounding box center [784, 665] width 213 height 53
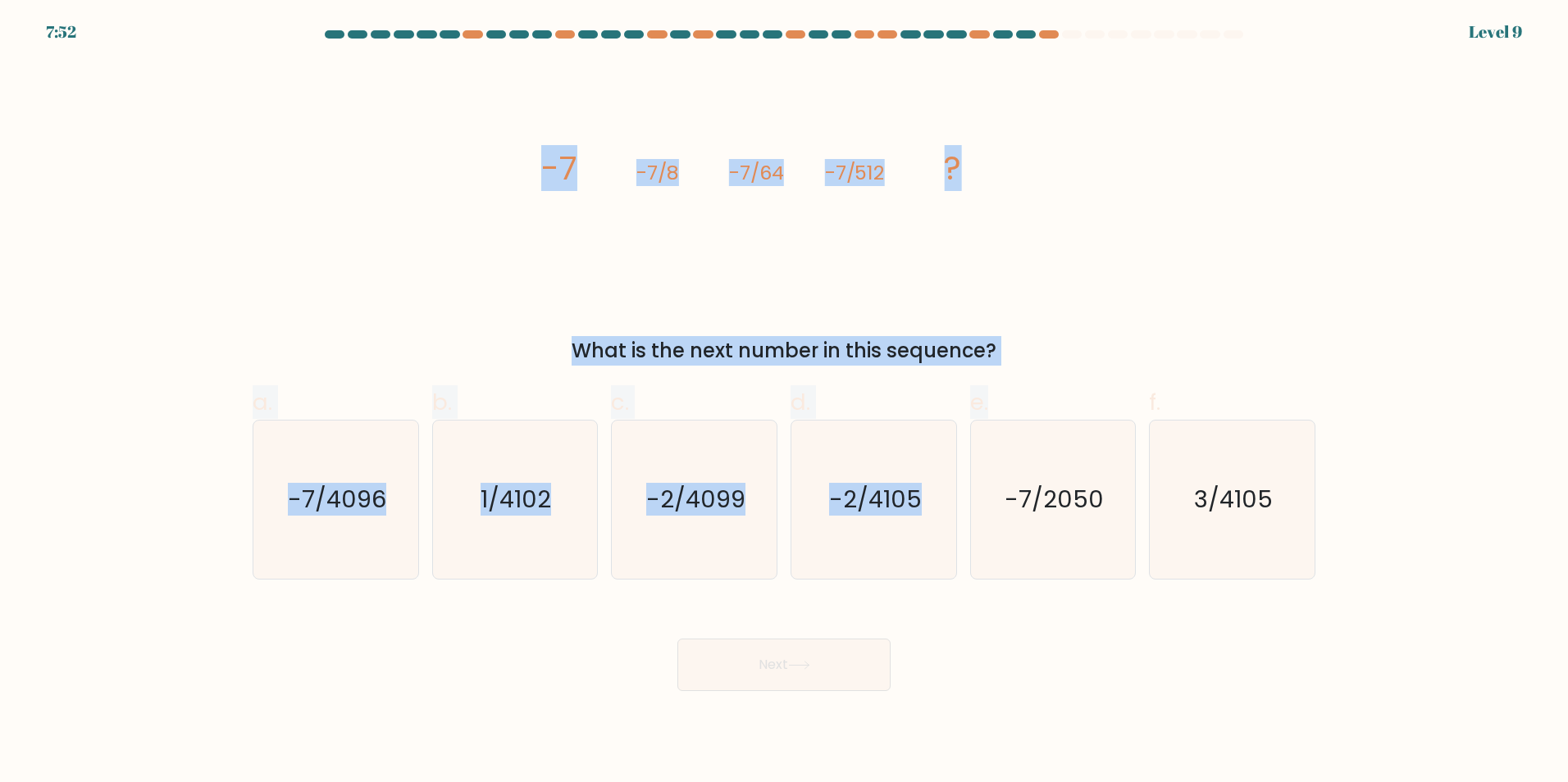
drag, startPoint x: 524, startPoint y: 145, endPoint x: 1087, endPoint y: 367, distance: 605.2
click at [1087, 367] on form at bounding box center [784, 361] width 1568 height 660
drag, startPoint x: 1087, startPoint y: 367, endPoint x: 1034, endPoint y: 300, distance: 85.4
click at [1044, 304] on div "image/svg+xml -7 -7/8 -7/64 -7/512 ? What is the next number in this sequence?" at bounding box center [783, 214] width 1082 height 303
click at [995, 359] on div "What is the next number in this sequence?" at bounding box center [783, 351] width 1043 height 30
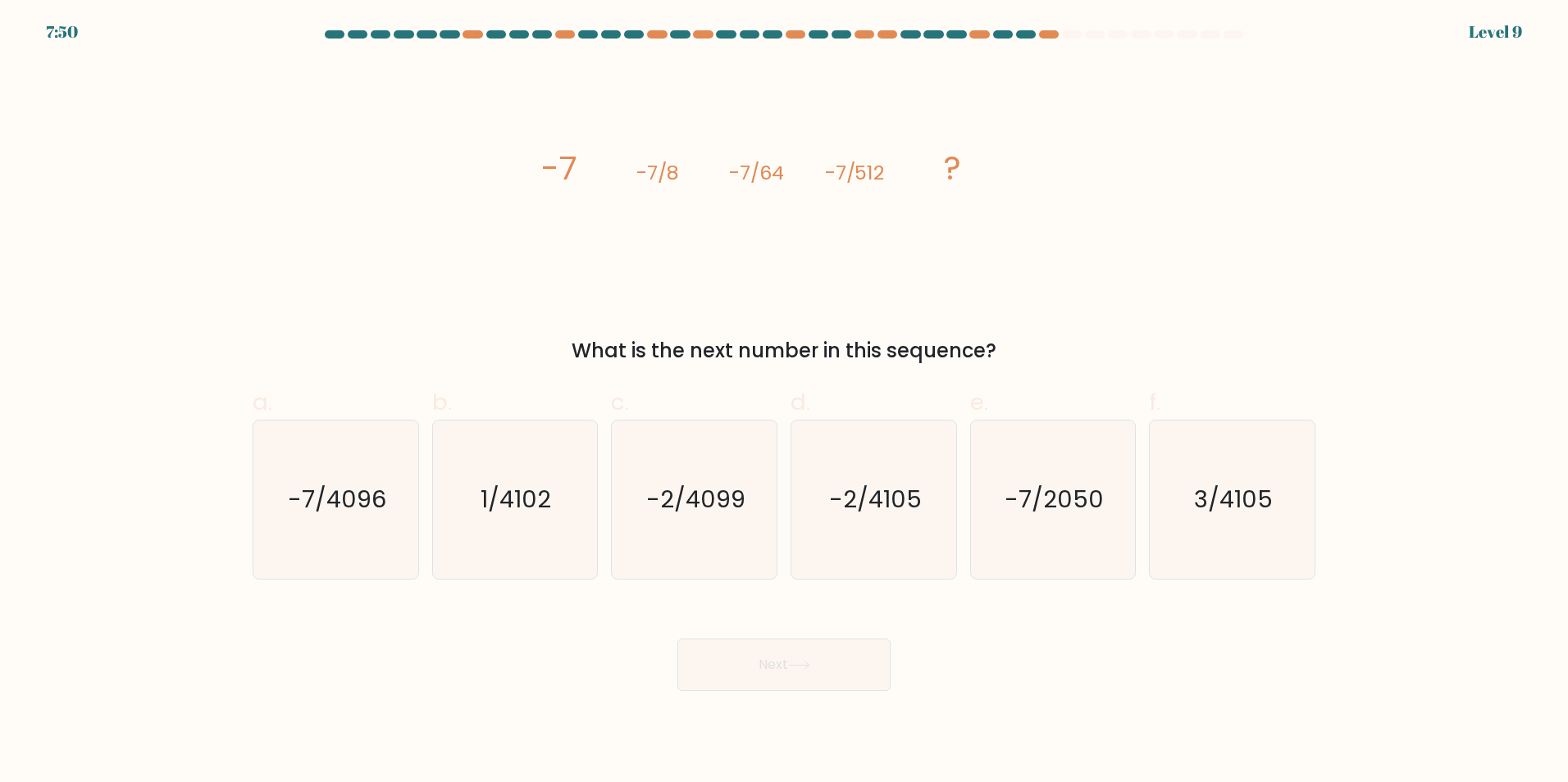
drag, startPoint x: 1018, startPoint y: 344, endPoint x: 522, endPoint y: 179, distance: 522.7
click at [522, 179] on div "image/svg+xml -7 -7/8 -7/64 -7/512 ? What is the next number in this sequence?" at bounding box center [783, 214] width 1082 height 303
copy div "-7 -7/8 -7/64 -7/512 ? What is the next number in this sequence?"
click at [974, 283] on icon "image/svg+xml -7 -7/8 -7/64 -7/512 ?" at bounding box center [784, 179] width 492 height 234
click at [348, 491] on text "-7/4096" at bounding box center [337, 499] width 99 height 33
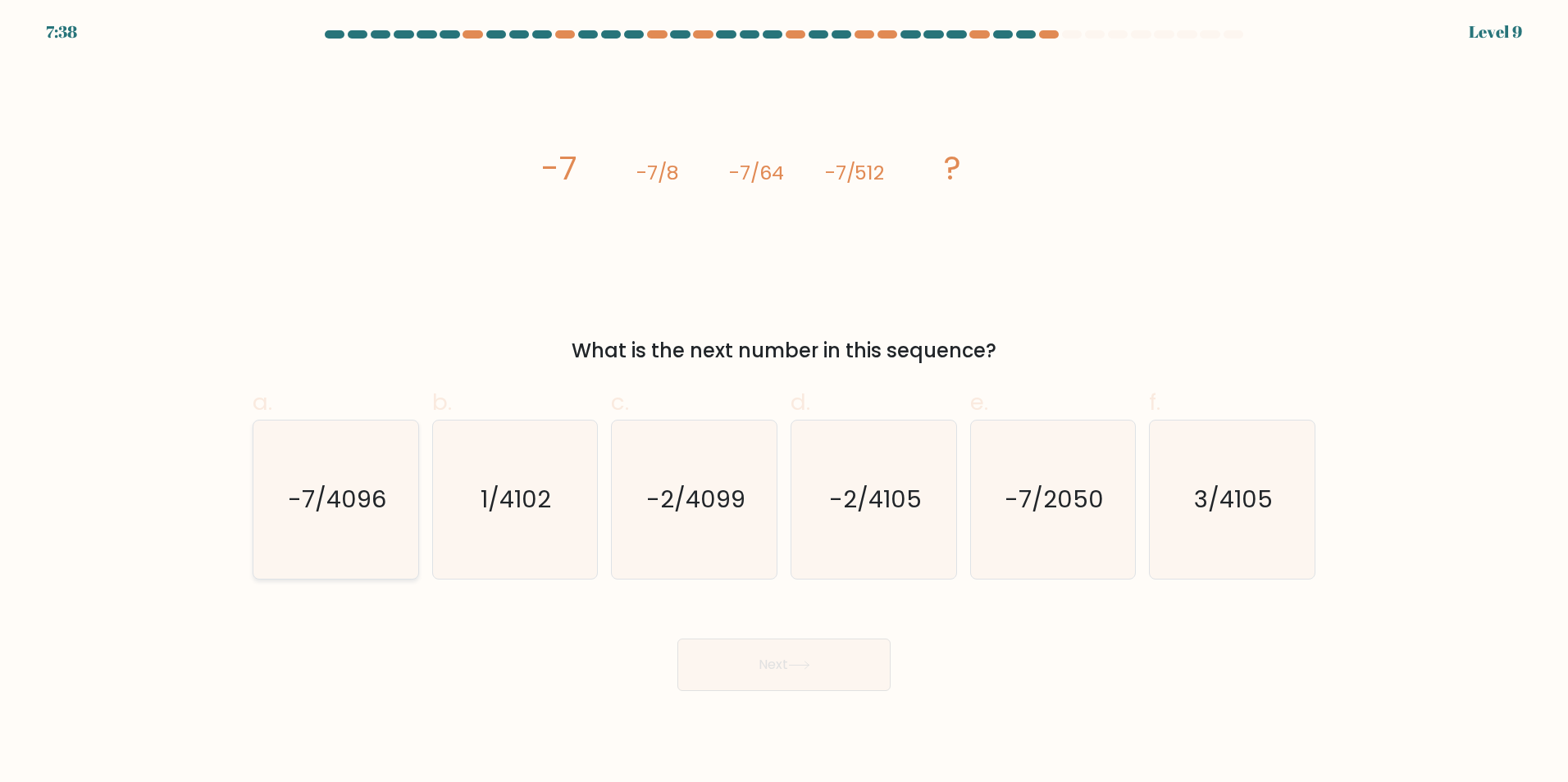
click at [784, 402] on input "a. -7/4096" at bounding box center [784, 396] width 1 height 11
radio input "true"
click at [833, 671] on button "Next" at bounding box center [784, 665] width 213 height 53
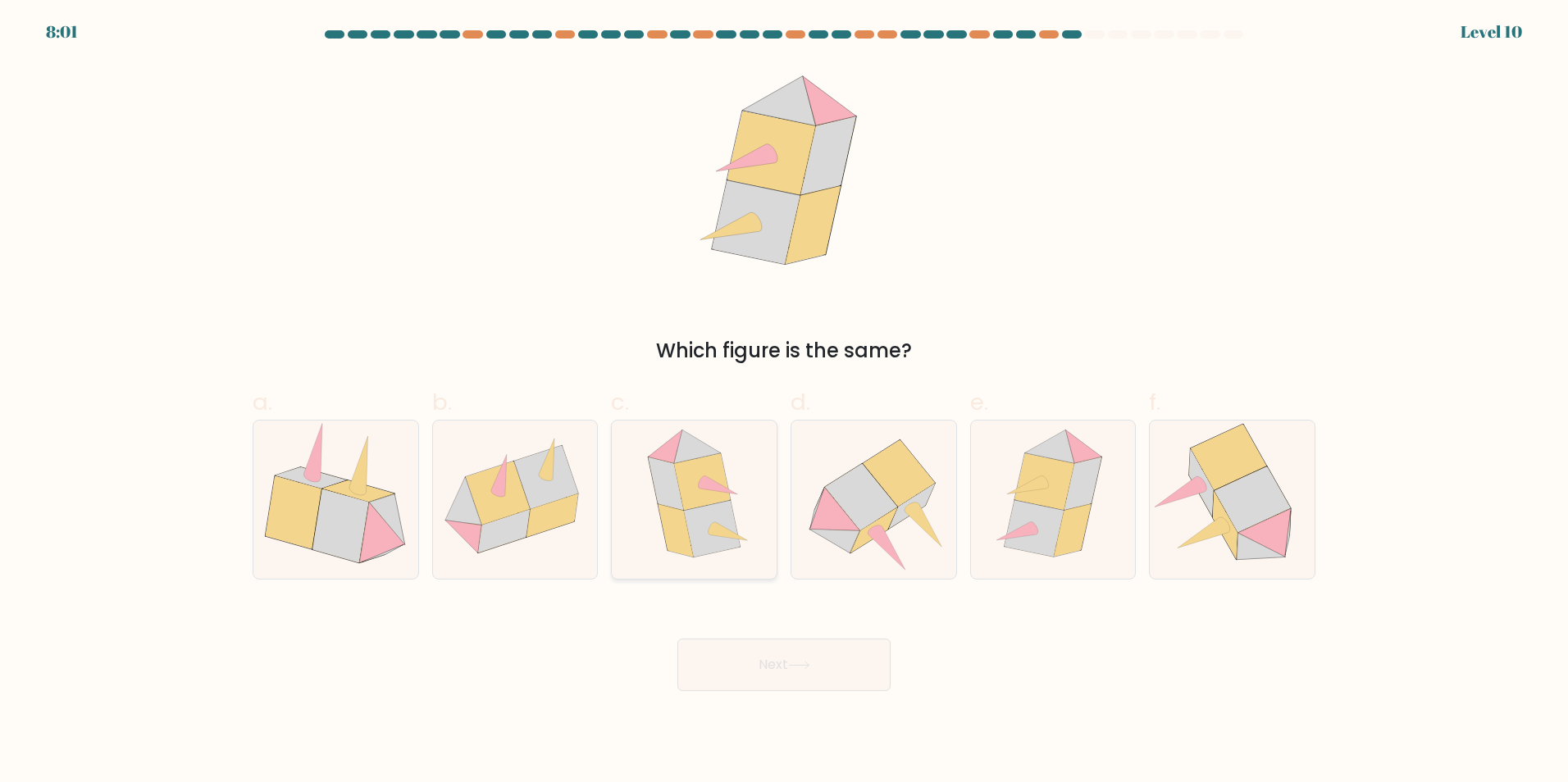
click at [741, 471] on icon at bounding box center [694, 499] width 129 height 158
click at [784, 402] on input "c." at bounding box center [784, 396] width 1 height 11
radio input "true"
click at [750, 659] on button "Next" at bounding box center [784, 665] width 213 height 53
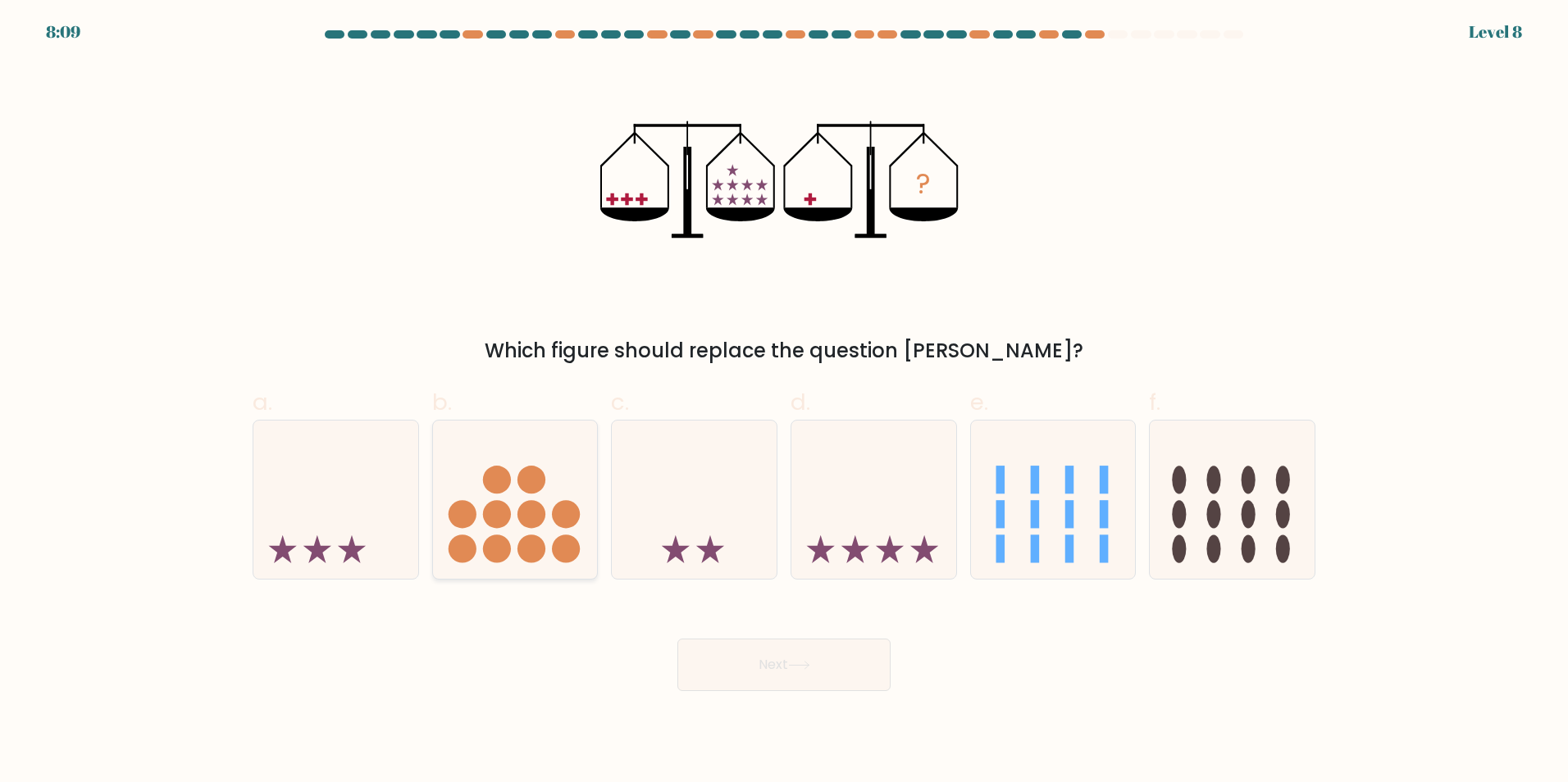
drag, startPoint x: 345, startPoint y: 488, endPoint x: 504, endPoint y: 489, distance: 159.0
click at [349, 488] on icon at bounding box center [336, 499] width 165 height 136
click at [784, 402] on input "a." at bounding box center [784, 396] width 1 height 11
radio input "true"
click at [785, 658] on button "Next" at bounding box center [784, 665] width 213 height 53
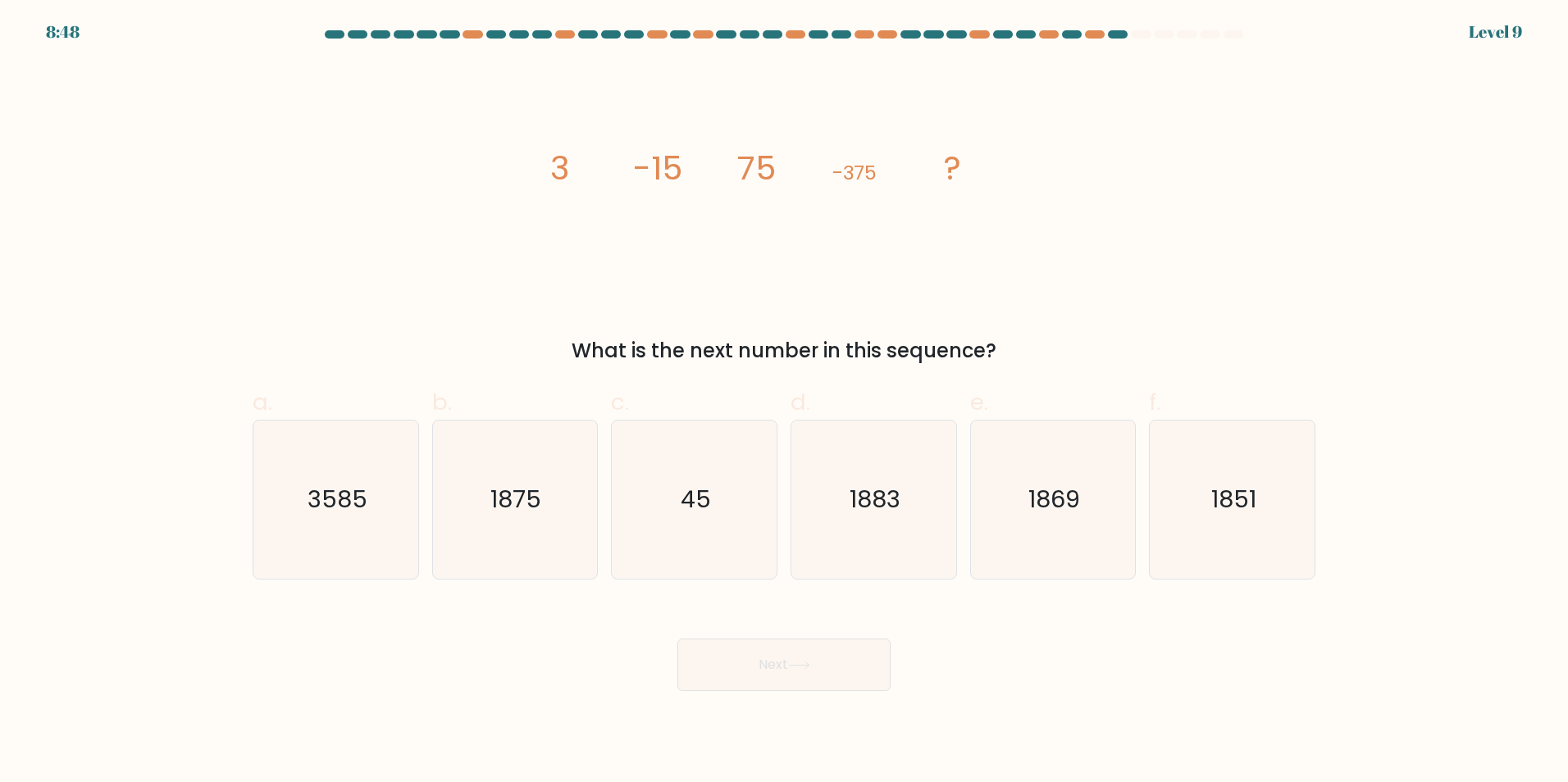
drag, startPoint x: 524, startPoint y: 159, endPoint x: 1102, endPoint y: 335, distance: 604.2
click at [1102, 335] on div "image/svg+xml 3 -15 75 -375 ? What is the next number in this sequence?" at bounding box center [783, 214] width 1082 height 303
drag, startPoint x: 506, startPoint y: 503, endPoint x: 562, endPoint y: 544, distance: 69.4
click at [506, 503] on text "1875" at bounding box center [517, 499] width 51 height 33
click at [784, 402] on input "b. 1875" at bounding box center [784, 396] width 1 height 11
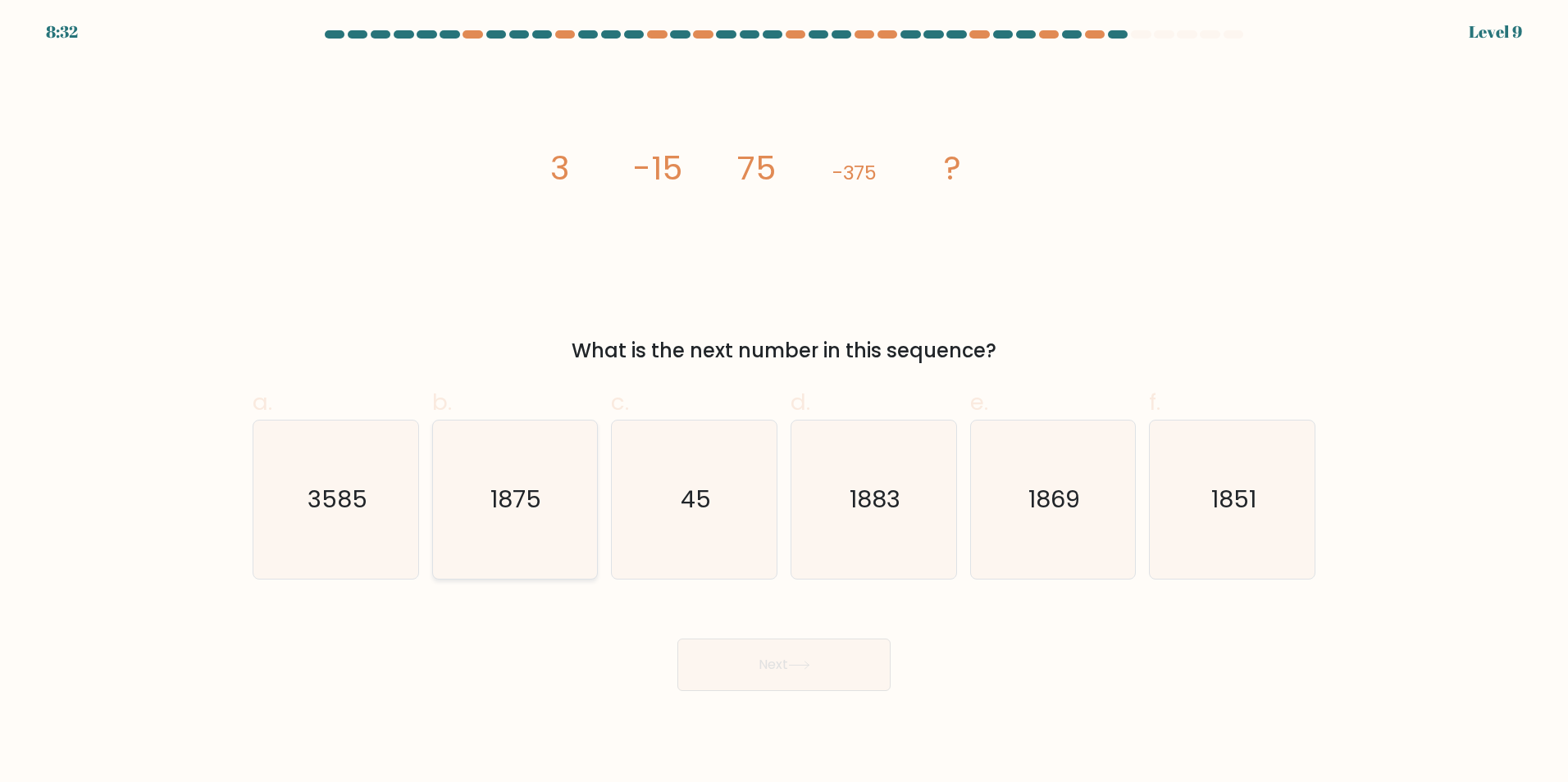
radio input "true"
click at [701, 659] on button "Next" at bounding box center [784, 665] width 213 height 53
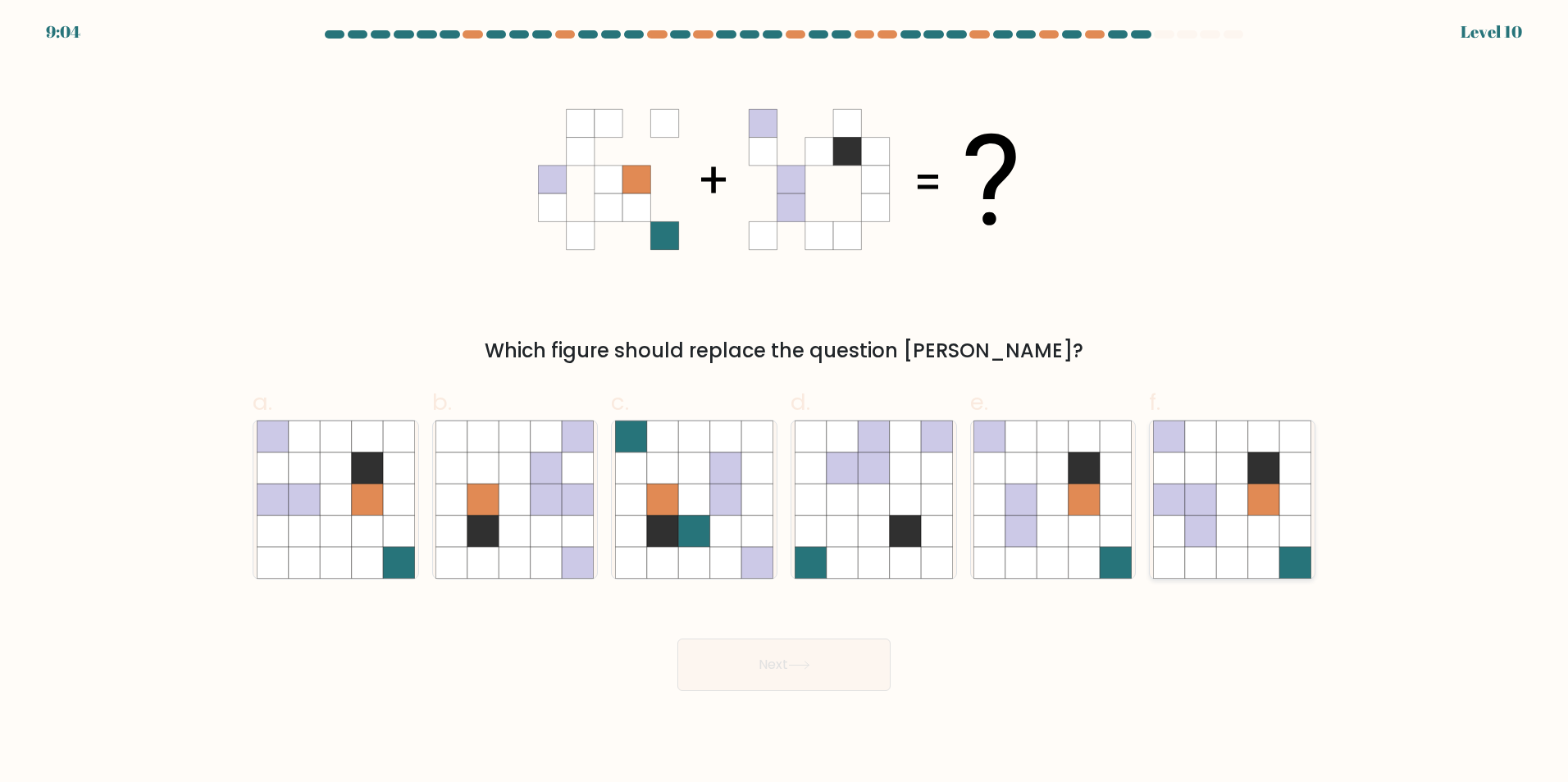
click at [1227, 459] on icon at bounding box center [1231, 467] width 31 height 31
click at [785, 402] on input "f." at bounding box center [784, 396] width 1 height 11
radio input "true"
click at [753, 641] on button "Next" at bounding box center [784, 665] width 213 height 53
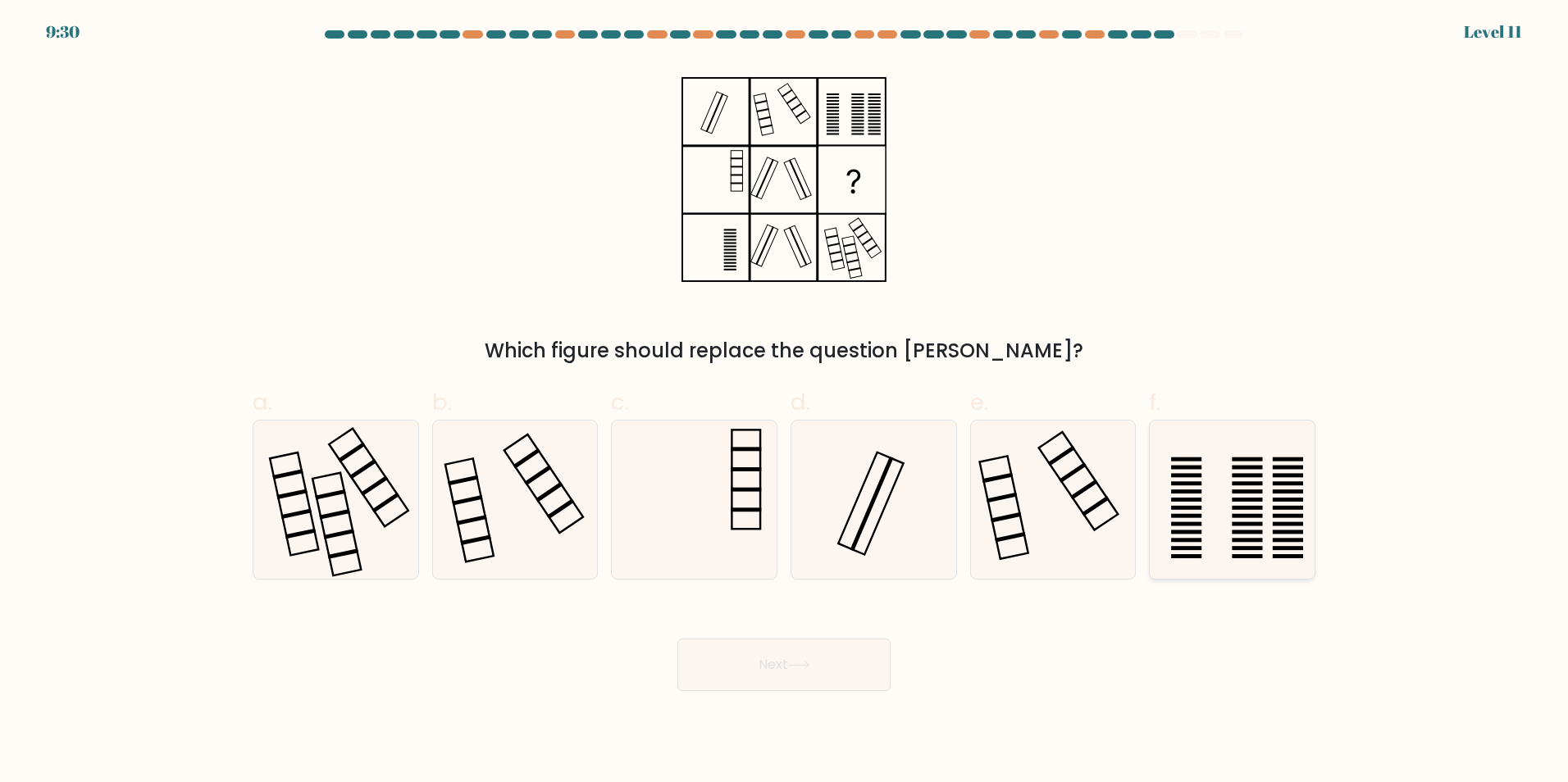
click at [1274, 528] on icon at bounding box center [1232, 499] width 158 height 158
click at [785, 402] on input "f." at bounding box center [784, 396] width 1 height 11
radio input "true"
click at [809, 671] on button "Next" at bounding box center [784, 665] width 213 height 53
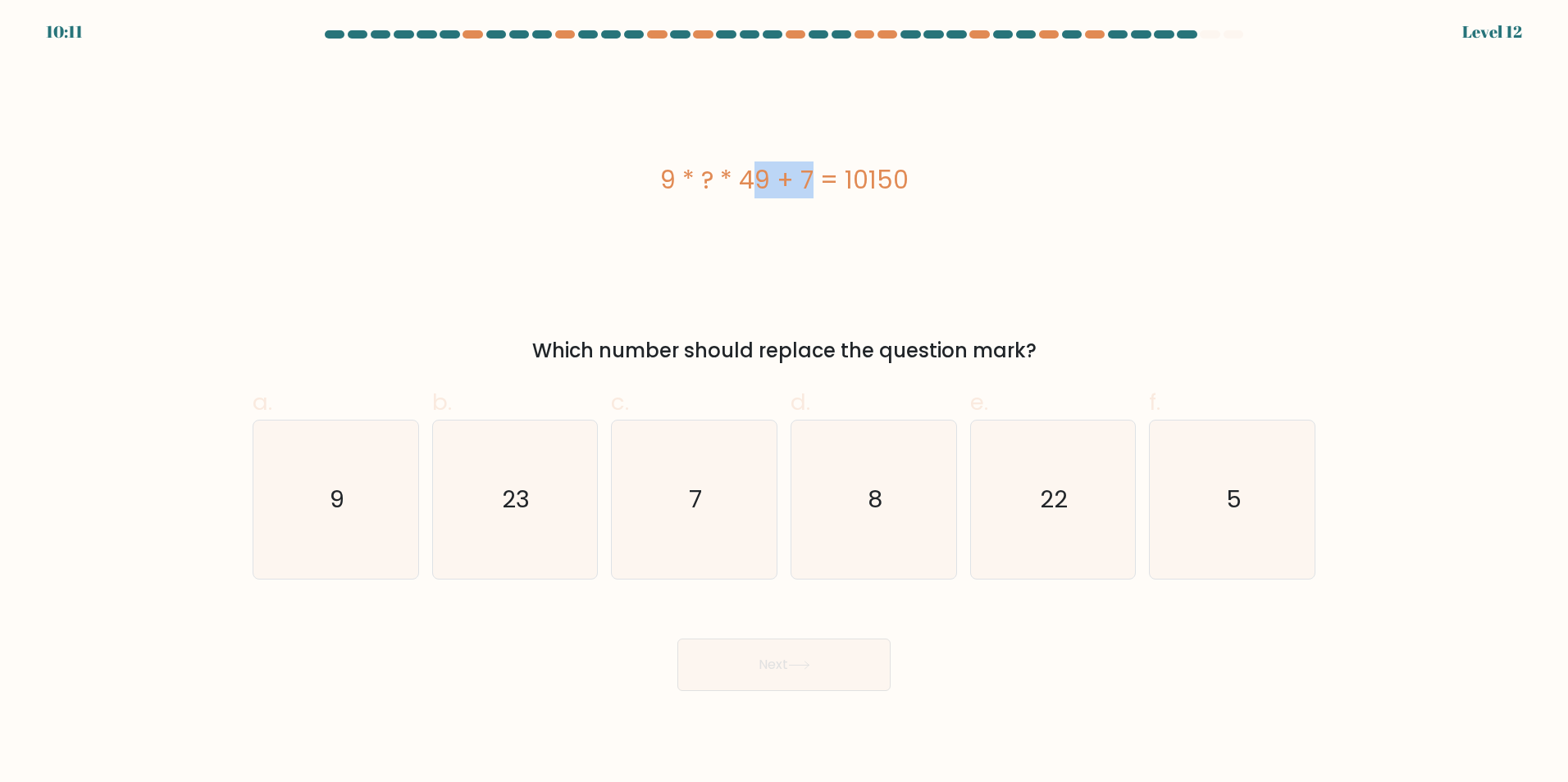
drag, startPoint x: 661, startPoint y: 171, endPoint x: 743, endPoint y: 194, distance: 85.2
click at [743, 194] on div "9 * ? * 49 + 7 = 10150" at bounding box center [784, 180] width 1062 height 37
drag, startPoint x: 743, startPoint y: 194, endPoint x: 1012, endPoint y: 278, distance: 281.8
click at [1010, 278] on div "9 * ? * 49 + 7 = 10150" at bounding box center [784, 179] width 1062 height 234
drag, startPoint x: 991, startPoint y: 348, endPoint x: 639, endPoint y: 182, distance: 389.2
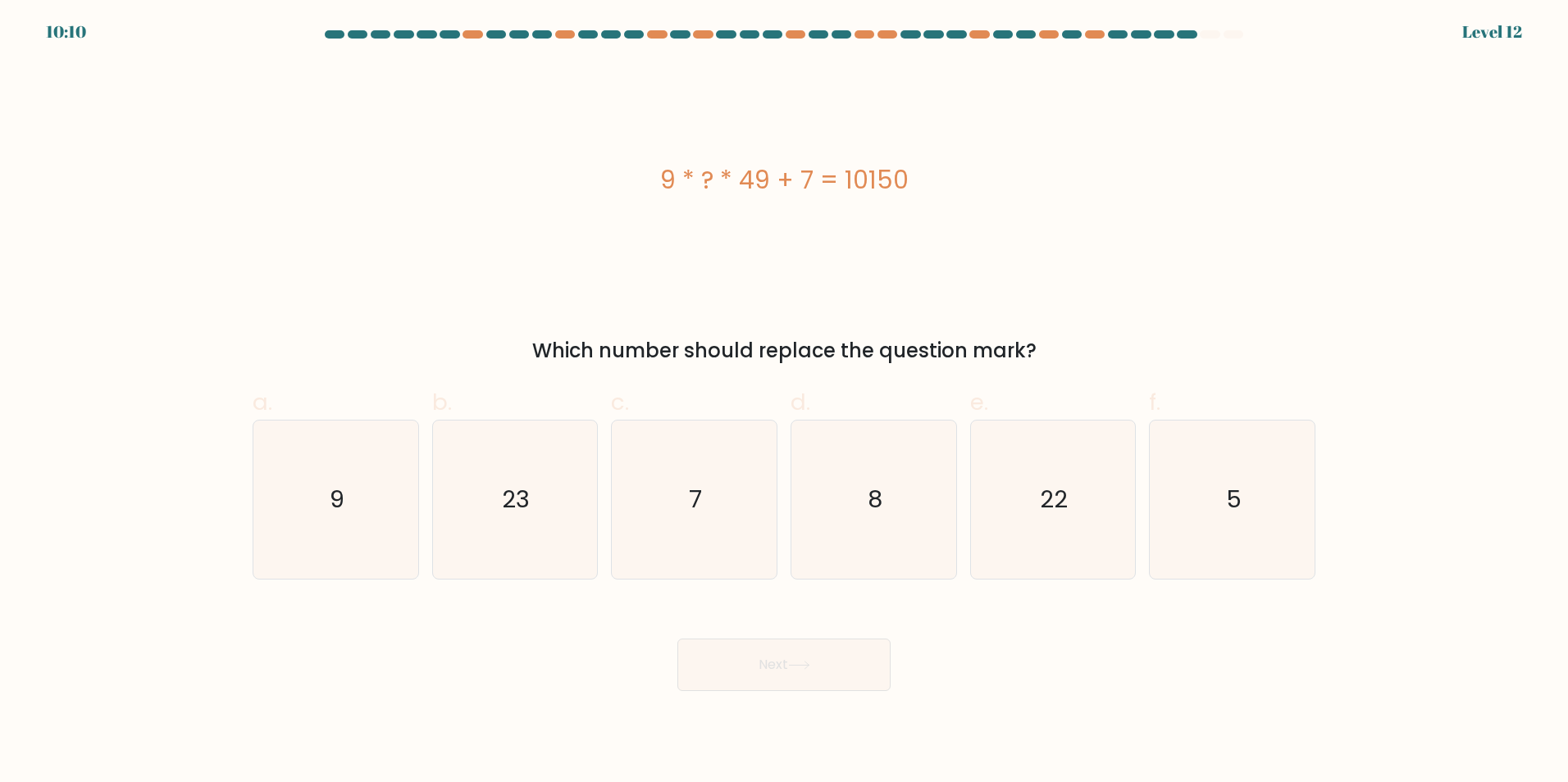
click at [639, 182] on div "9 * ? * 49 + 7 = 10150 Which number should replace the question mark?" at bounding box center [783, 214] width 1082 height 303
drag, startPoint x: 639, startPoint y: 182, endPoint x: 712, endPoint y: 172, distance: 73.7
drag, startPoint x: 545, startPoint y: 484, endPoint x: 752, endPoint y: 613, distance: 243.9
click at [545, 484] on icon "23" at bounding box center [514, 499] width 158 height 158
click at [784, 402] on input "b. 23" at bounding box center [784, 396] width 1 height 11
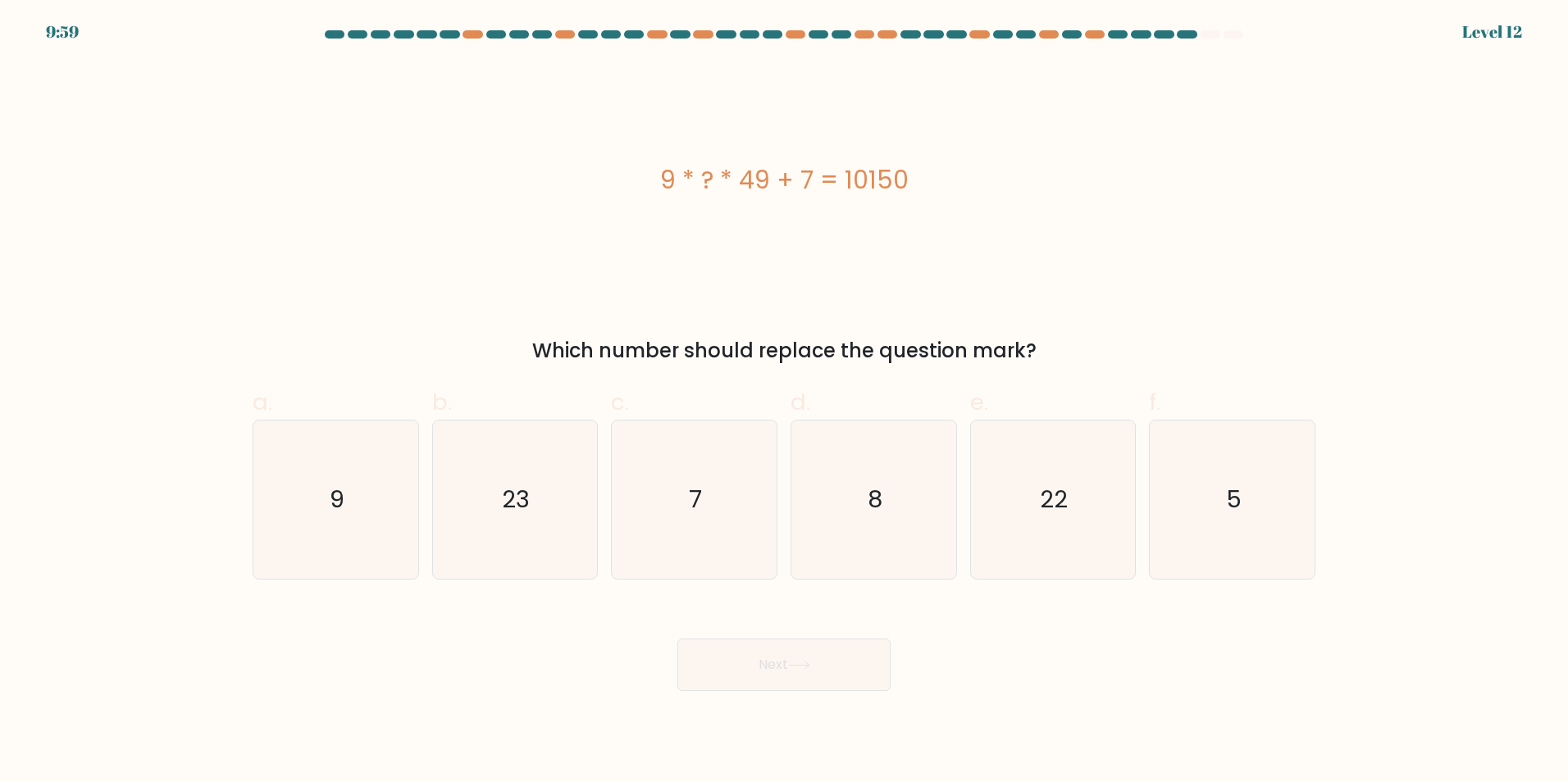
radio input "true"
click at [835, 659] on button "Next" at bounding box center [784, 665] width 213 height 53
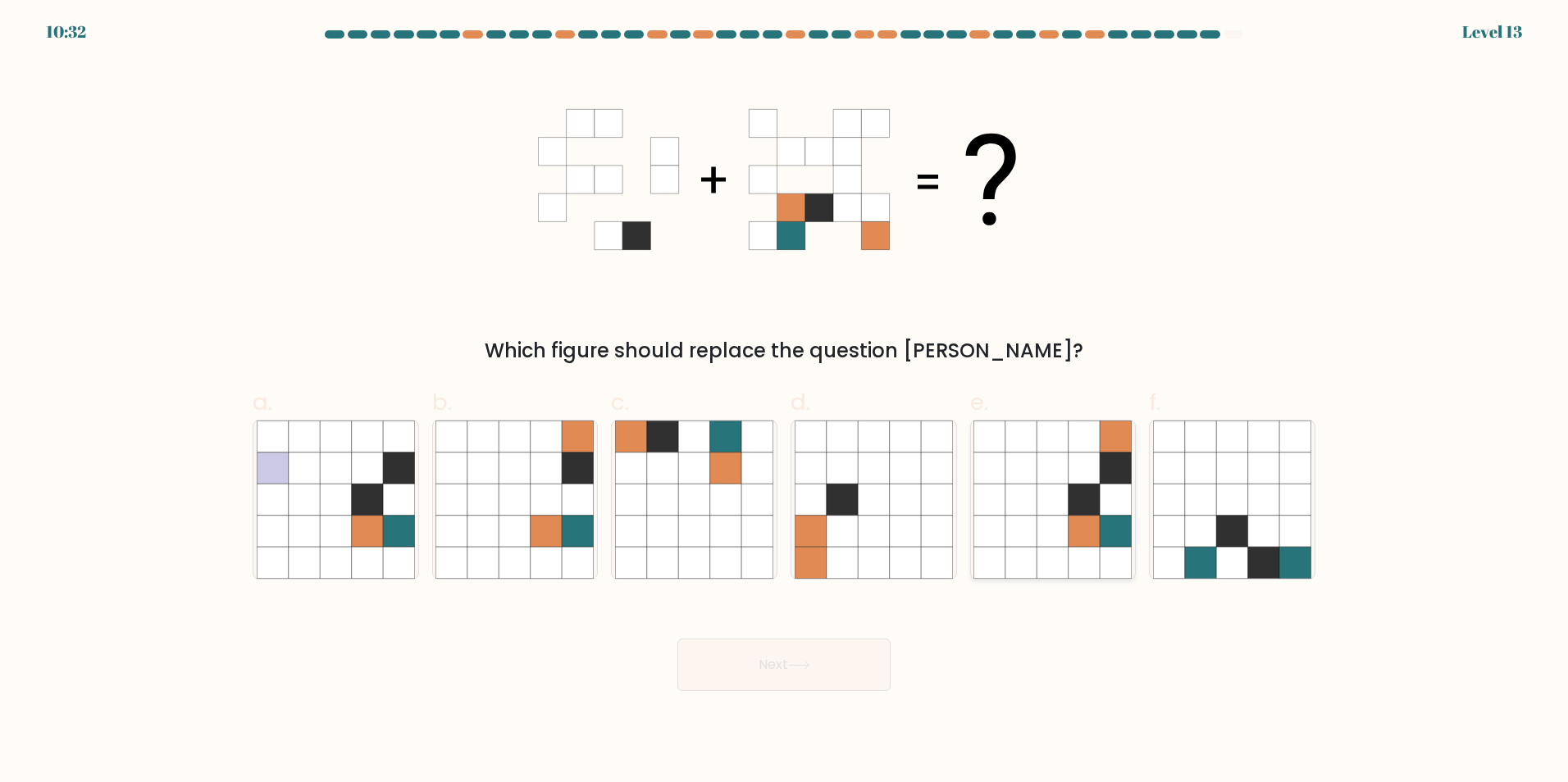
click at [1082, 513] on icon at bounding box center [1084, 499] width 31 height 31
click at [785, 402] on input "e." at bounding box center [784, 396] width 1 height 11
radio input "true"
click at [798, 671] on button "Next" at bounding box center [784, 665] width 213 height 53
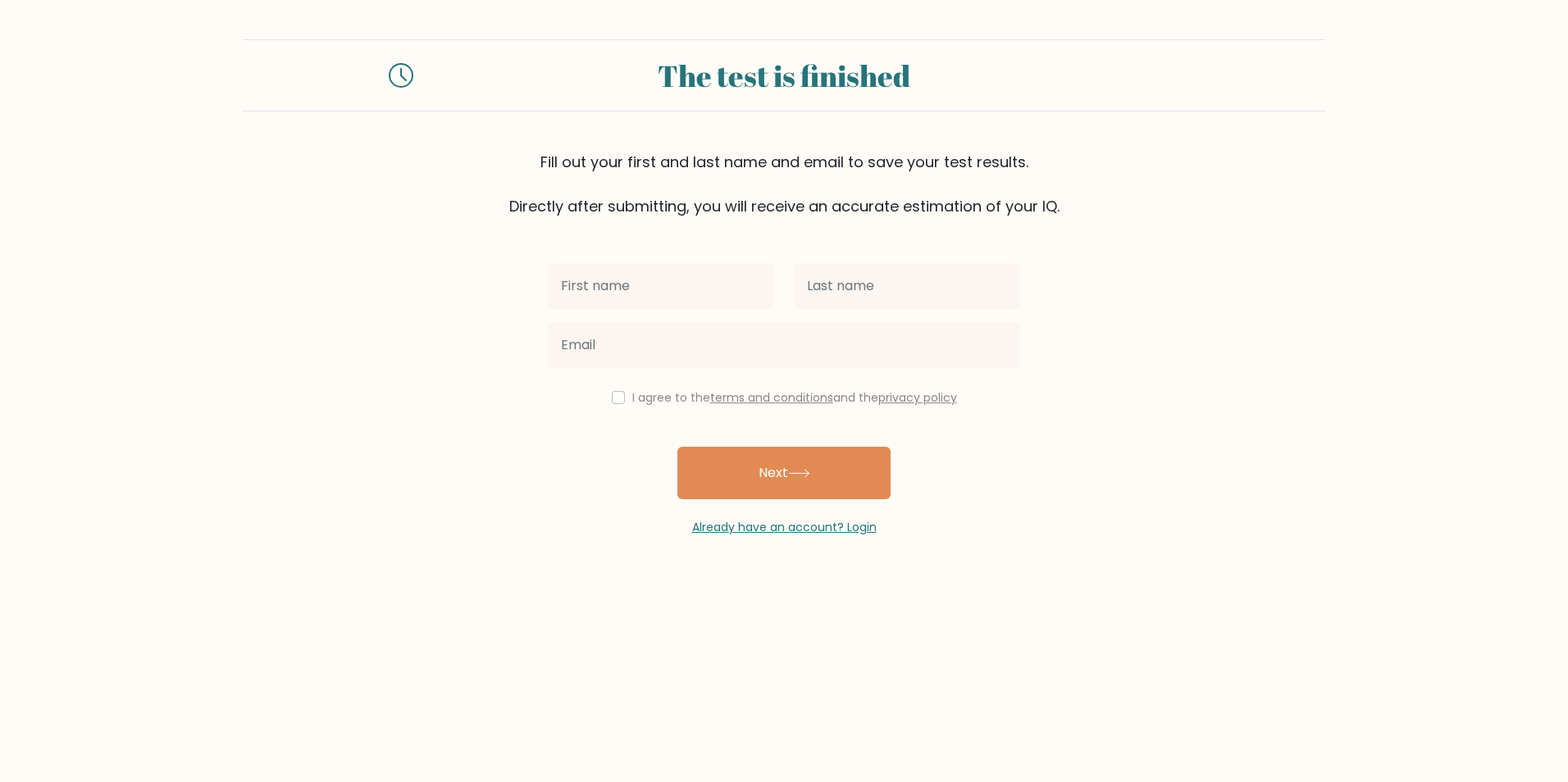
click at [663, 267] on input "text" at bounding box center [661, 286] width 226 height 46
type input "Anacris"
click at [816, 286] on input "text" at bounding box center [907, 286] width 226 height 46
type input "Cortez"
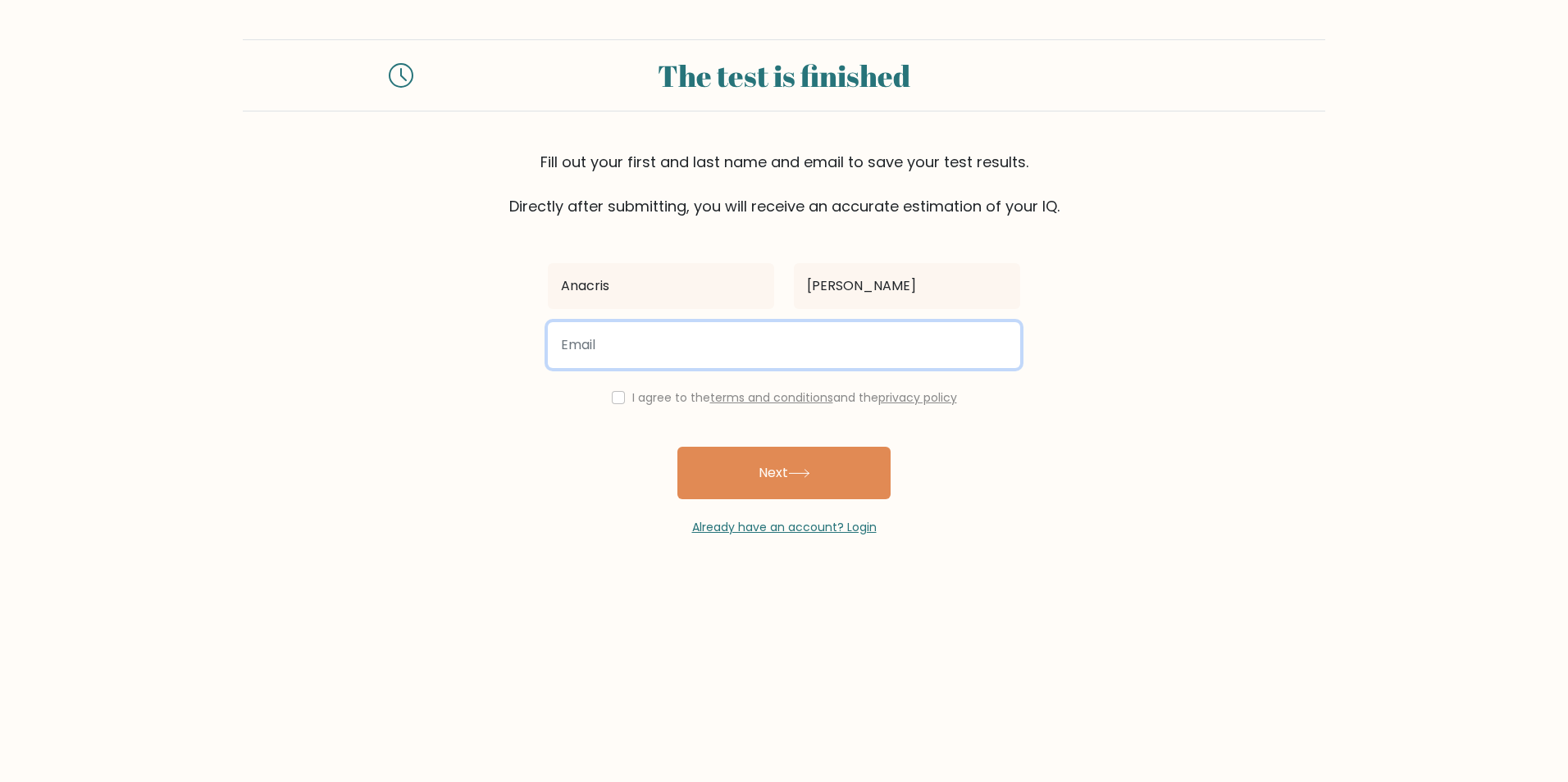
click at [750, 334] on input "email" at bounding box center [783, 345] width 472 height 46
click at [648, 347] on input "email" at bounding box center [783, 345] width 472 height 46
type input "cortezanacris95@gmail.com"
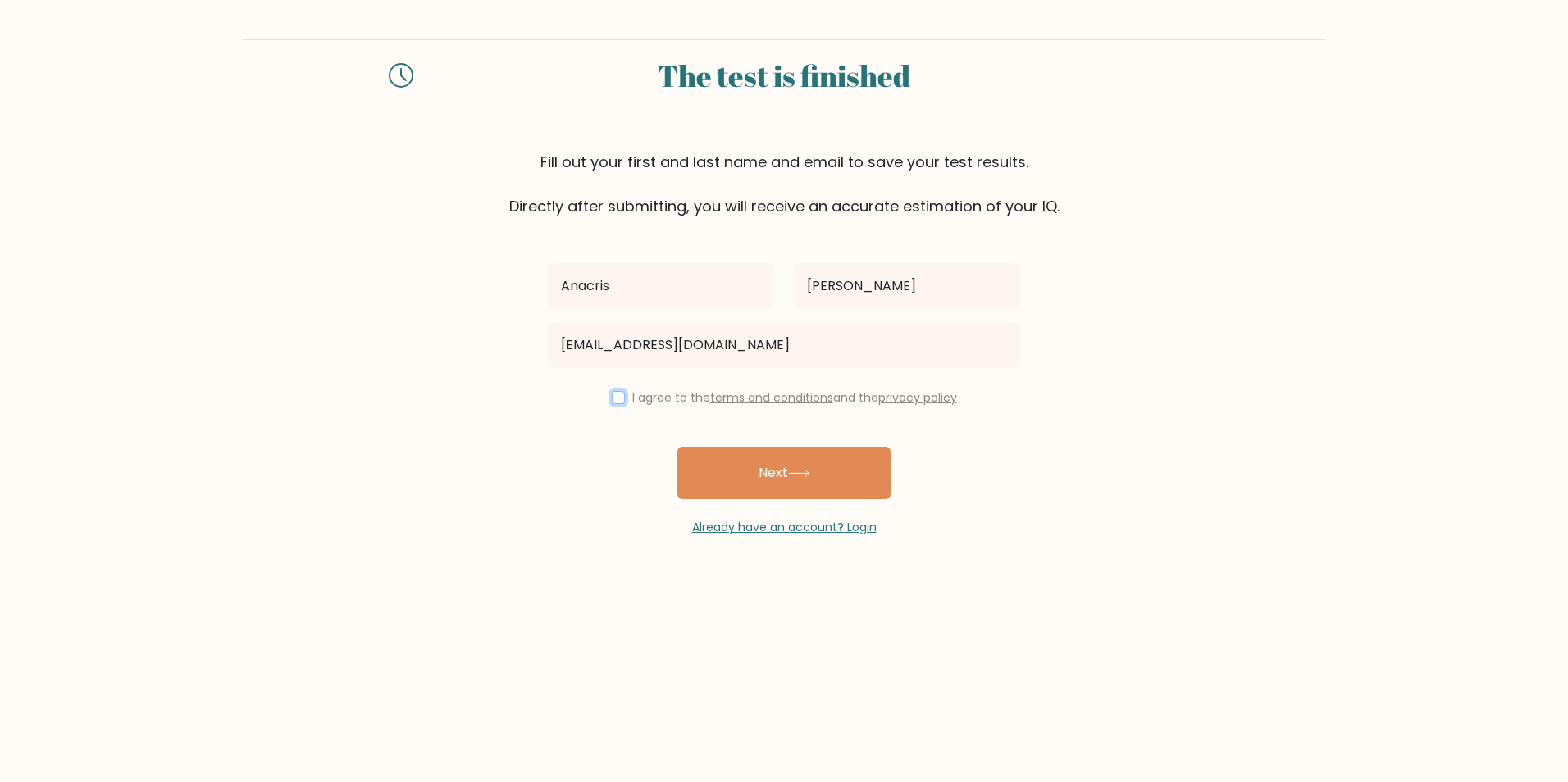
click at [617, 397] on input "checkbox" at bounding box center [618, 397] width 13 height 13
checkbox input "true"
click at [787, 476] on button "Next" at bounding box center [784, 473] width 213 height 53
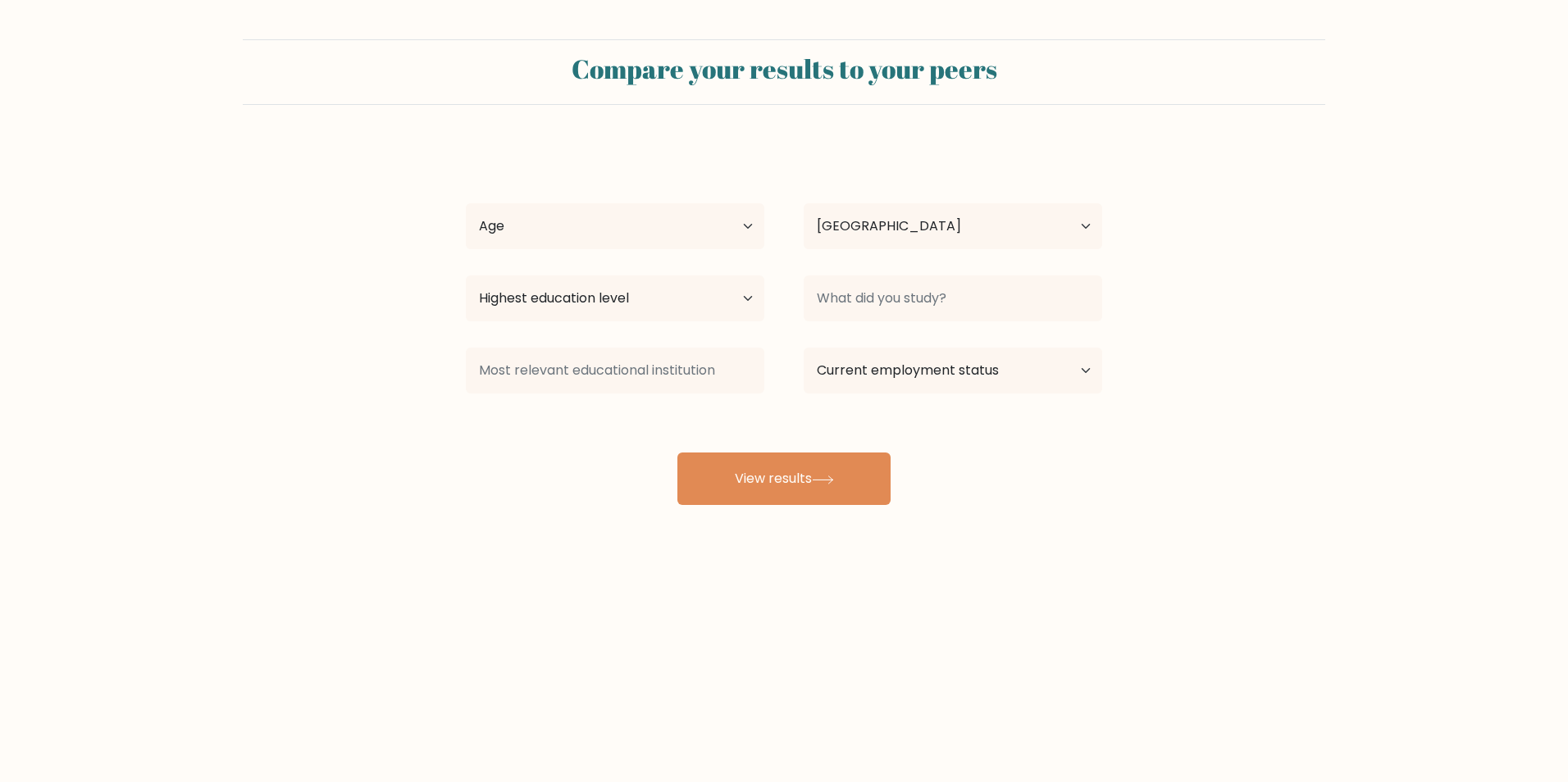
select select "PH"
click at [736, 217] on select "Age Under 18 years old 18-24 years old 25-34 years old 35-44 years old 45-54 ye…" at bounding box center [615, 226] width 299 height 46
select select "25_34"
click at [466, 203] on select "Age Under 18 years old 18-24 years old 25-34 years old 35-44 years old 45-54 ye…" at bounding box center [615, 226] width 299 height 46
click at [736, 299] on select "Highest education level No schooling Primary Lower Secondary Upper Secondary Oc…" at bounding box center [615, 299] width 299 height 46
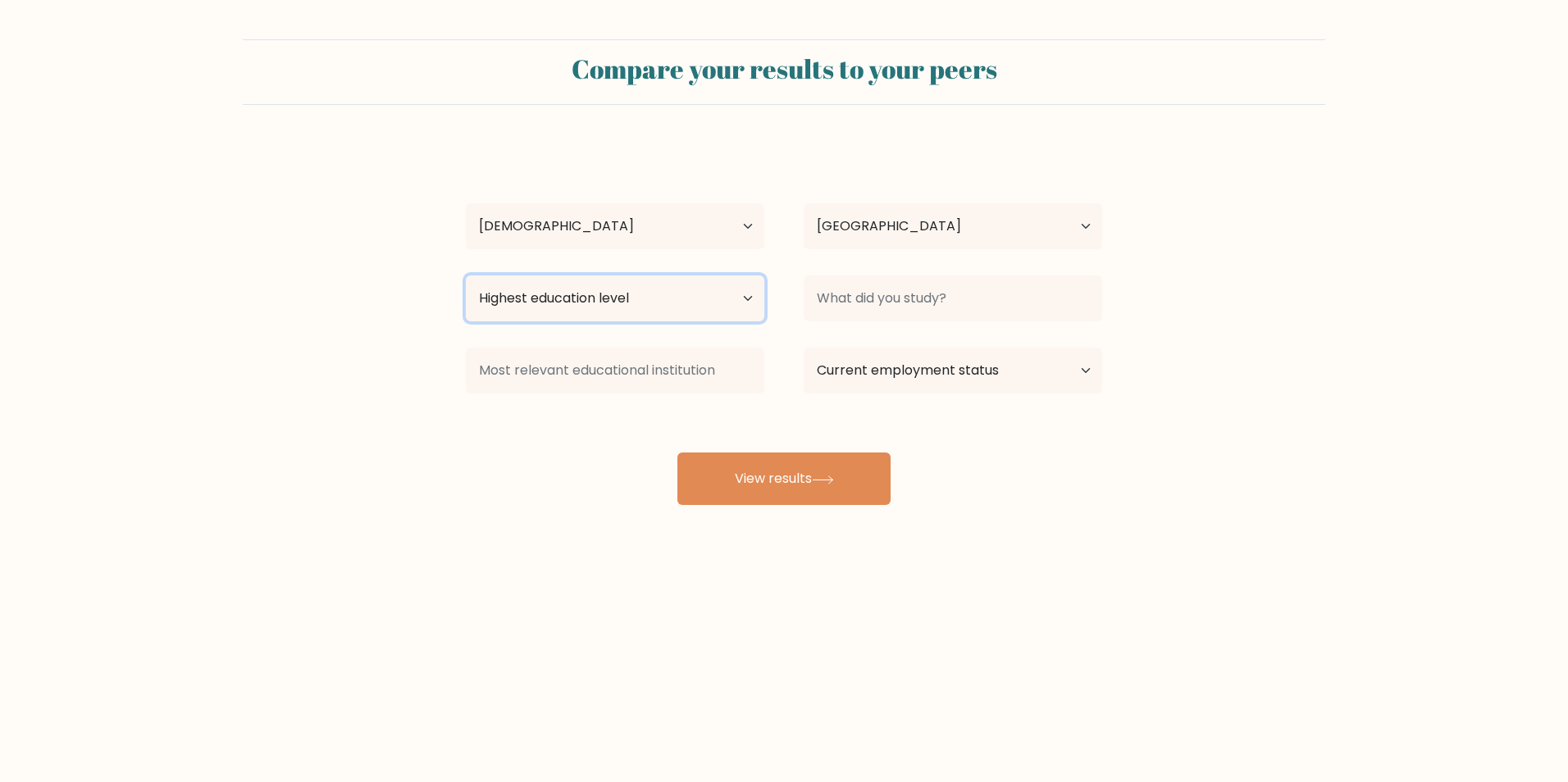
select select "bachelors_degree"
click at [466, 276] on select "Highest education level No schooling Primary Lower Secondary Upper Secondary Oc…" at bounding box center [615, 299] width 299 height 46
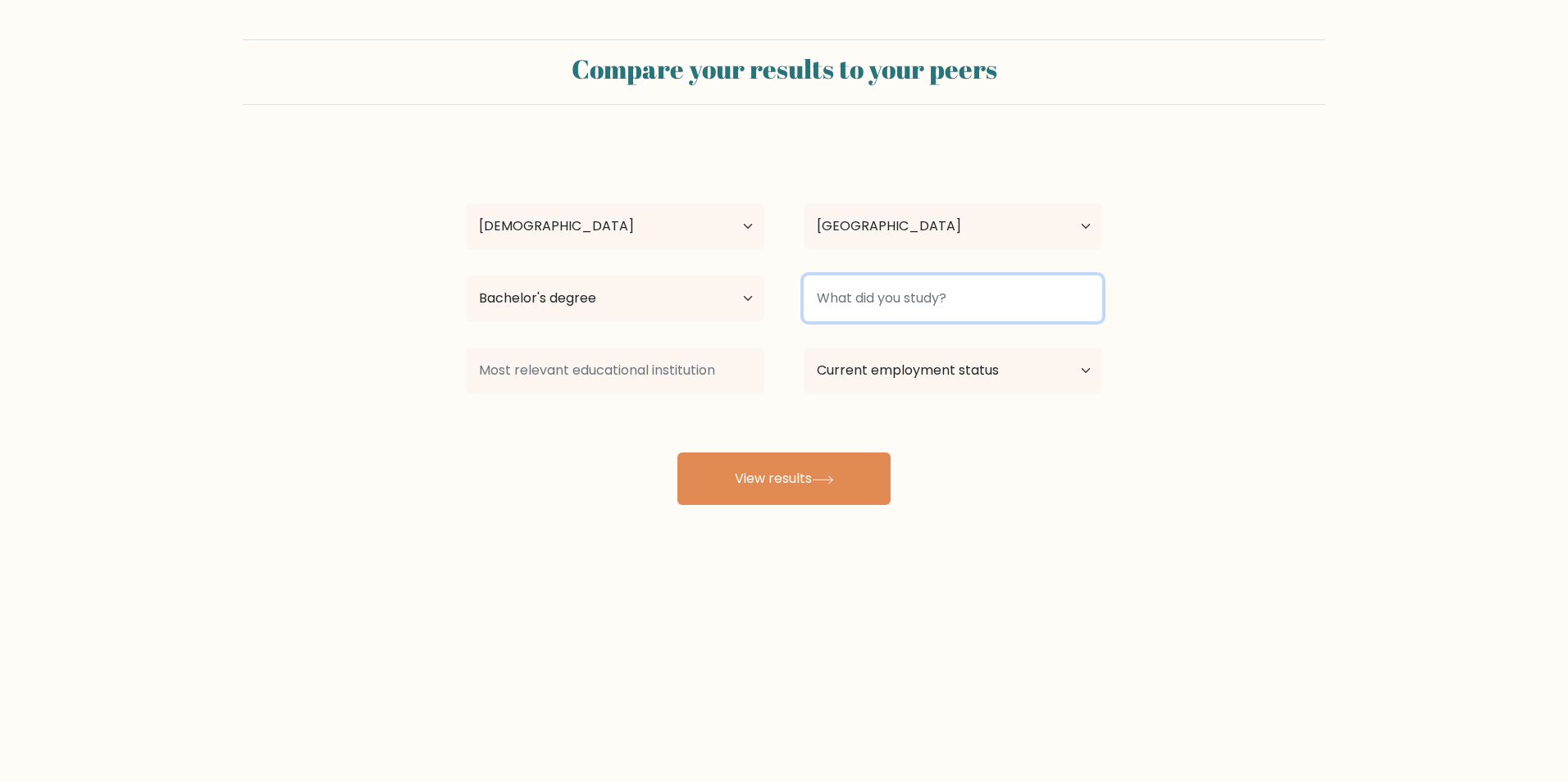
click at [878, 285] on input at bounding box center [953, 299] width 299 height 46
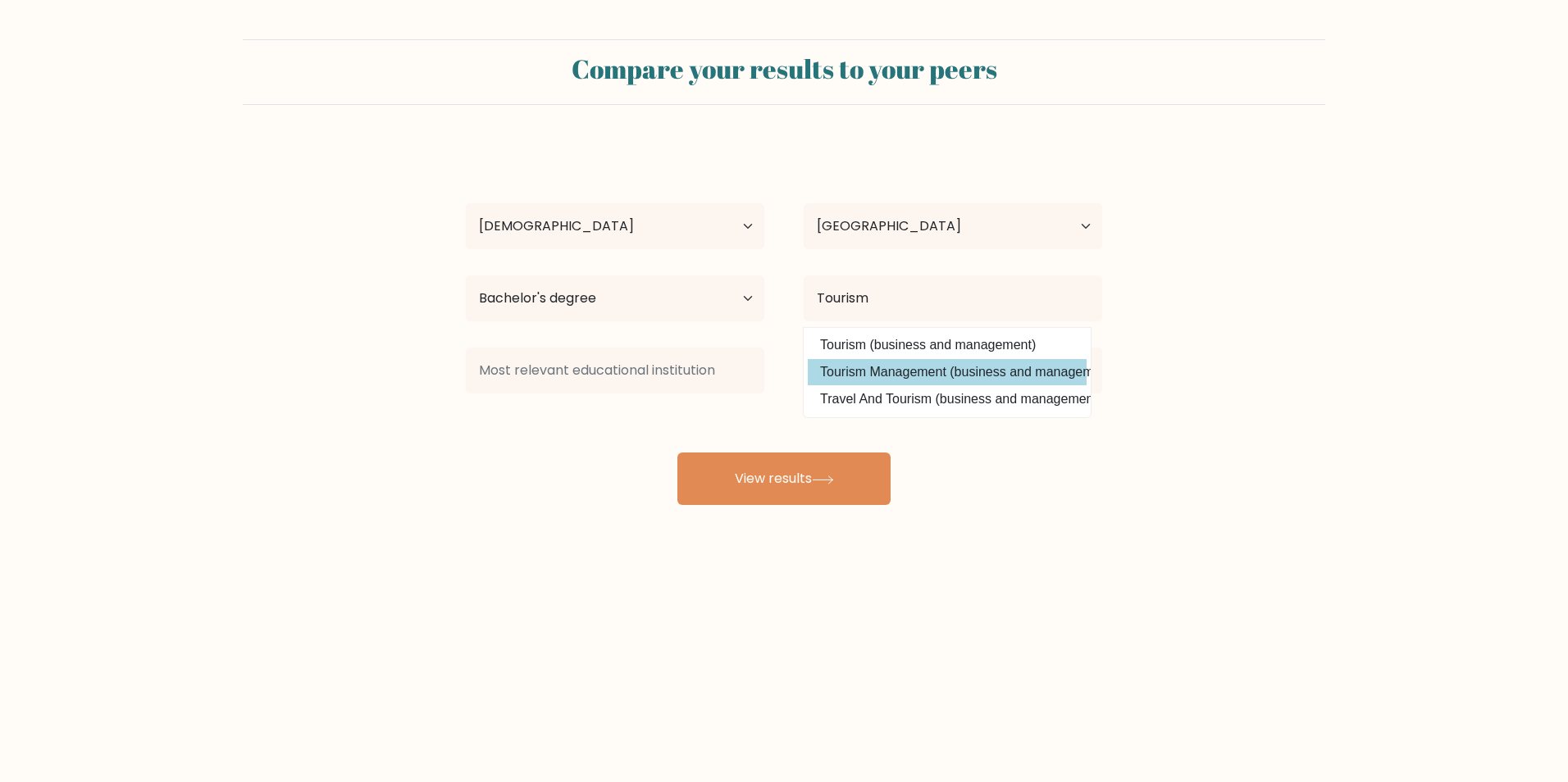
click at [964, 374] on option "Tourism Management (business and management)" at bounding box center [947, 372] width 278 height 26
type input "Tourism Management"
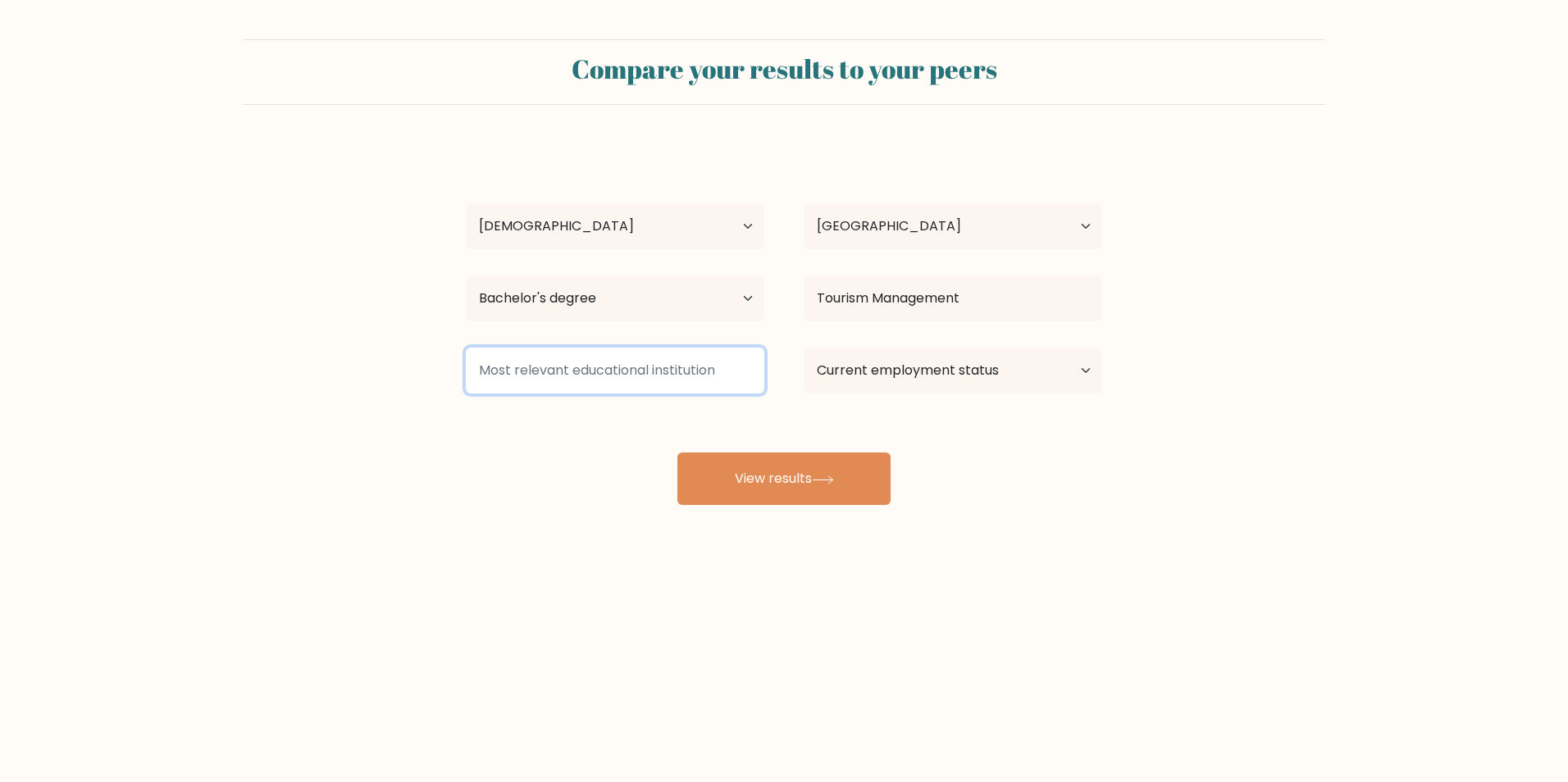
click at [707, 368] on input at bounding box center [615, 370] width 299 height 46
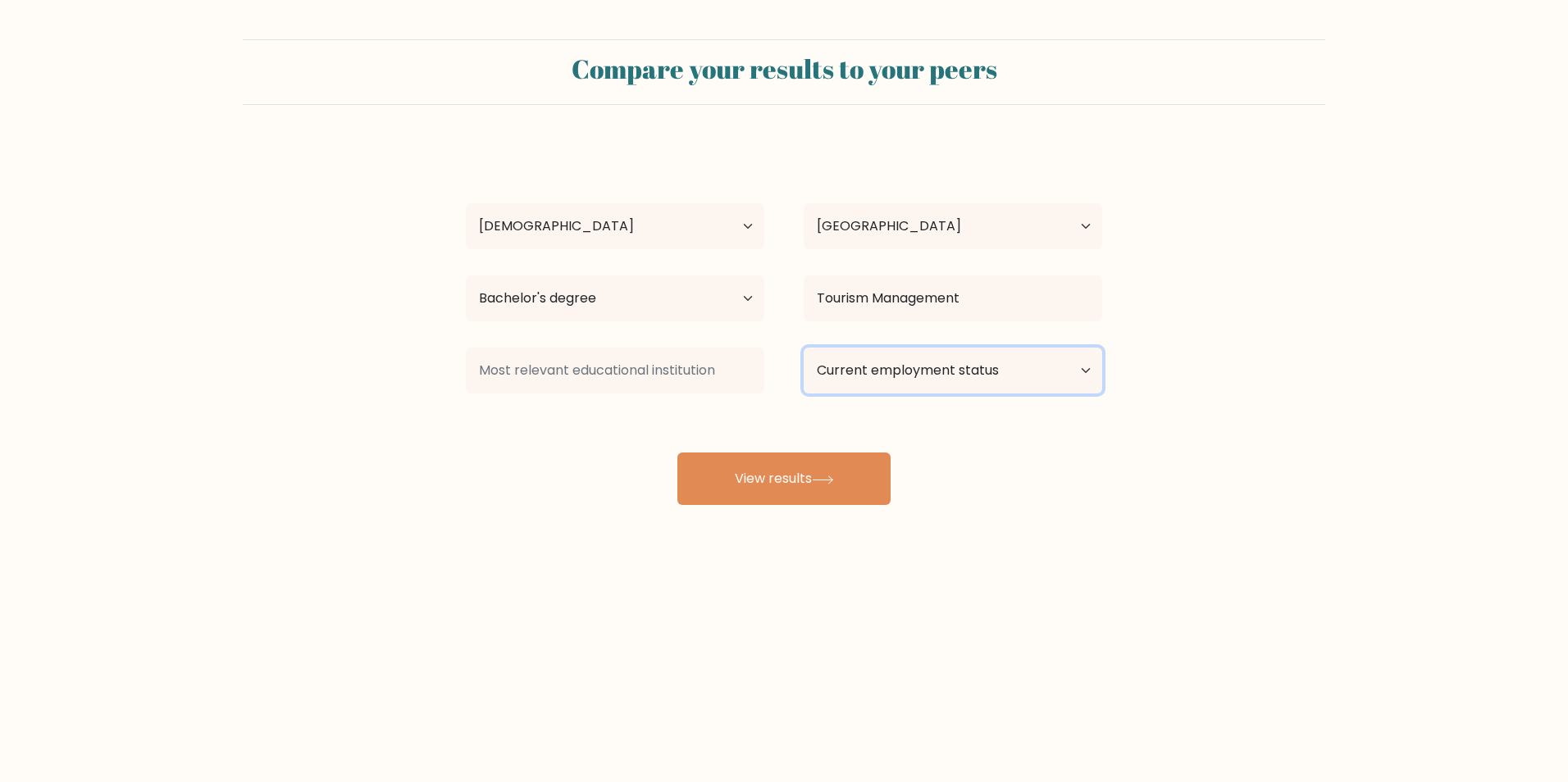
click at [970, 371] on select "Current employment status Employed Student Retired Other / prefer not to answer" at bounding box center [953, 370] width 299 height 46
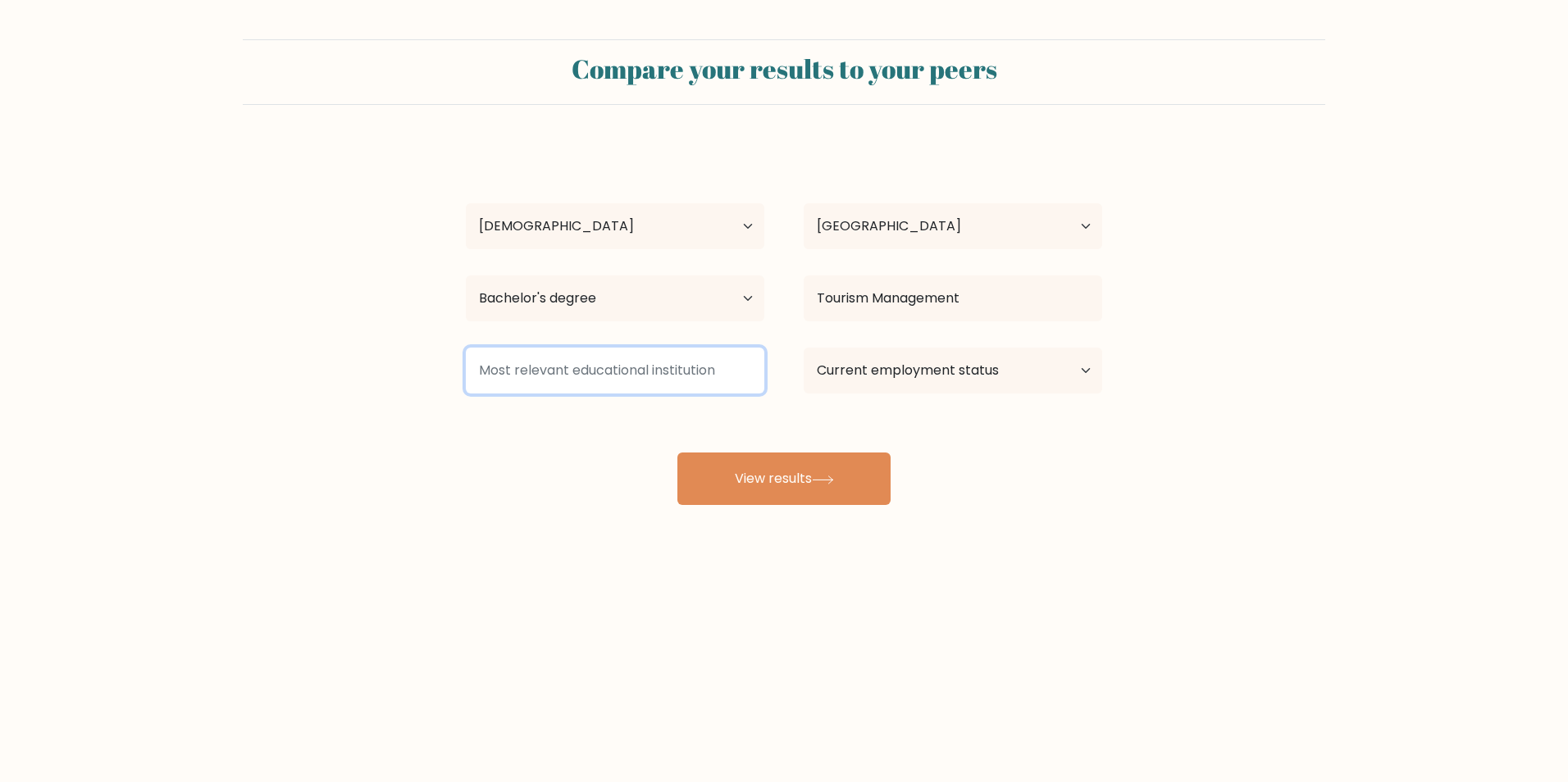
click at [692, 361] on input at bounding box center [615, 370] width 299 height 46
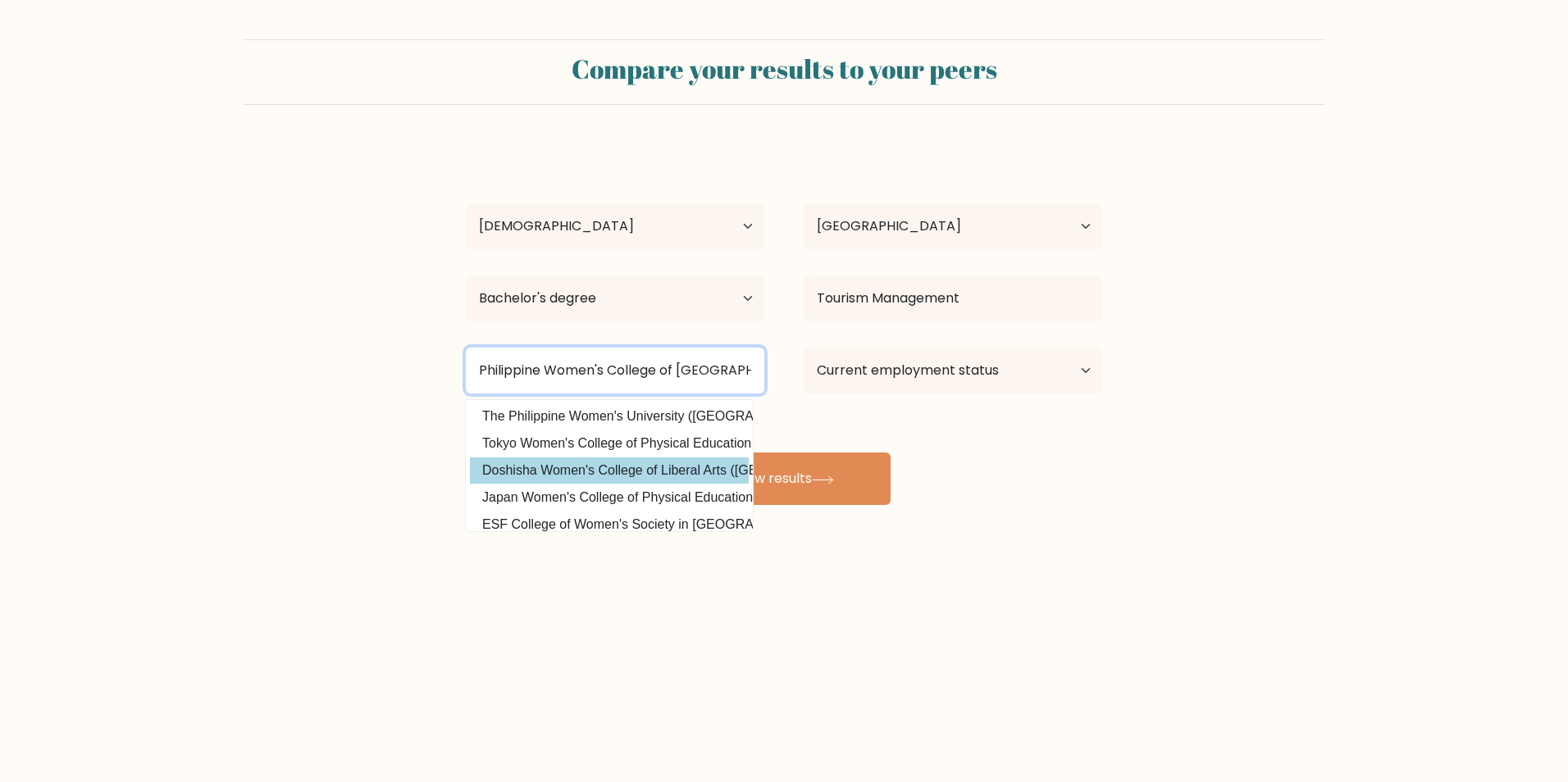
scroll to position [160, 0]
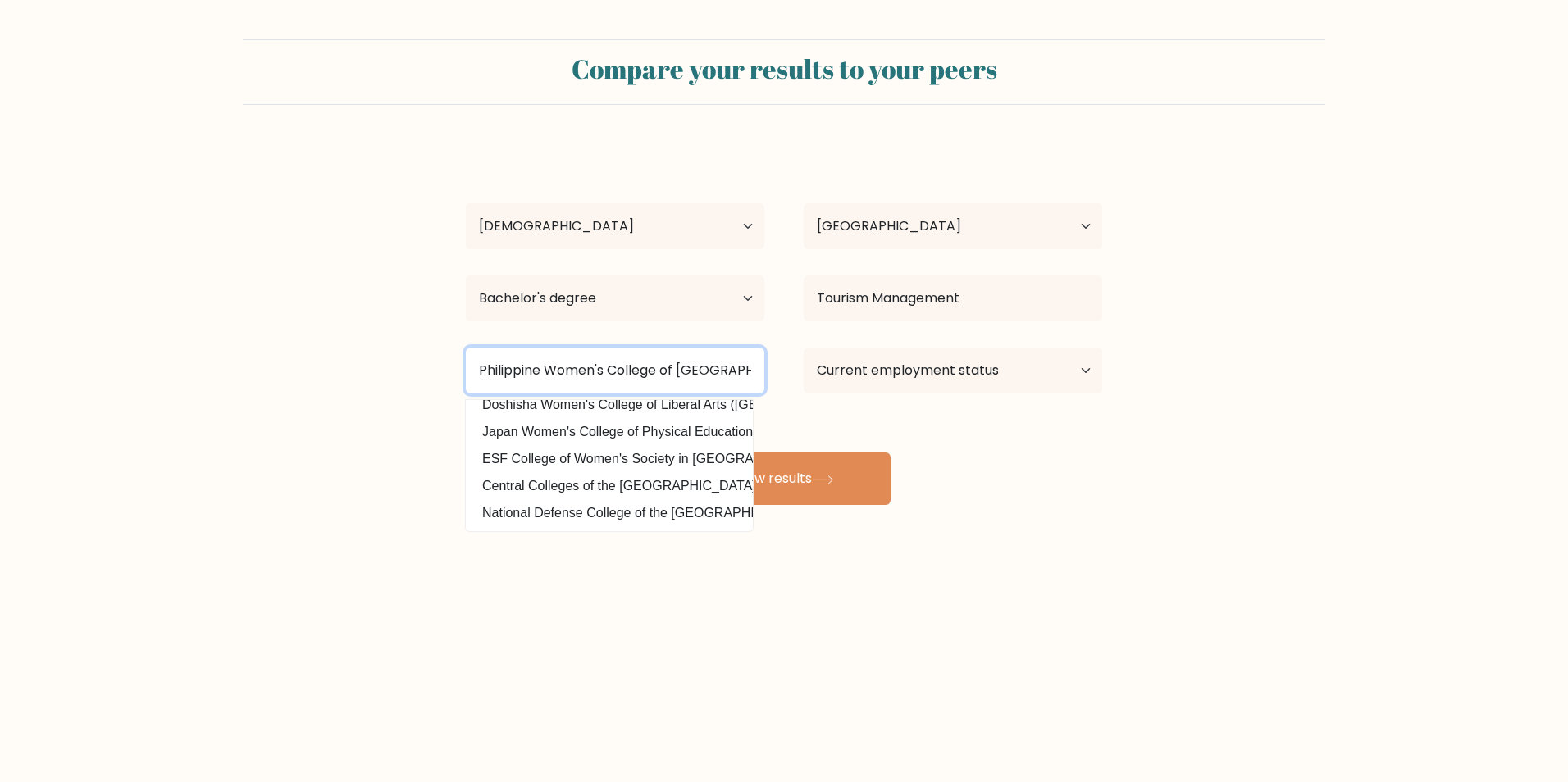
type input "Philippine Women's College of Davao"
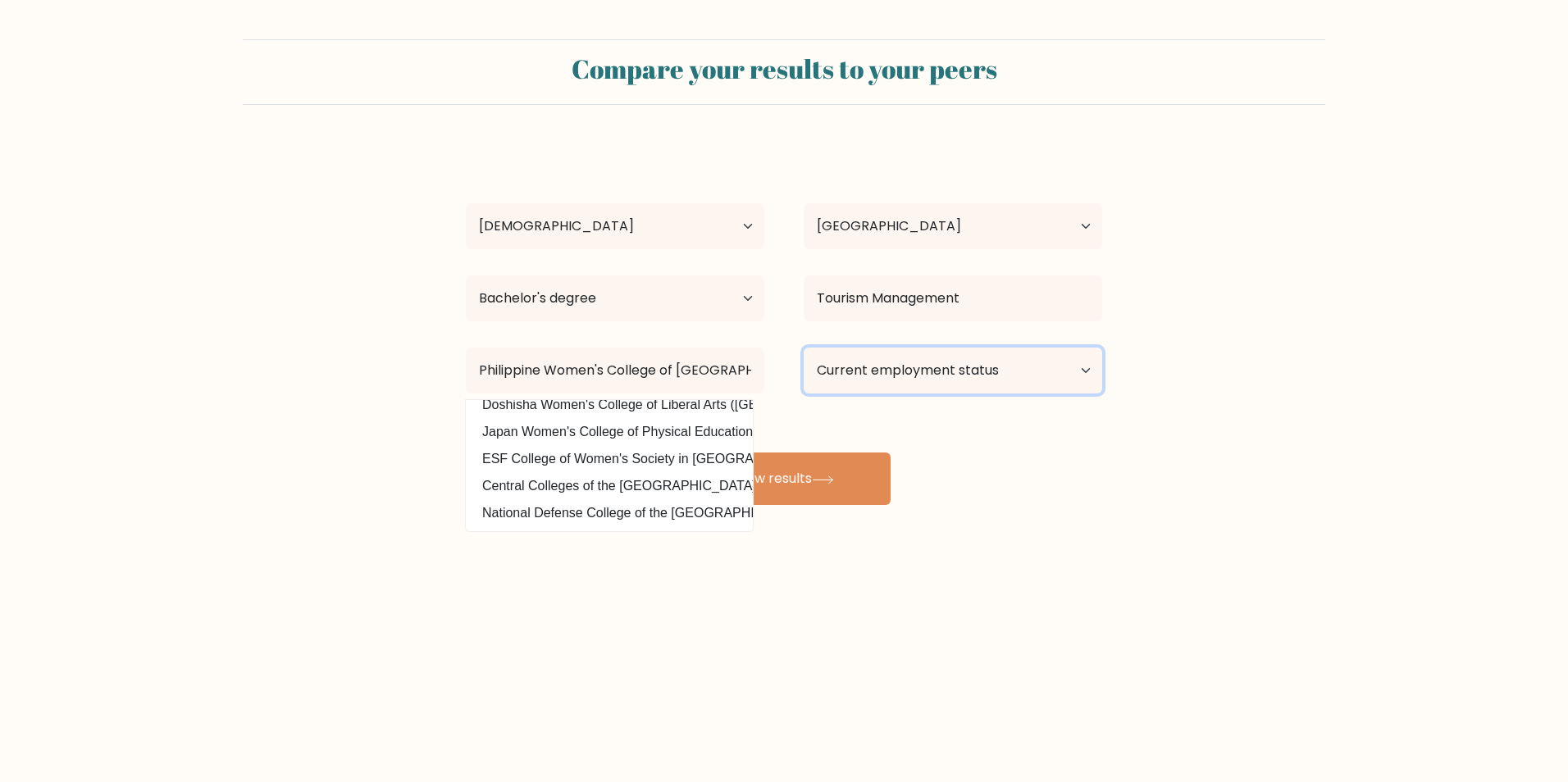
click at [947, 374] on select "Current employment status Employed Student Retired Other / prefer not to answer" at bounding box center [953, 370] width 299 height 46
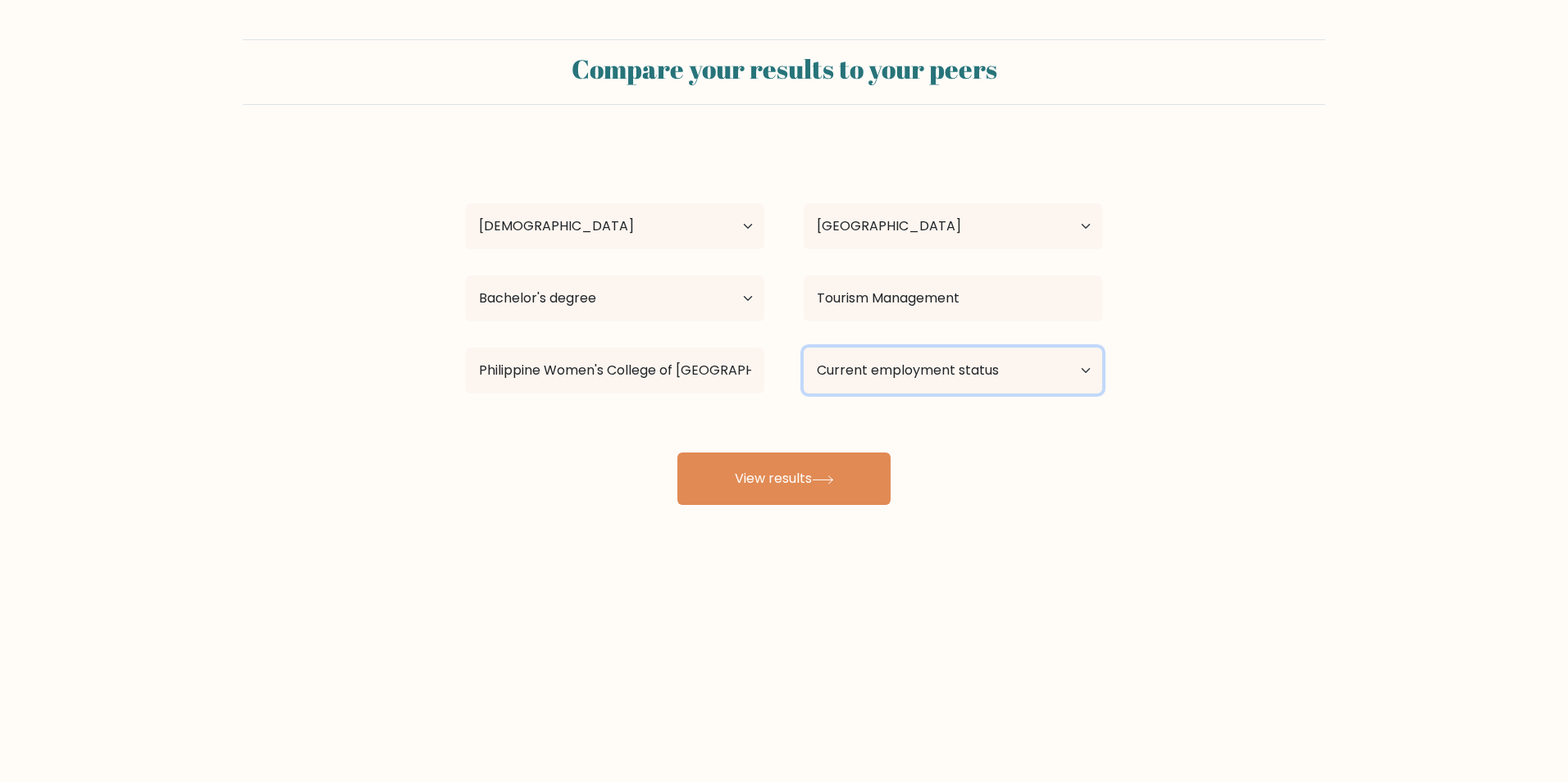
select select "employed"
click at [804, 347] on select "Current employment status Employed Student Retired Other / prefer not to answer" at bounding box center [953, 370] width 299 height 46
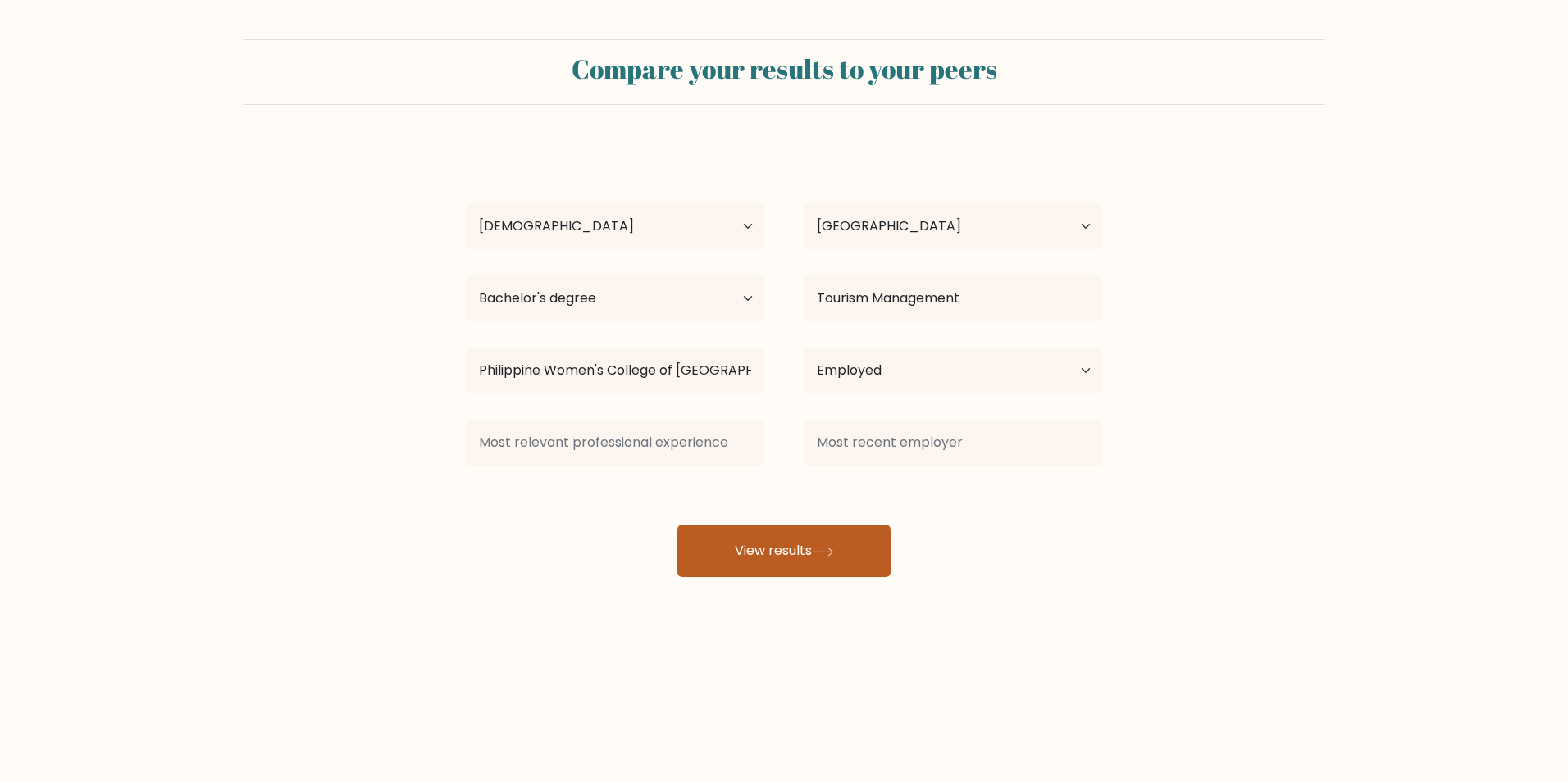
click at [797, 549] on button "View results" at bounding box center [784, 551] width 213 height 53
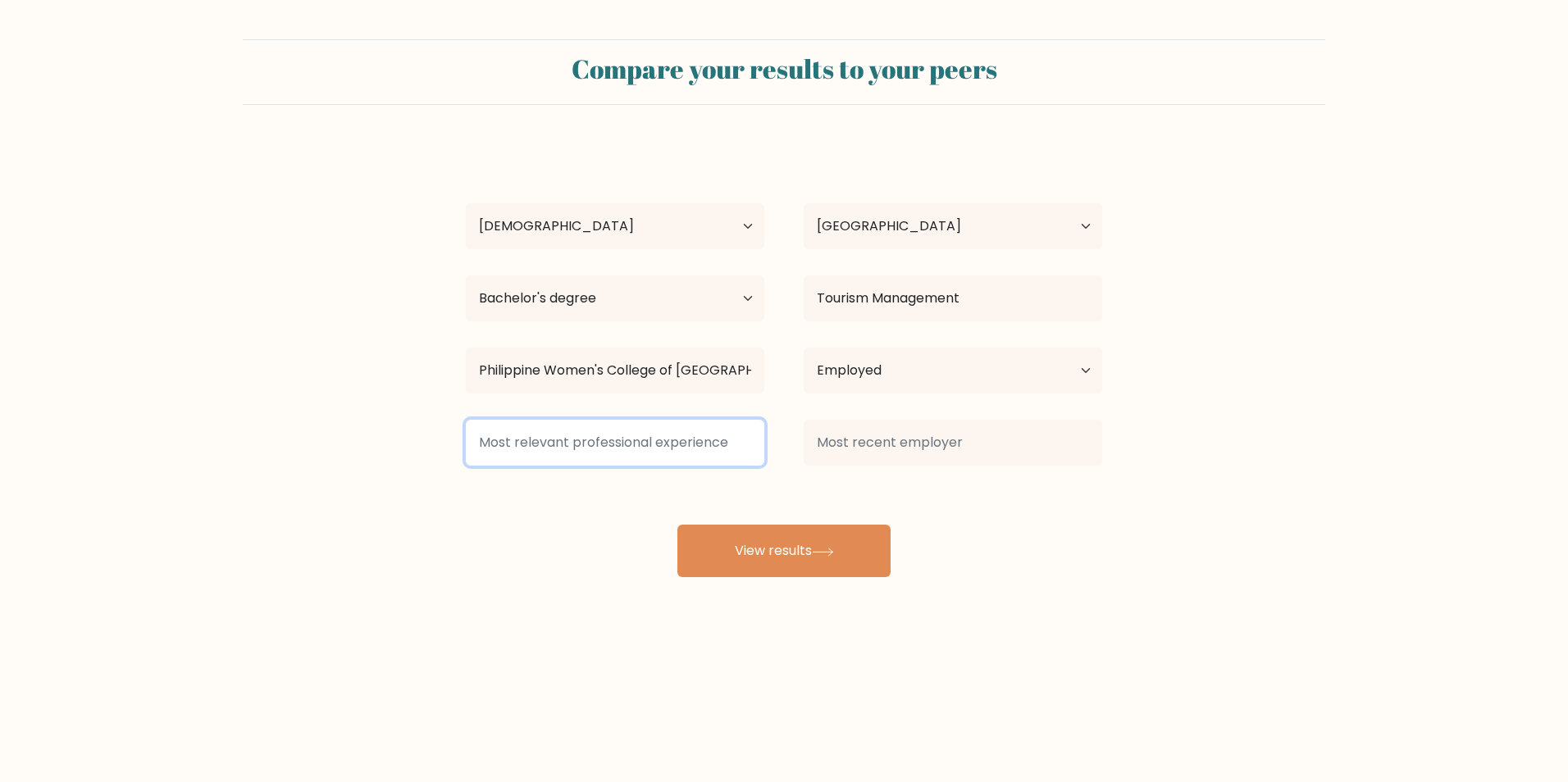
click at [691, 445] on input at bounding box center [615, 442] width 299 height 46
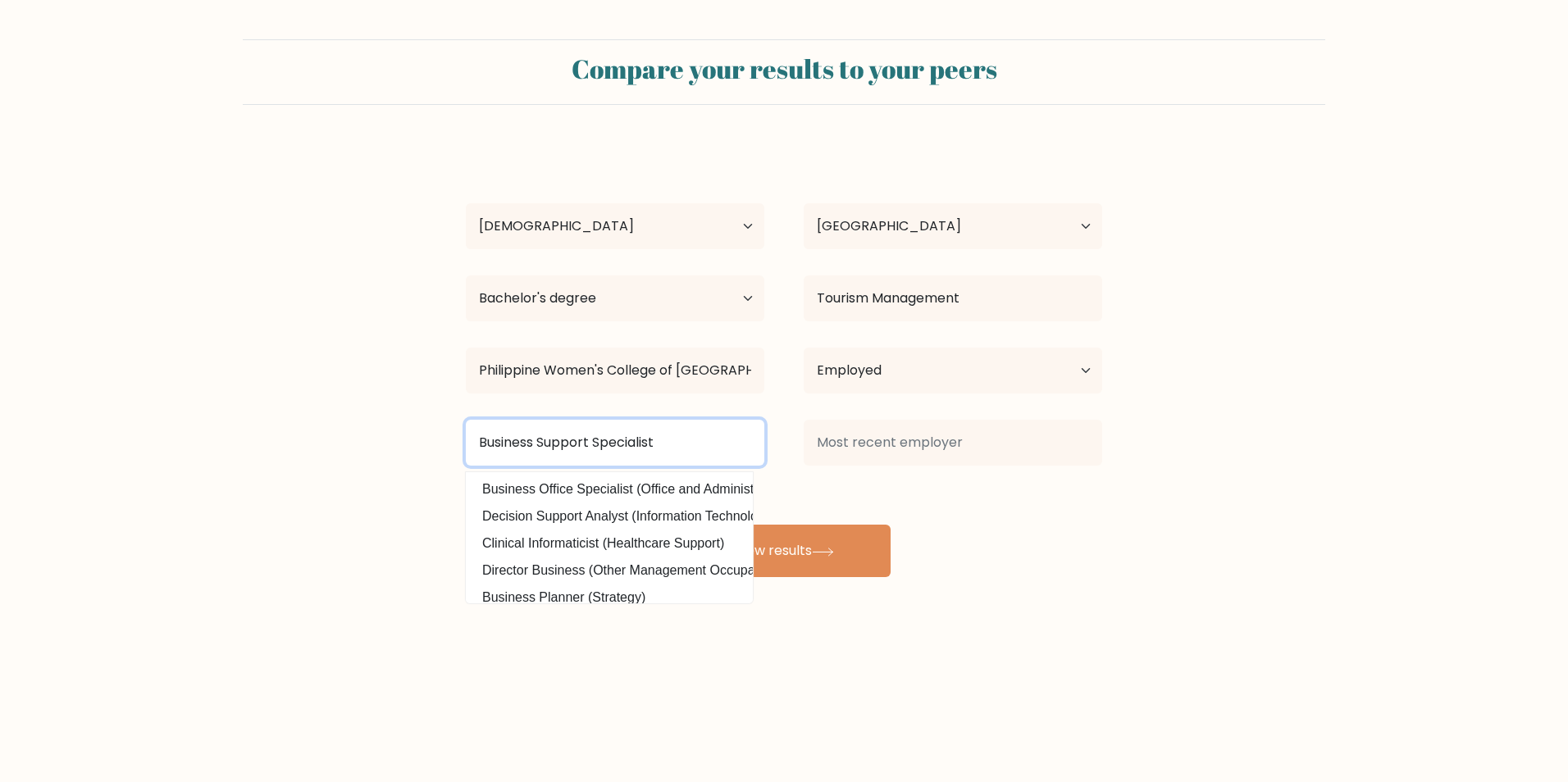
type input "Business Support Specialist"
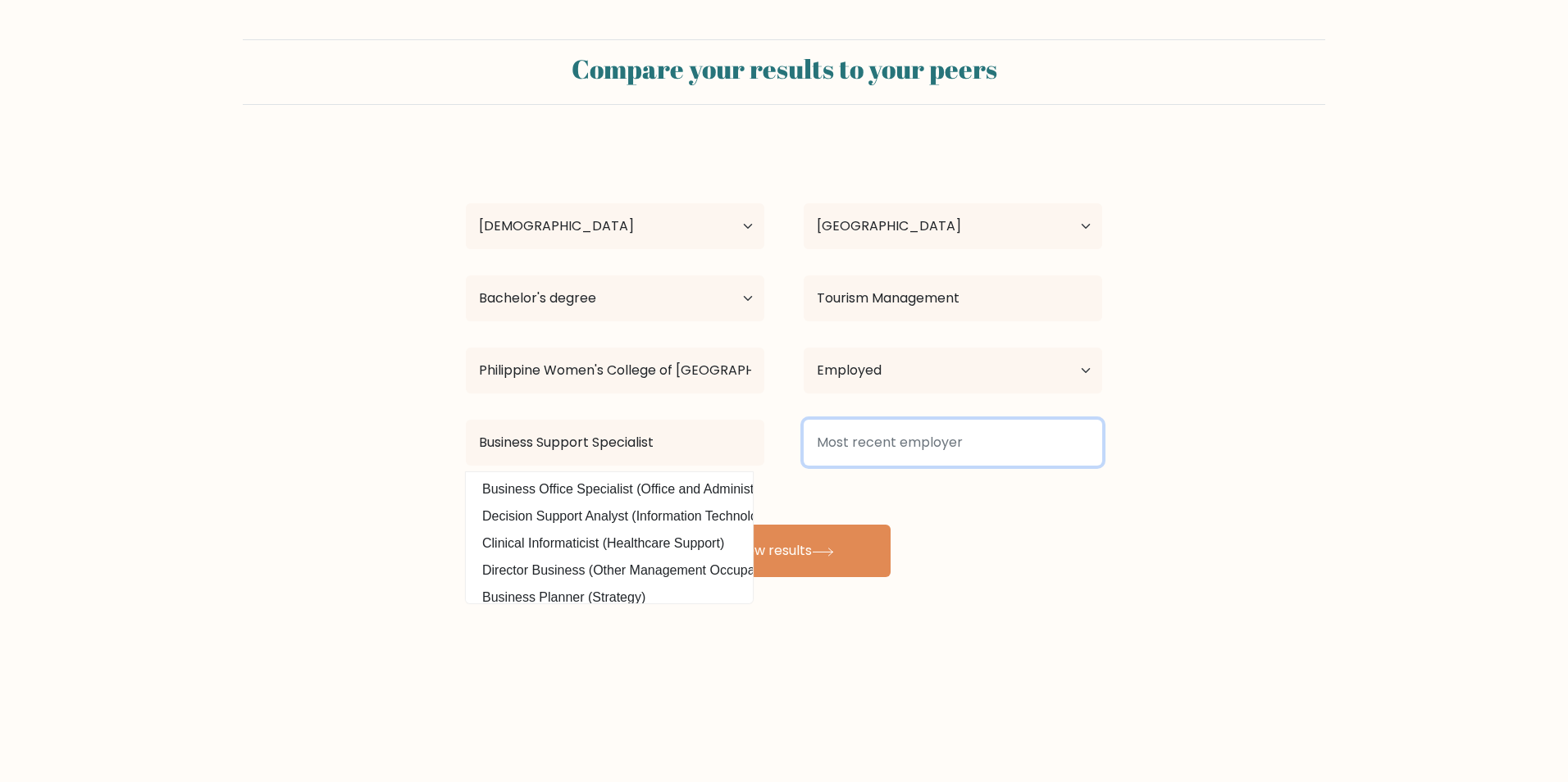
click at [870, 448] on input at bounding box center [953, 442] width 299 height 46
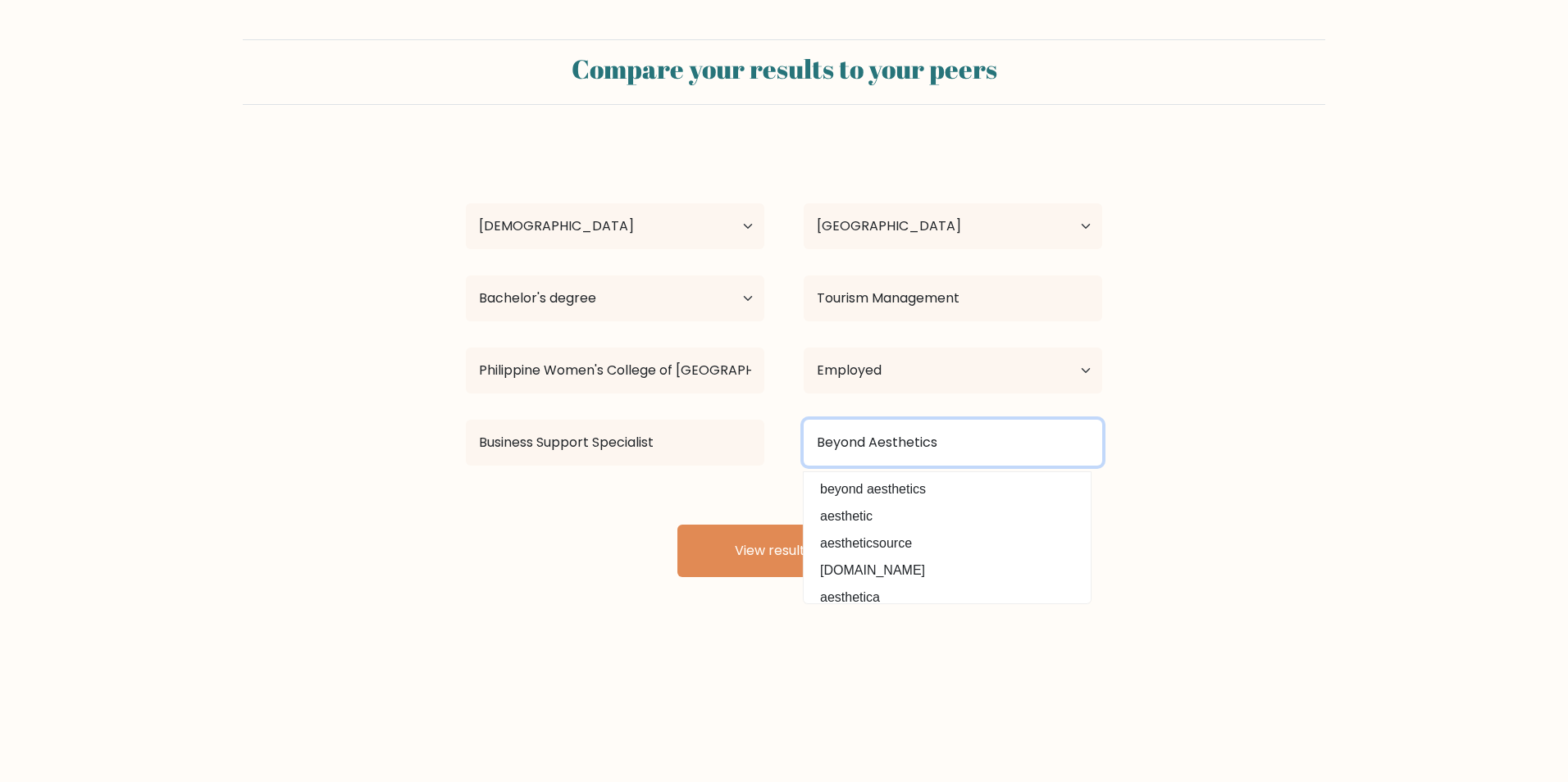
type input "Beyond Aesthetics"
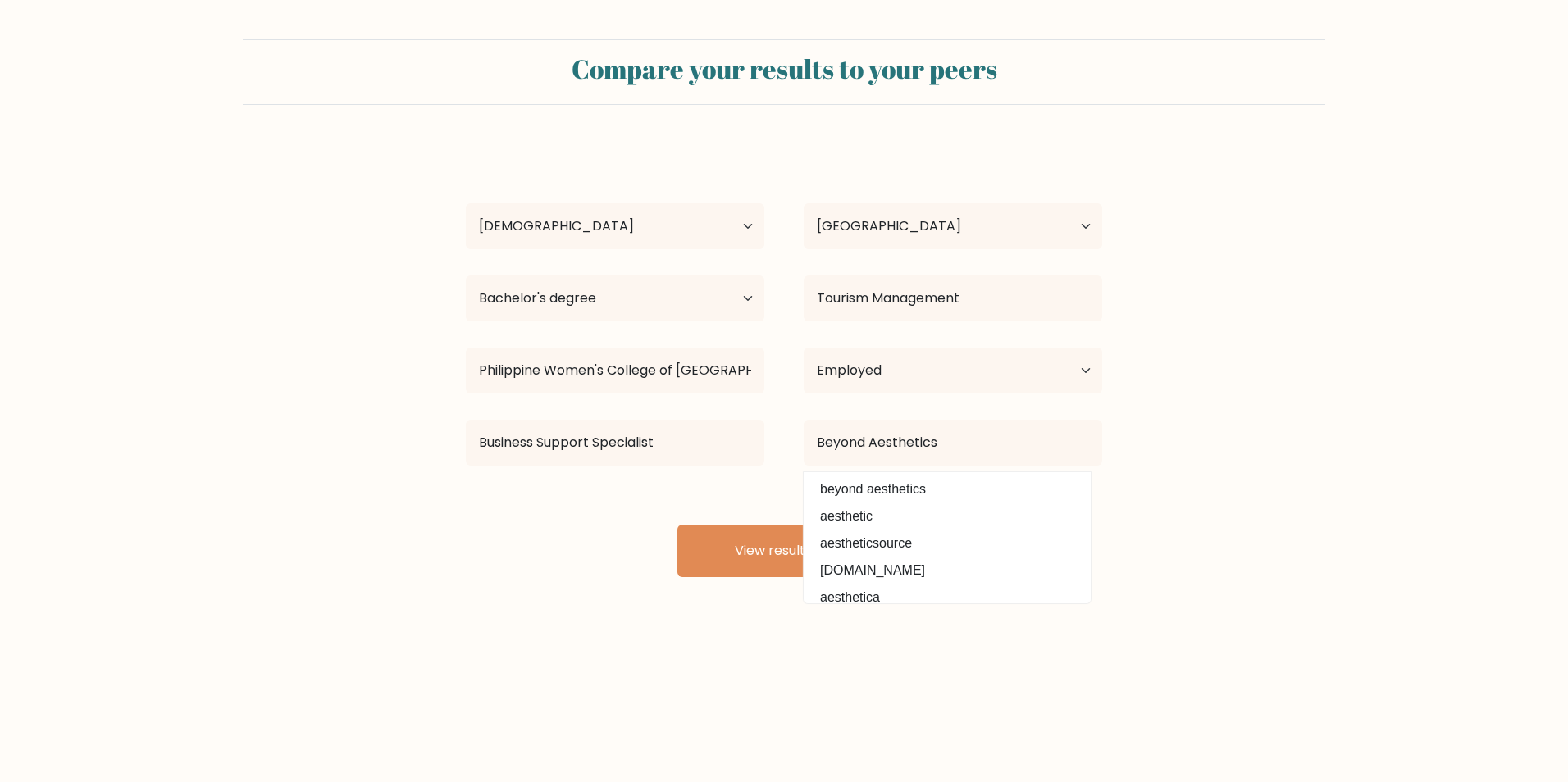
click at [1187, 452] on form "Compare your results to your peers Anacris Cortez Age Under 18 years old 18-24 …" at bounding box center [784, 308] width 1568 height 538
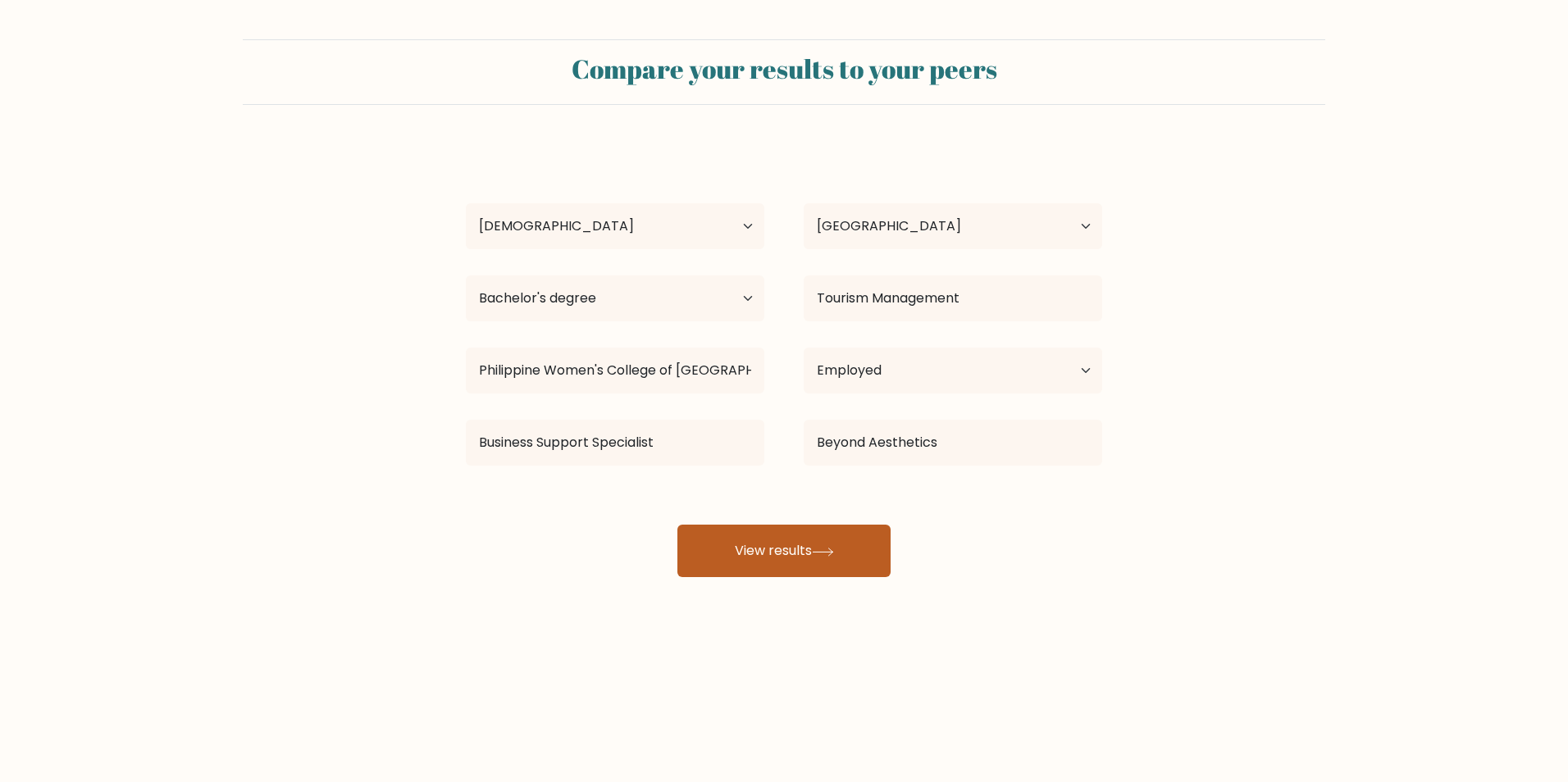
click at [807, 550] on button "View results" at bounding box center [784, 551] width 213 height 53
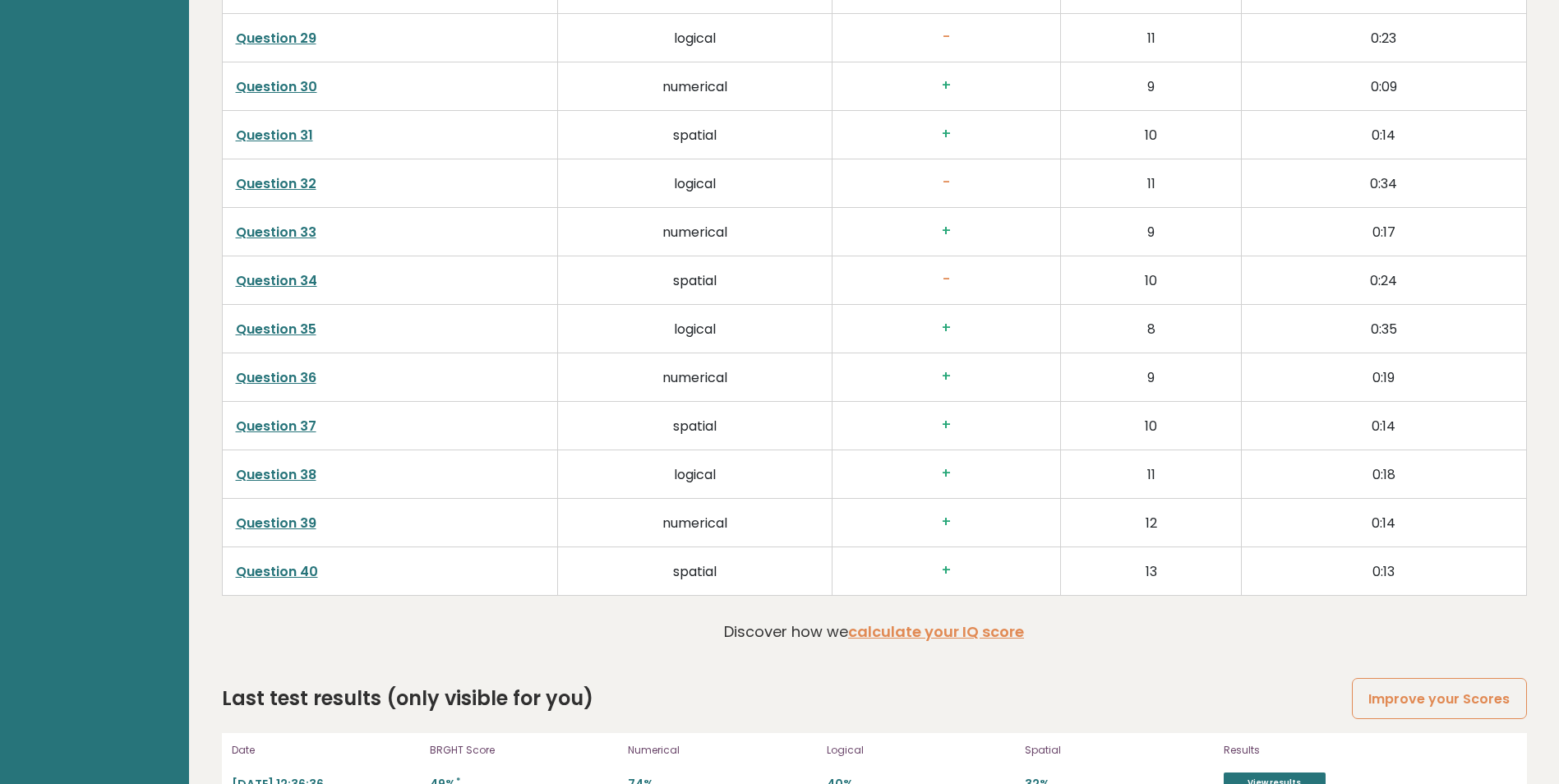
scroll to position [4189, 0]
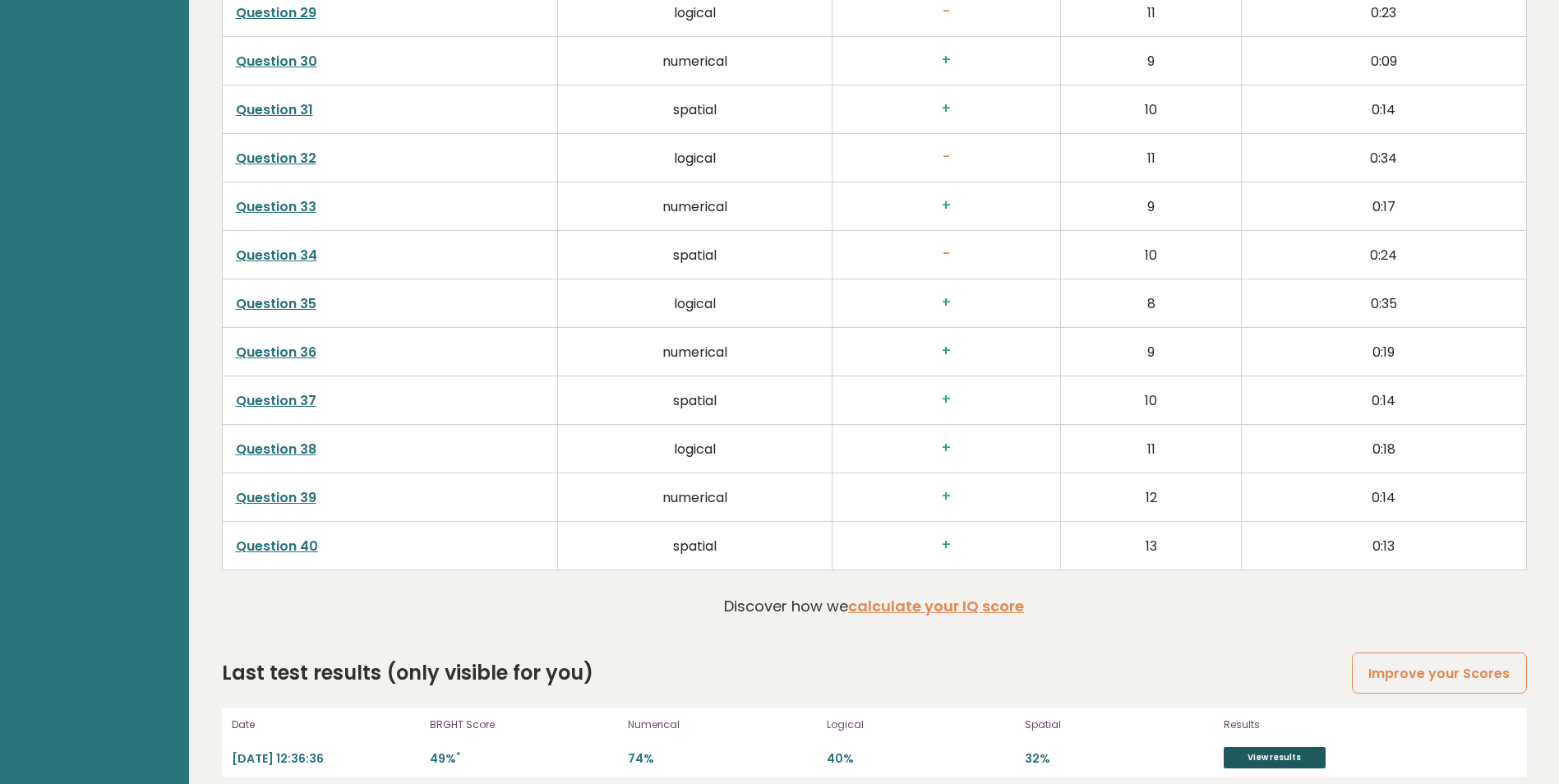
click at [1284, 747] on link "View results" at bounding box center [1274, 758] width 102 height 21
